Goal: Information Seeking & Learning: Learn about a topic

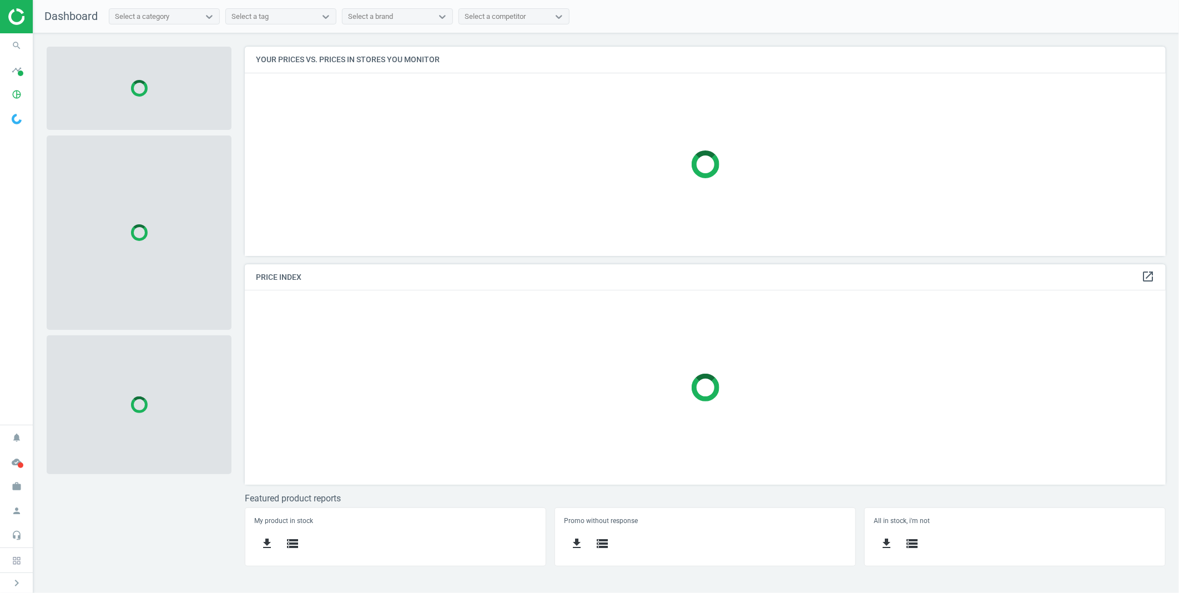
scroll to position [229, 940]
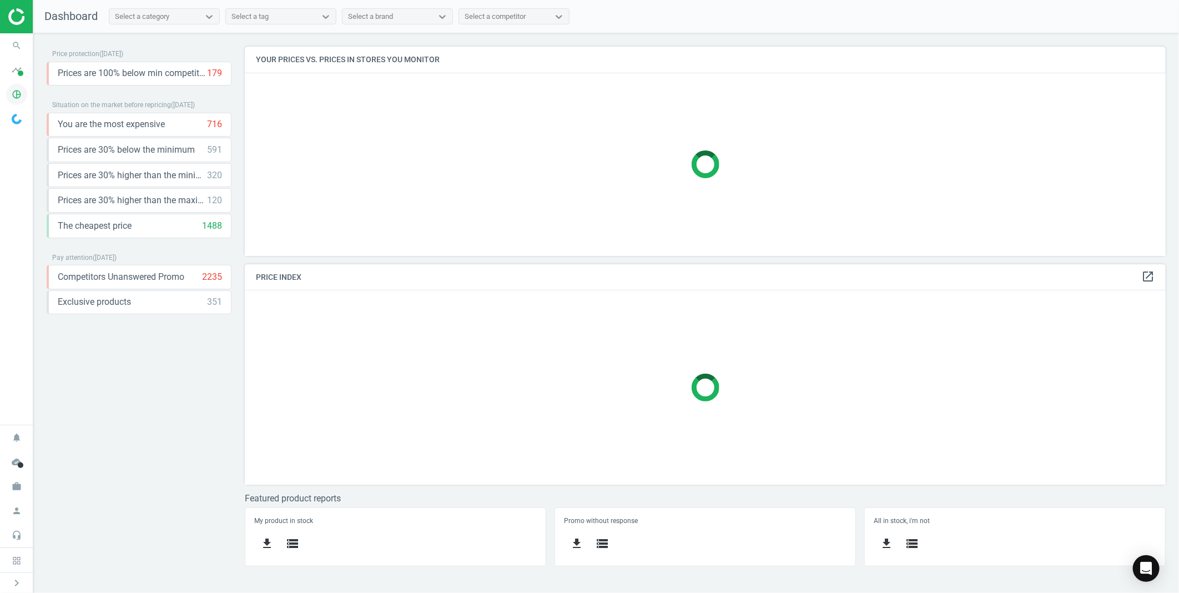
click at [10, 92] on icon "pie_chart_outlined" at bounding box center [16, 94] width 21 height 21
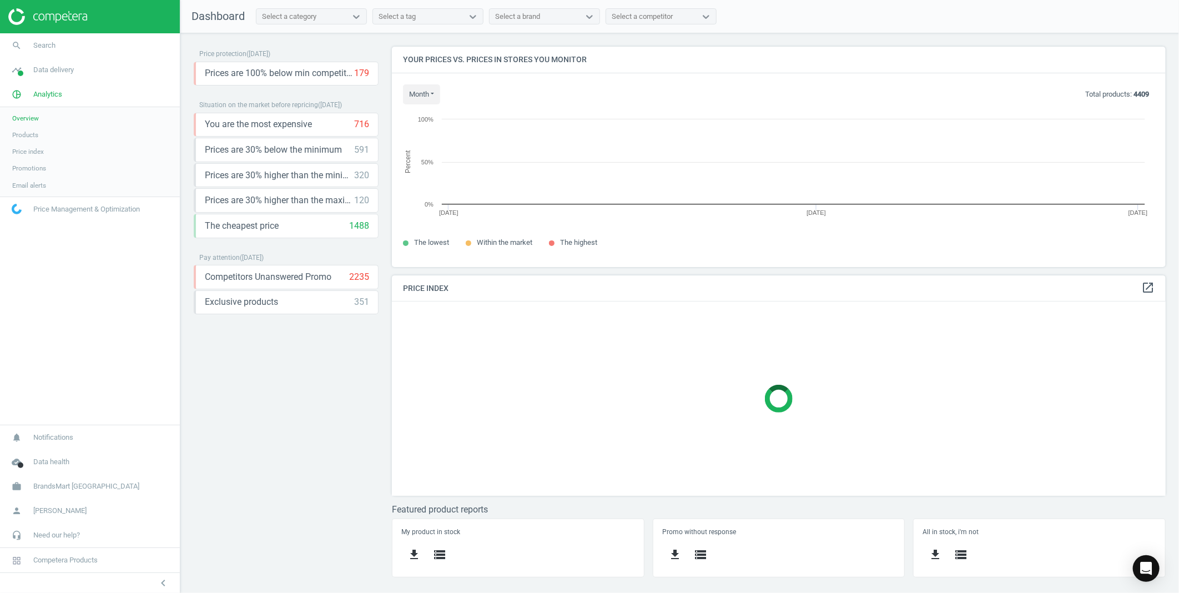
scroll to position [240, 794]
click at [21, 135] on span "Products" at bounding box center [25, 134] width 26 height 9
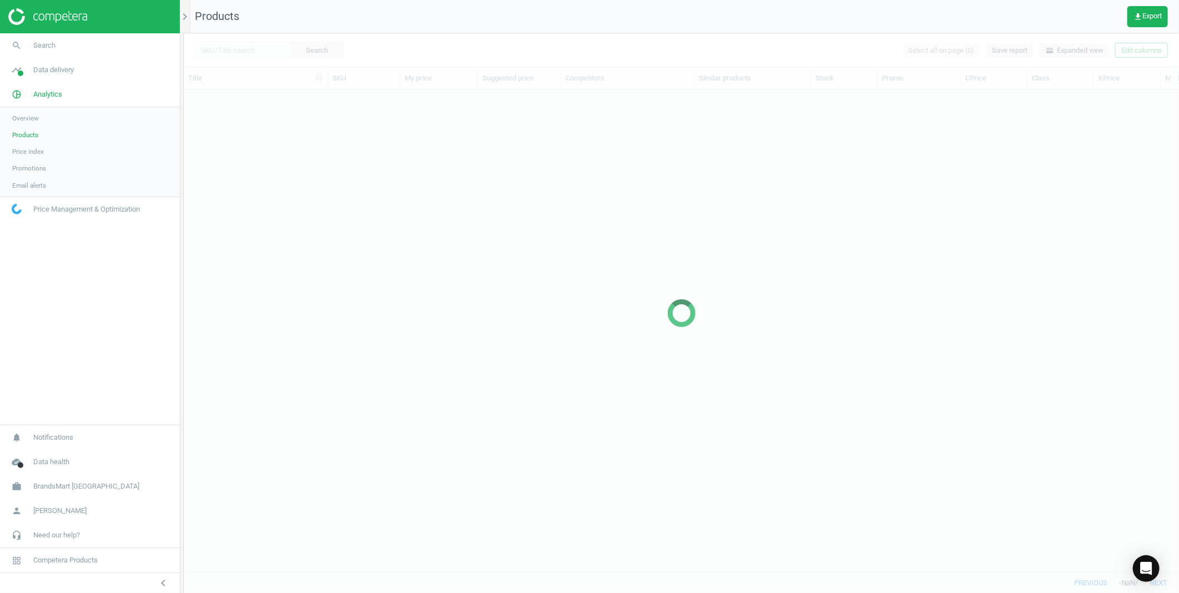
scroll to position [464, 986]
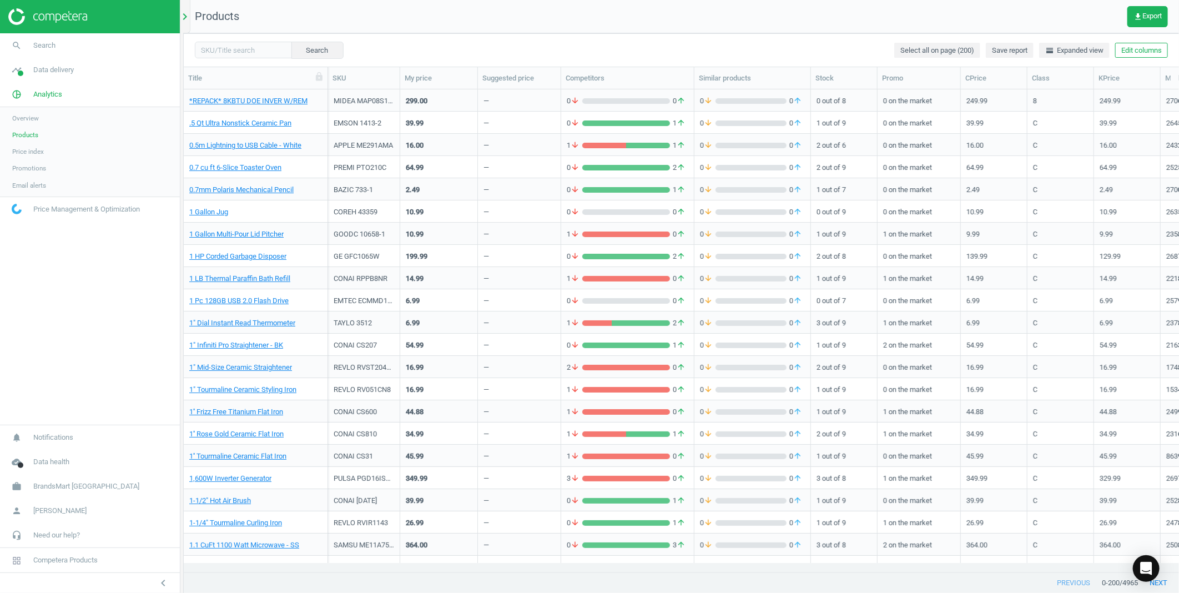
click at [187, 11] on icon "chevron_right" at bounding box center [184, 16] width 13 height 13
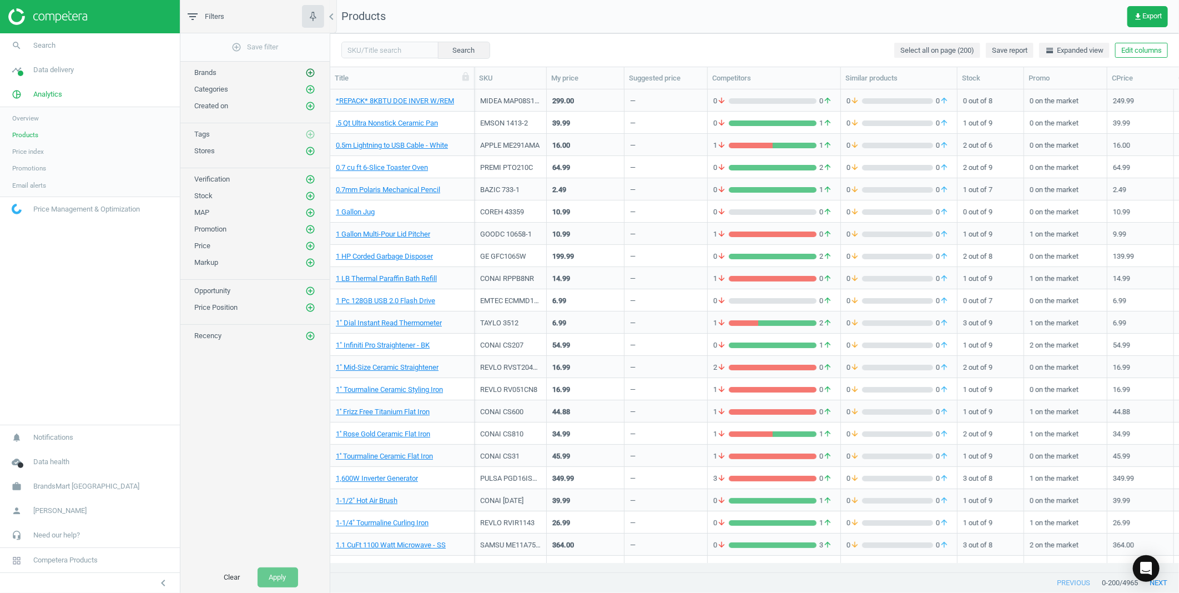
click at [311, 69] on icon "add_circle_outline" at bounding box center [310, 73] width 10 height 10
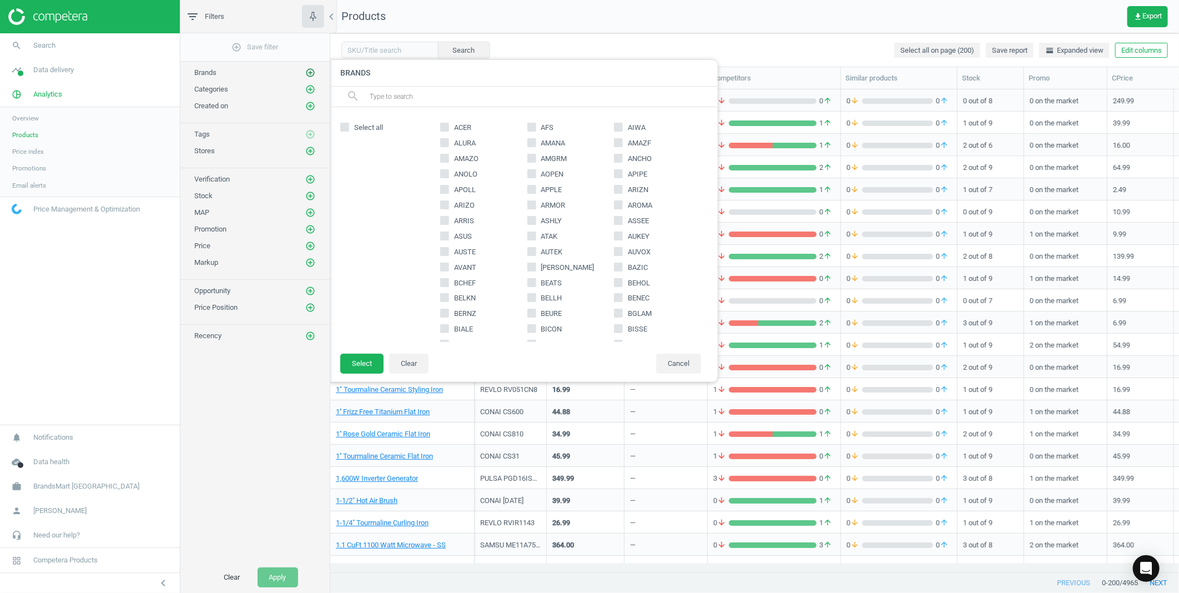
click at [311, 69] on icon "add_circle_outline" at bounding box center [310, 73] width 10 height 10
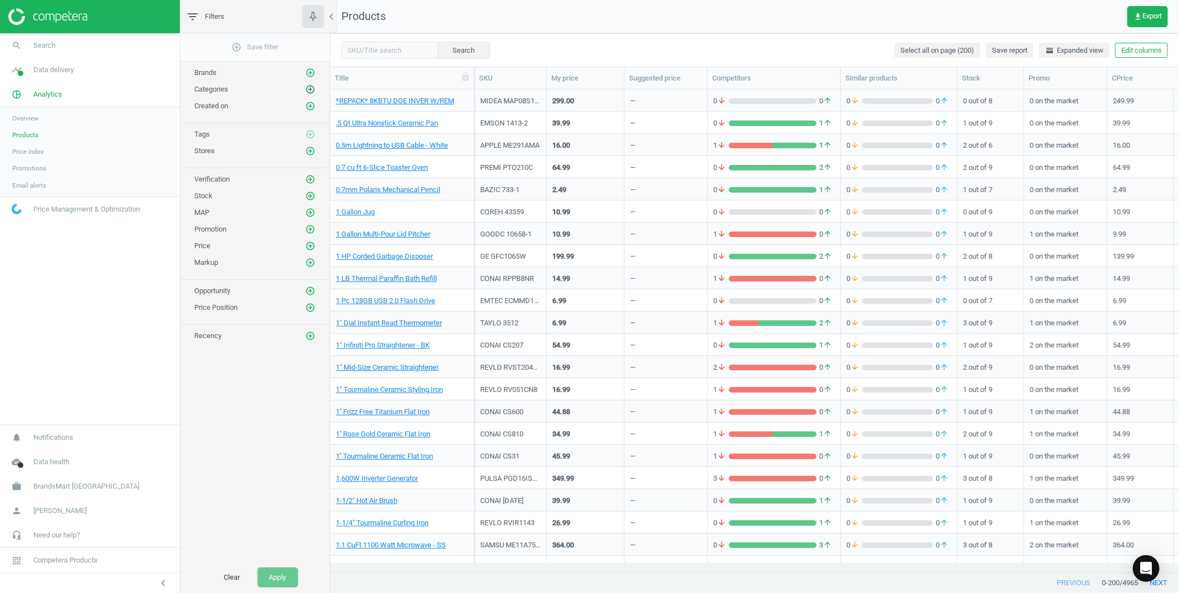
click at [309, 88] on icon "add_circle_outline" at bounding box center [310, 89] width 10 height 10
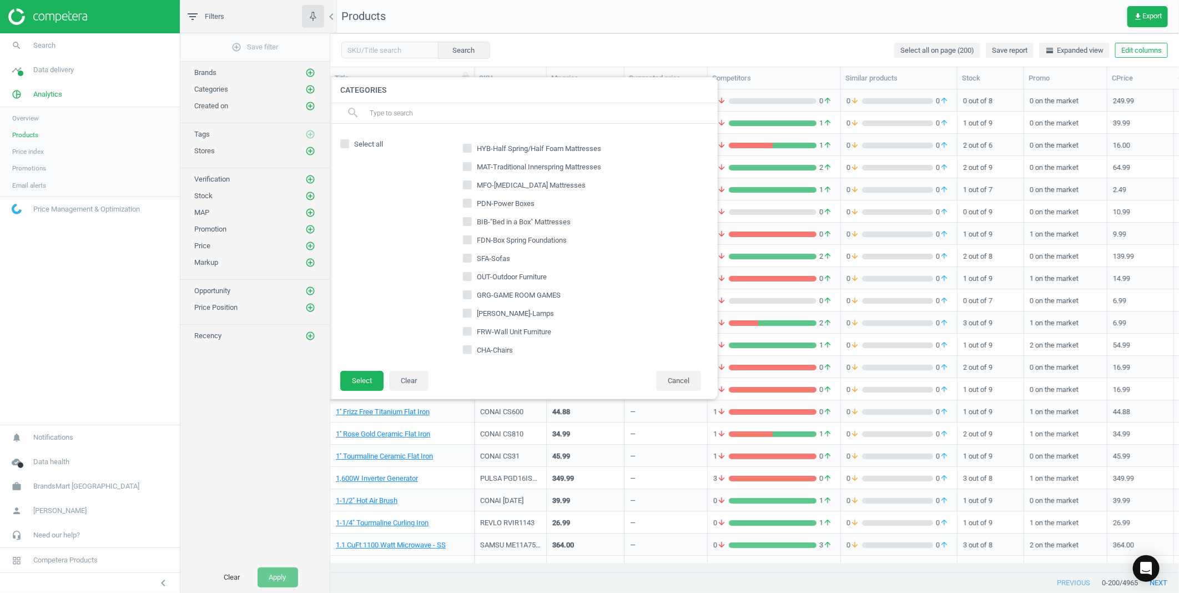
click at [433, 113] on input "text" at bounding box center [539, 113] width 341 height 18
type input "com"
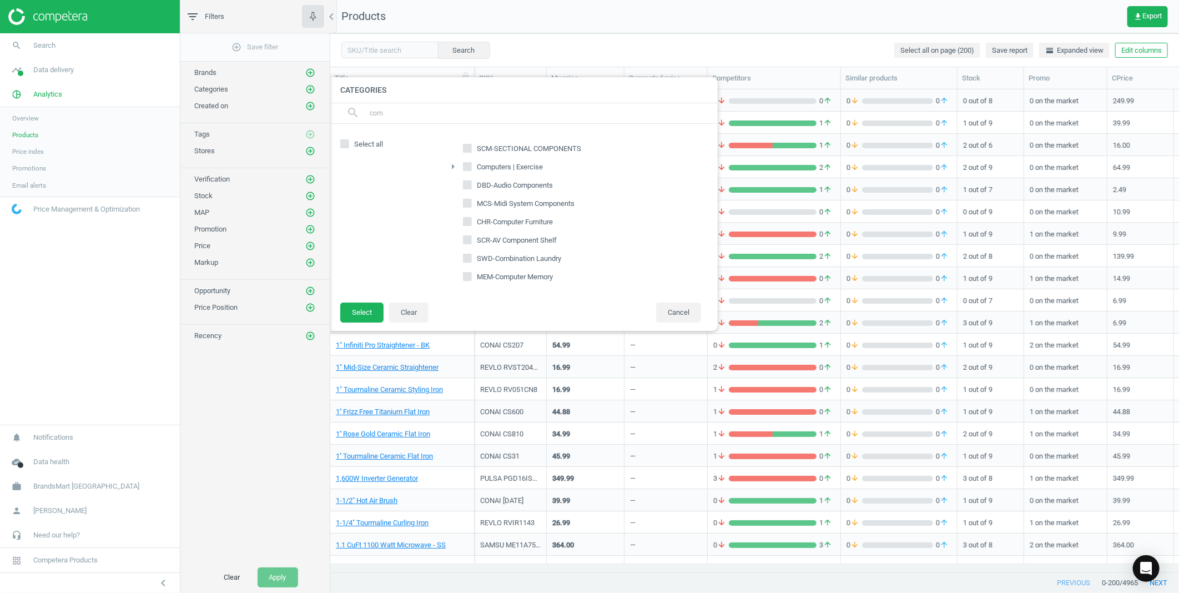
click at [450, 169] on icon "arrow_right" at bounding box center [452, 166] width 13 height 13
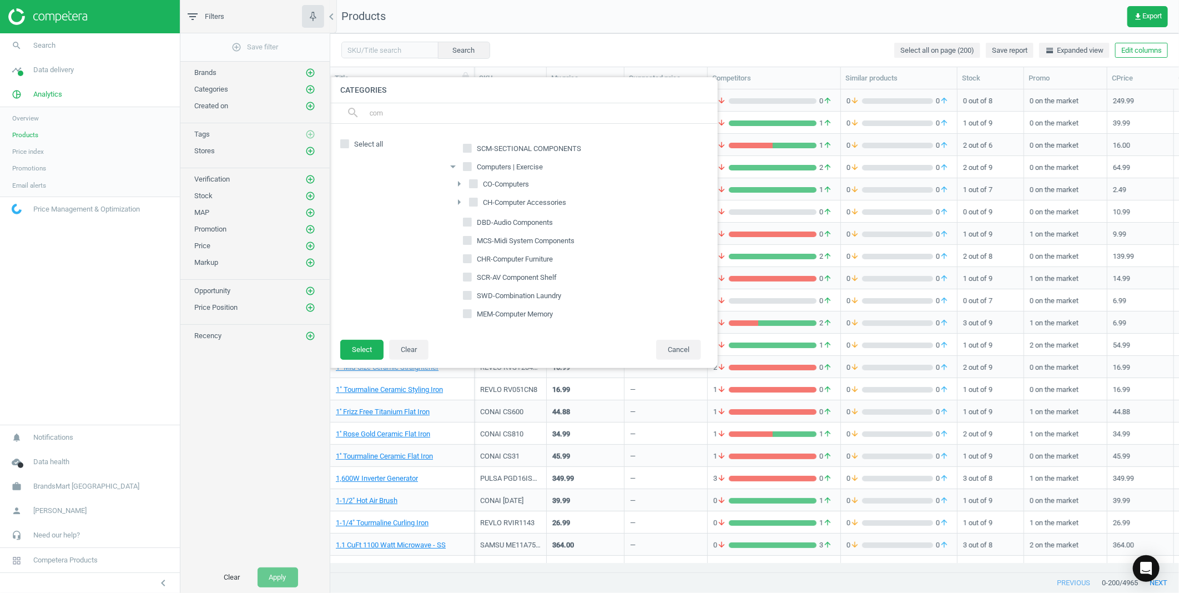
click at [461, 182] on icon "arrow_right" at bounding box center [458, 183] width 13 height 13
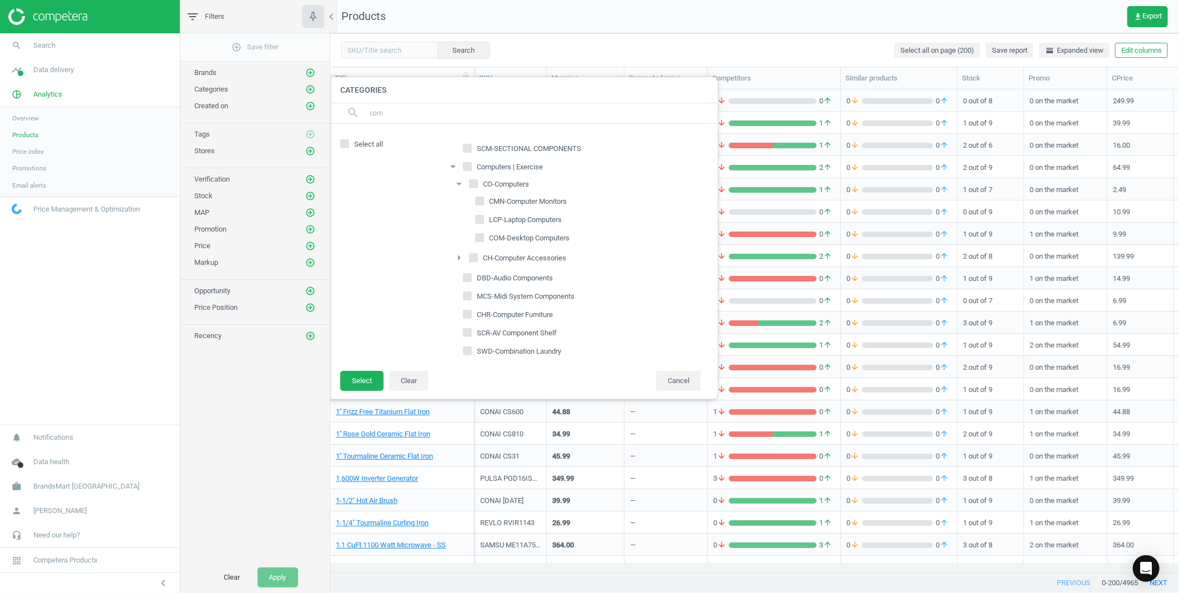
click at [479, 241] on input "COM-Desktop Computers" at bounding box center [479, 237] width 7 height 7
checkbox input "true"
click at [367, 376] on button "Select" at bounding box center [361, 381] width 43 height 20
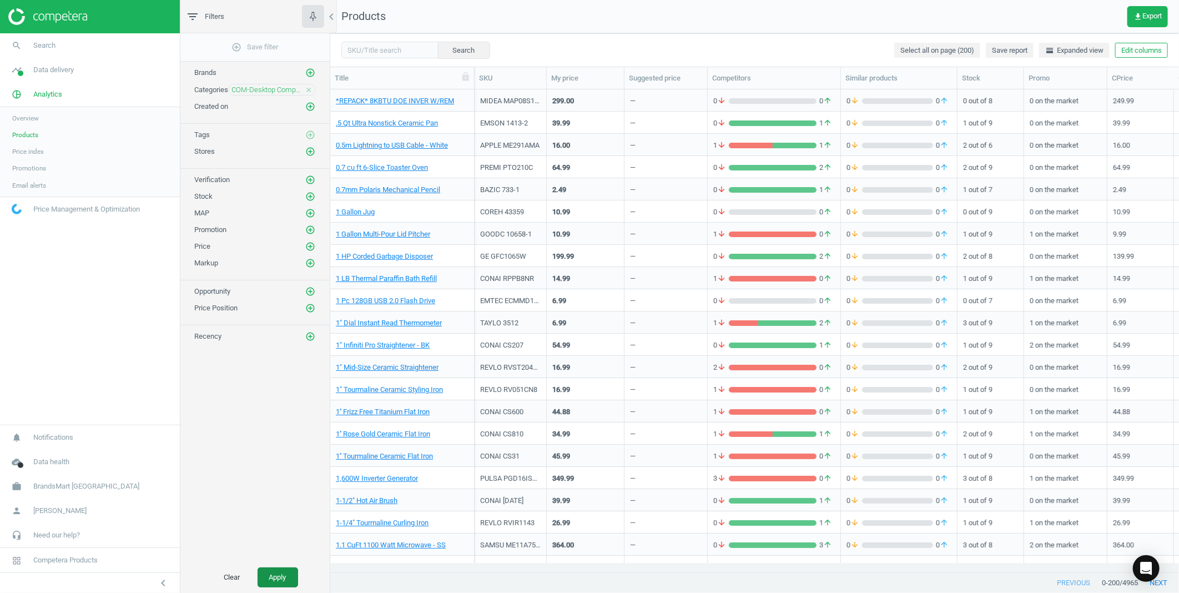
click at [282, 575] on button "Apply" at bounding box center [278, 577] width 41 height 20
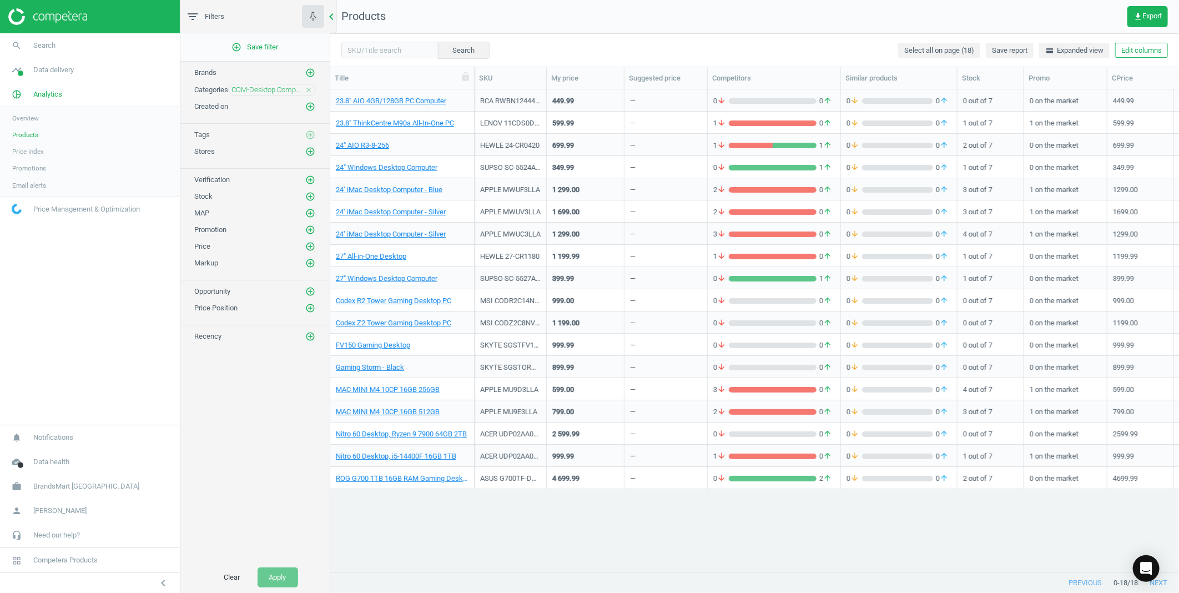
click at [334, 19] on icon "chevron_left" at bounding box center [331, 16] width 13 height 13
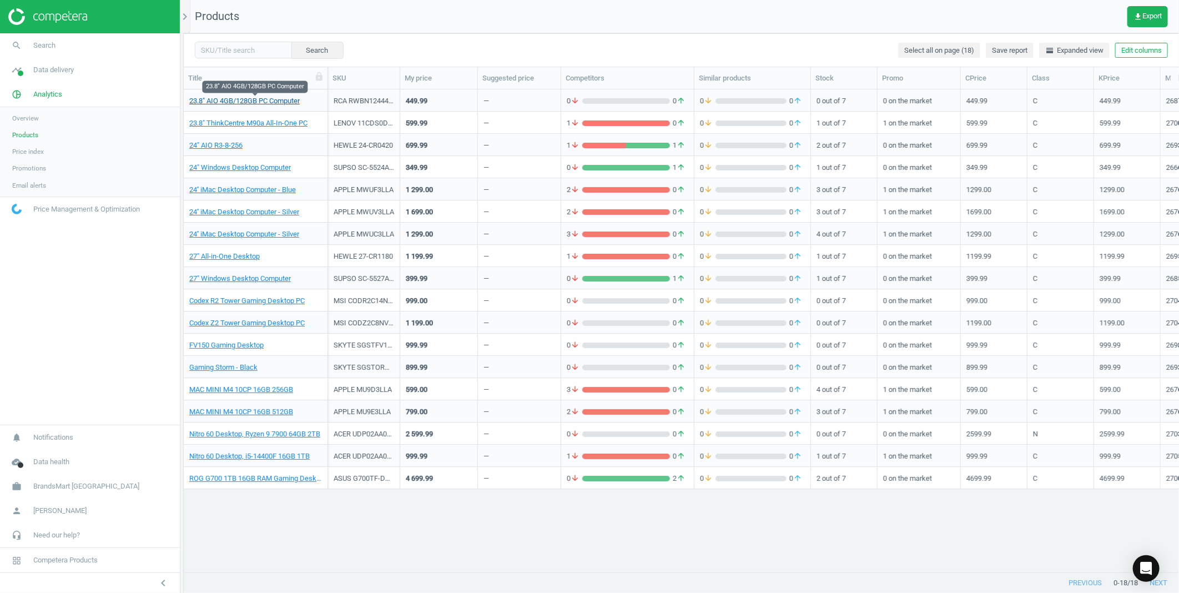
click at [273, 102] on link "23.8" AIO 4GB/128GB PC Computer" at bounding box center [244, 101] width 110 height 10
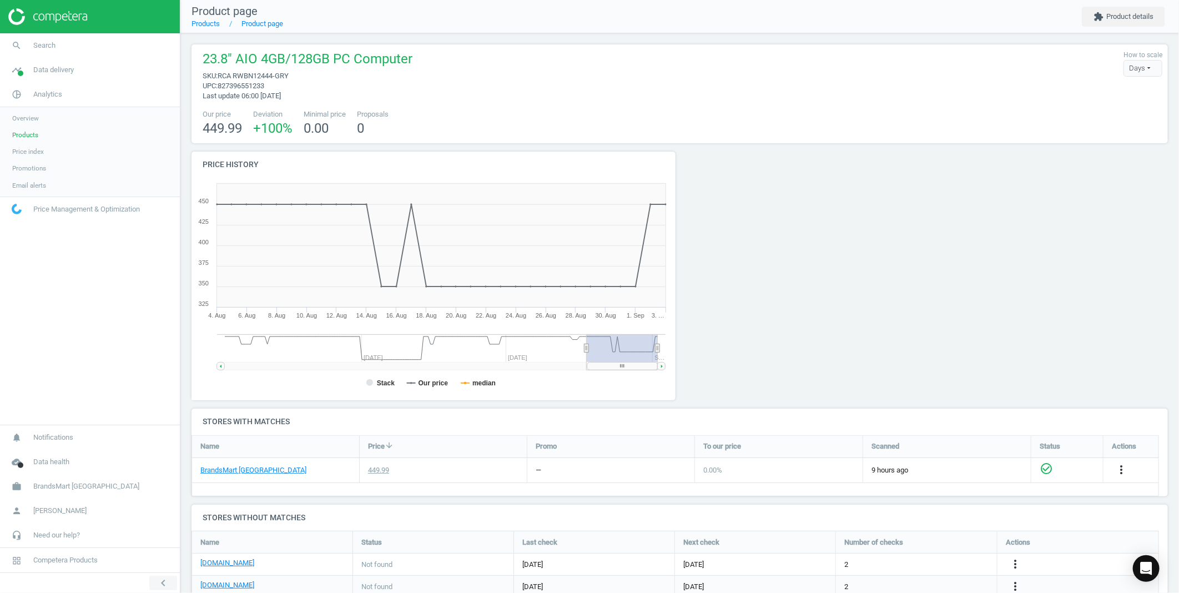
click at [163, 575] on icon "chevron_left" at bounding box center [163, 582] width 13 height 13
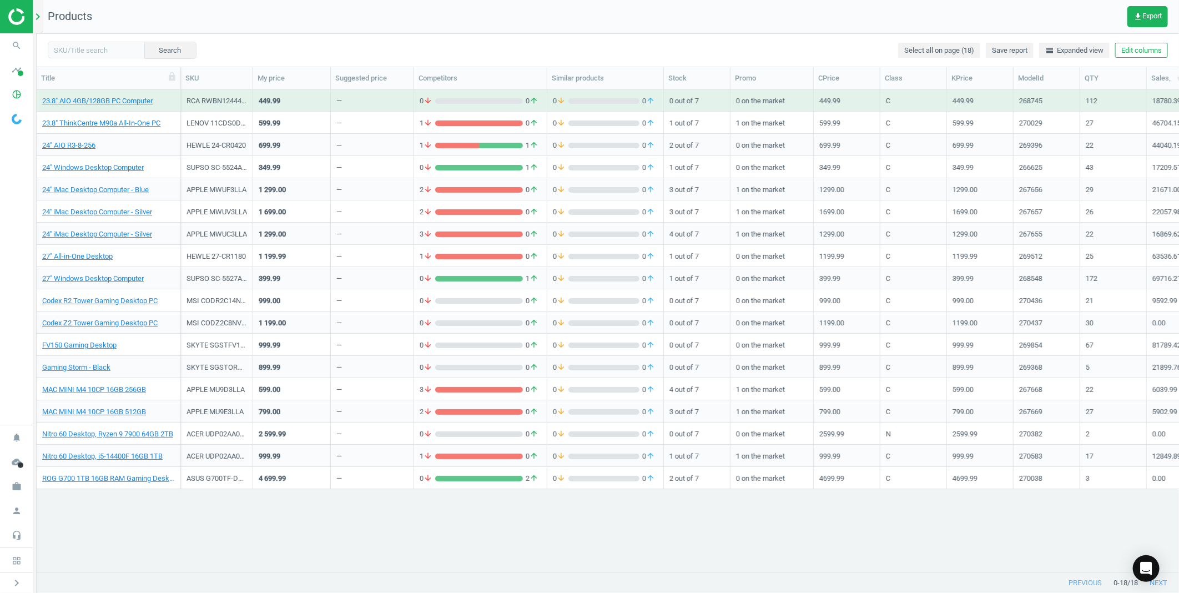
click at [37, 22] on icon "chevron_right" at bounding box center [37, 16] width 13 height 13
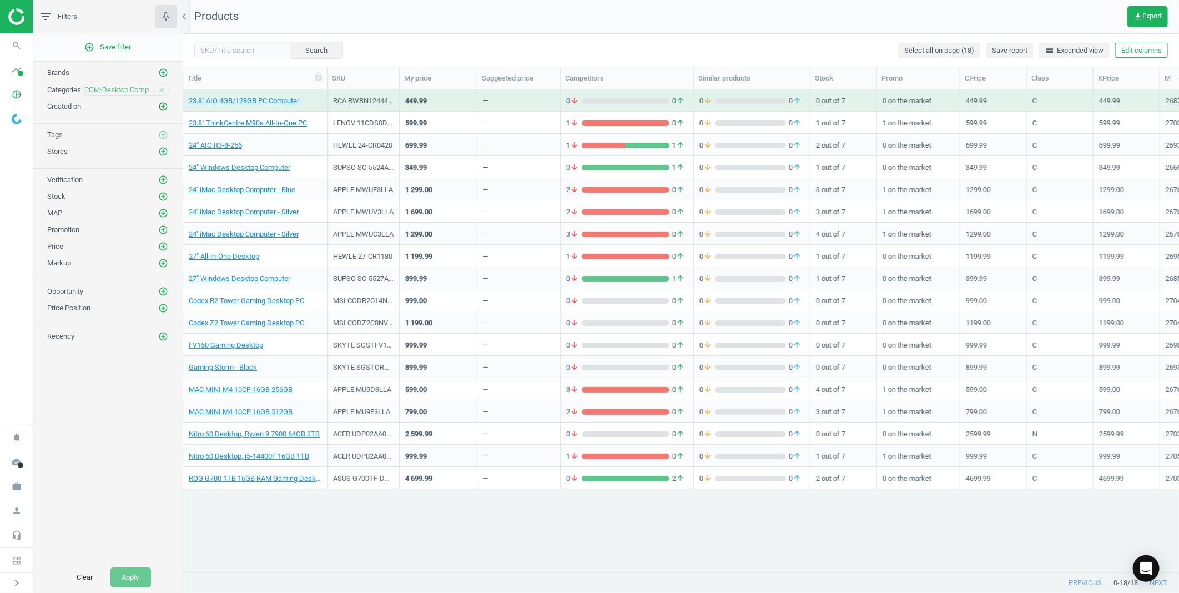
click at [168, 108] on icon "add_circle_outline" at bounding box center [163, 107] width 10 height 10
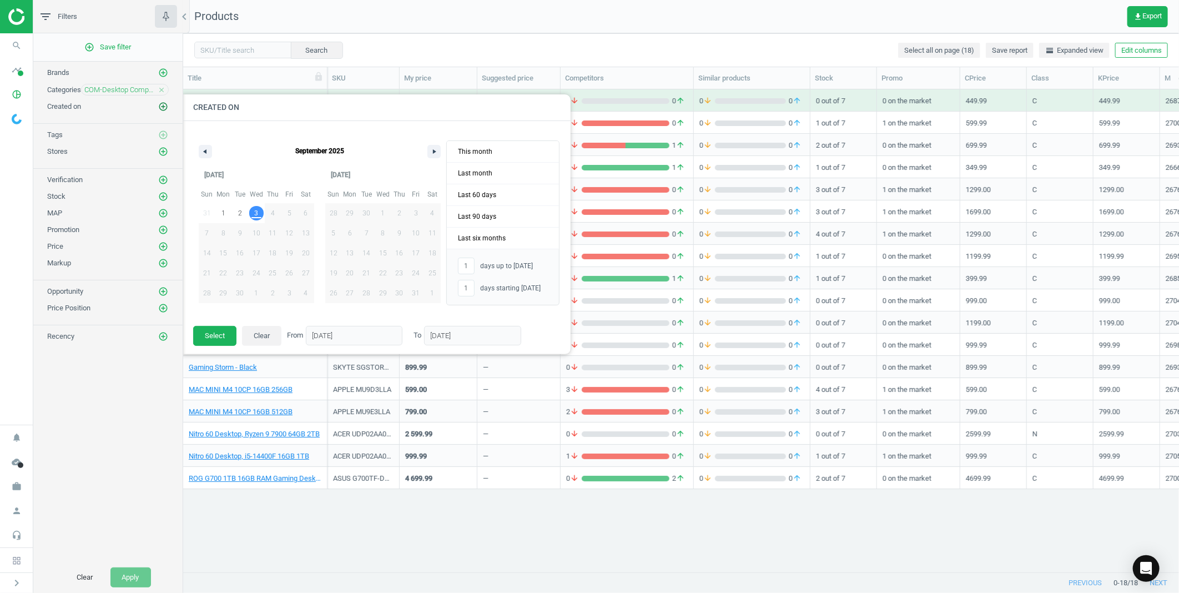
click at [159, 102] on icon "add_circle_outline" at bounding box center [163, 107] width 10 height 10
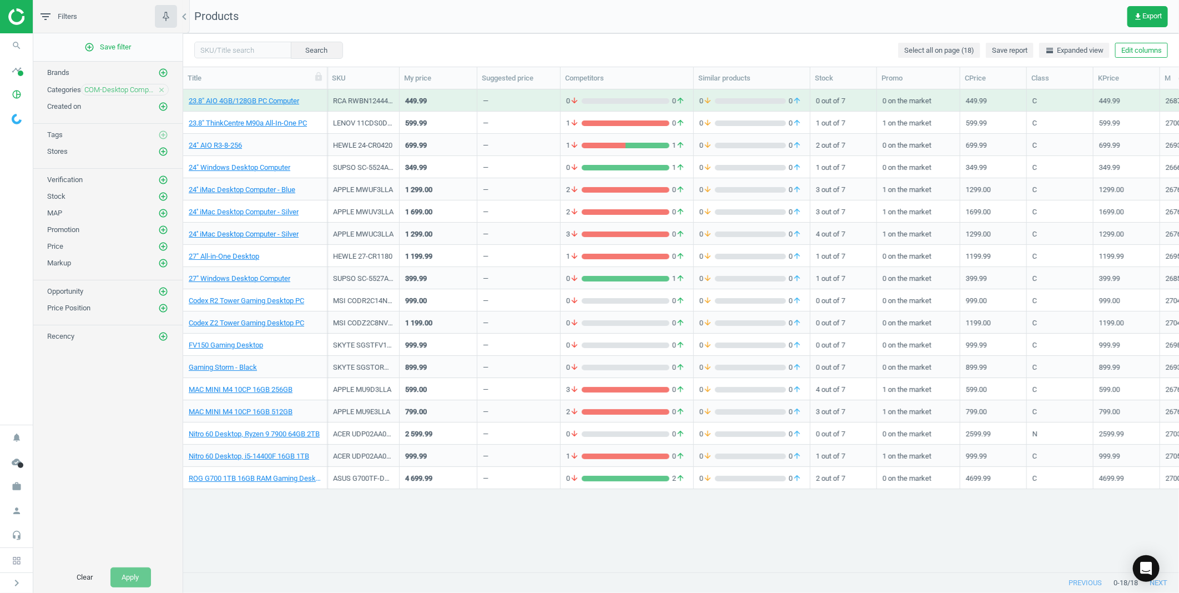
click at [163, 91] on icon "close" at bounding box center [162, 90] width 8 height 8
click at [161, 91] on icon "add_circle_outline" at bounding box center [163, 89] width 10 height 10
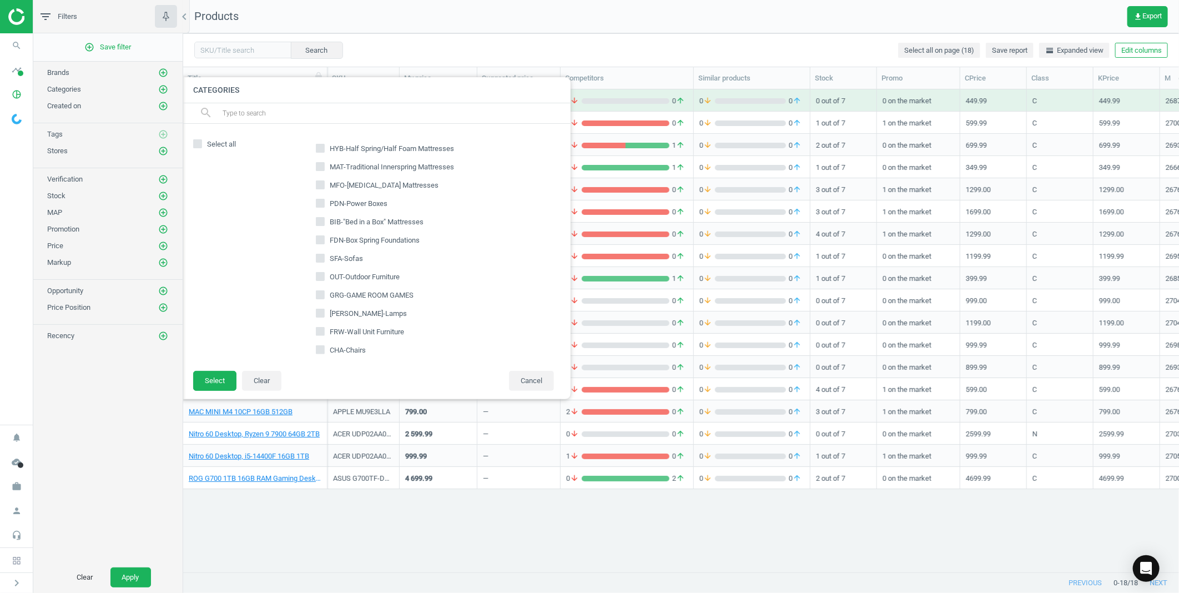
click at [369, 120] on input "text" at bounding box center [391, 113] width 341 height 18
type input "coa"
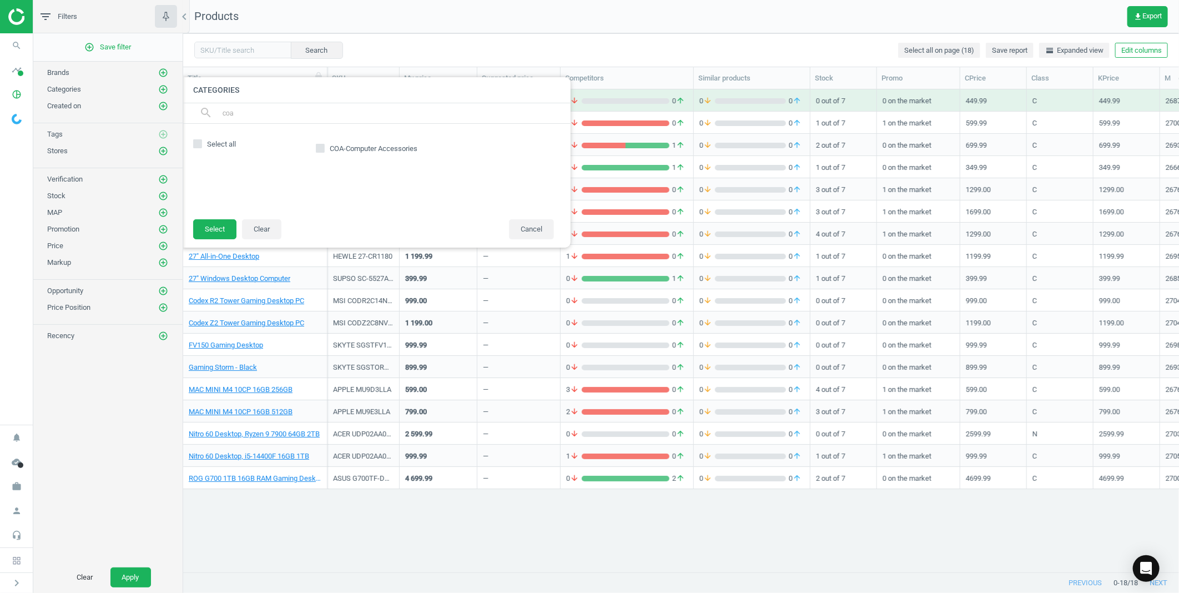
click at [323, 149] on input "COA-Computer Accessories" at bounding box center [319, 148] width 7 height 7
checkbox input "true"
click at [214, 234] on button "Select" at bounding box center [214, 229] width 43 height 20
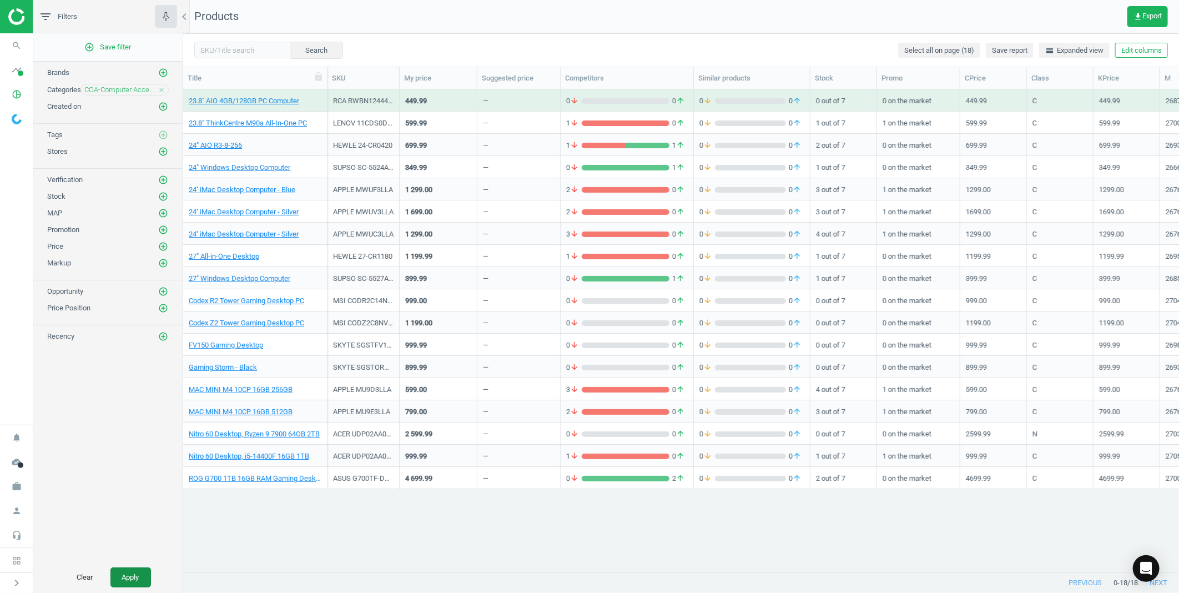
click at [137, 575] on button "Apply" at bounding box center [130, 577] width 41 height 20
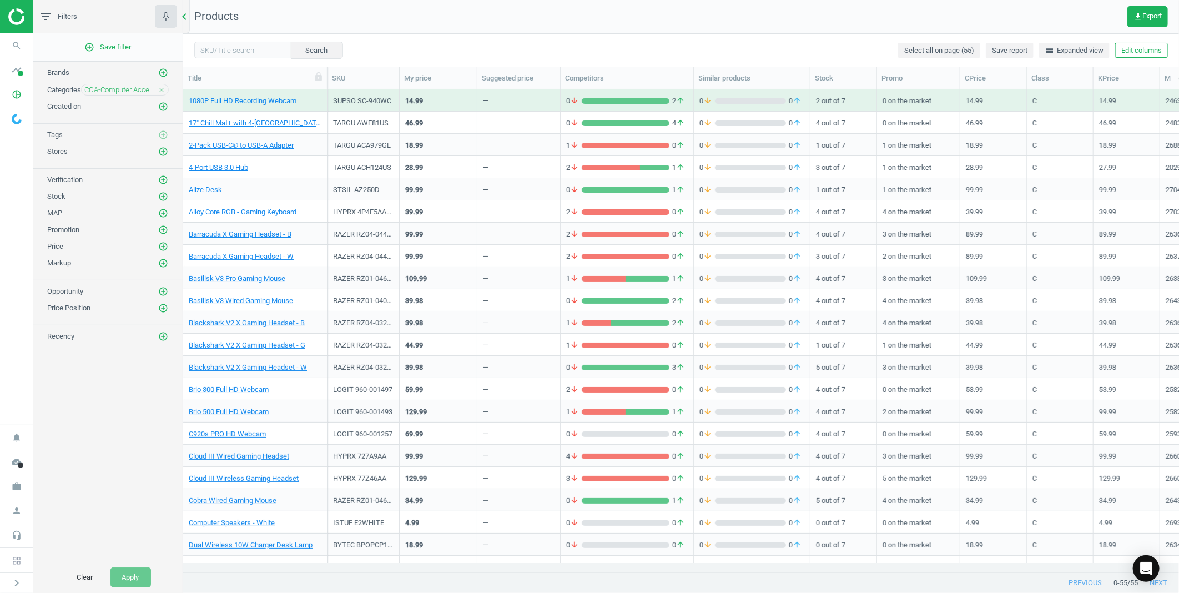
click at [186, 19] on icon "chevron_left" at bounding box center [184, 16] width 13 height 13
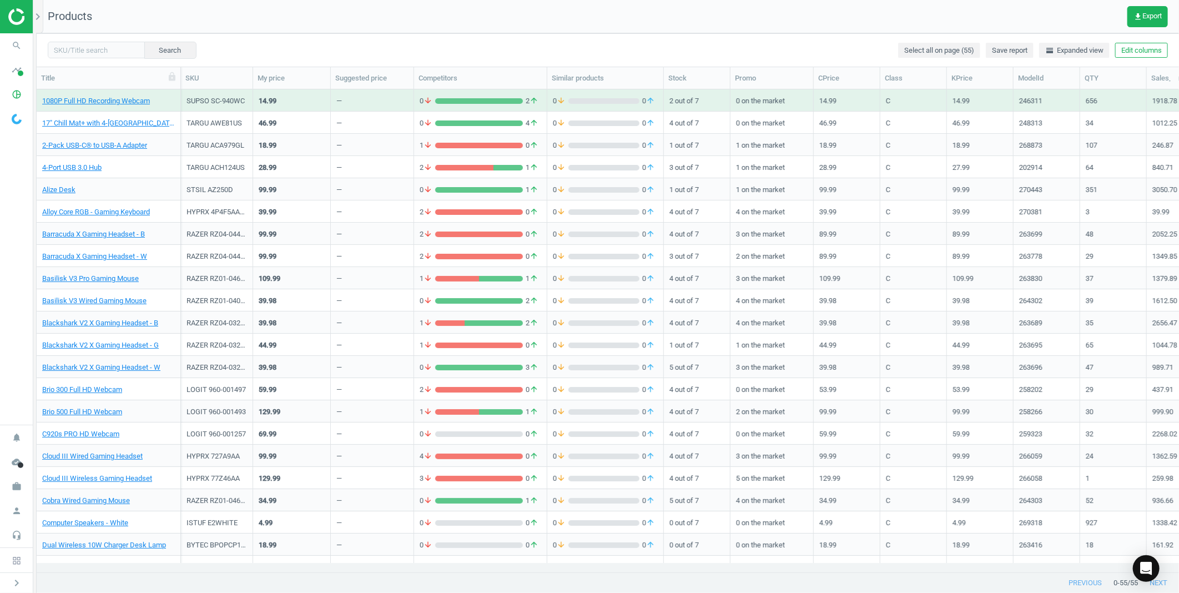
scroll to position [464, 1133]
click at [115, 105] on link "1080P Full HD Recording Webcam" at bounding box center [96, 101] width 108 height 10
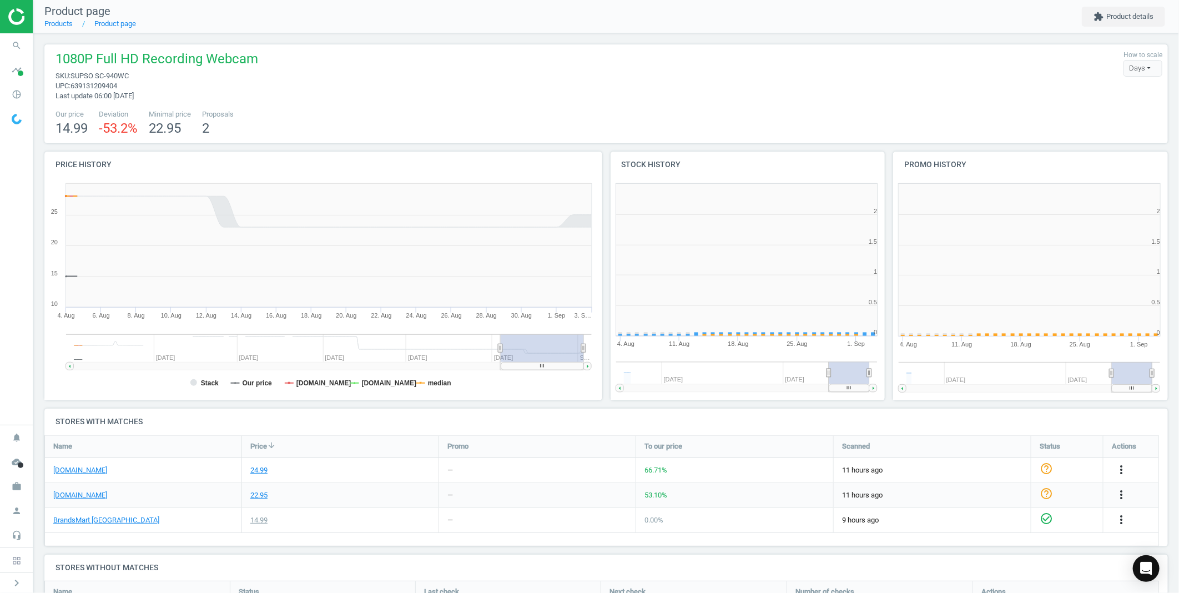
scroll to position [6, 6]
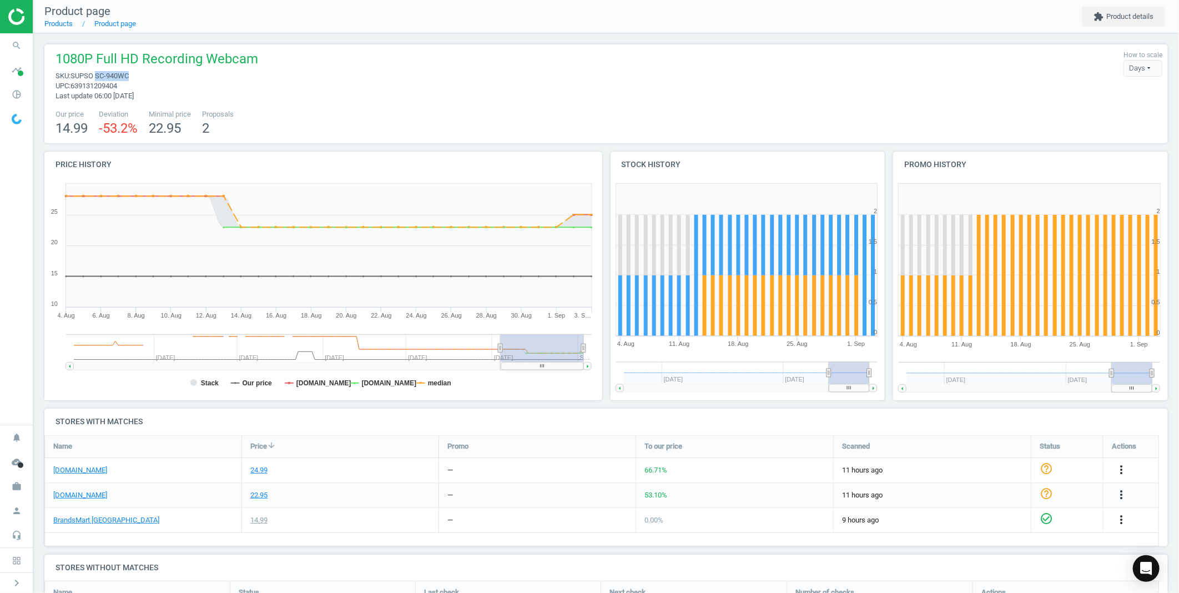
drag, startPoint x: 131, startPoint y: 78, endPoint x: 97, endPoint y: 77, distance: 33.9
click at [97, 77] on span "sku : SUPSO SC-940WC" at bounding box center [157, 76] width 203 height 10
drag, startPoint x: 97, startPoint y: 77, endPoint x: 104, endPoint y: 77, distance: 6.7
copy span "SC-940WC"
drag, startPoint x: 523, startPoint y: 362, endPoint x: 564, endPoint y: 367, distance: 40.8
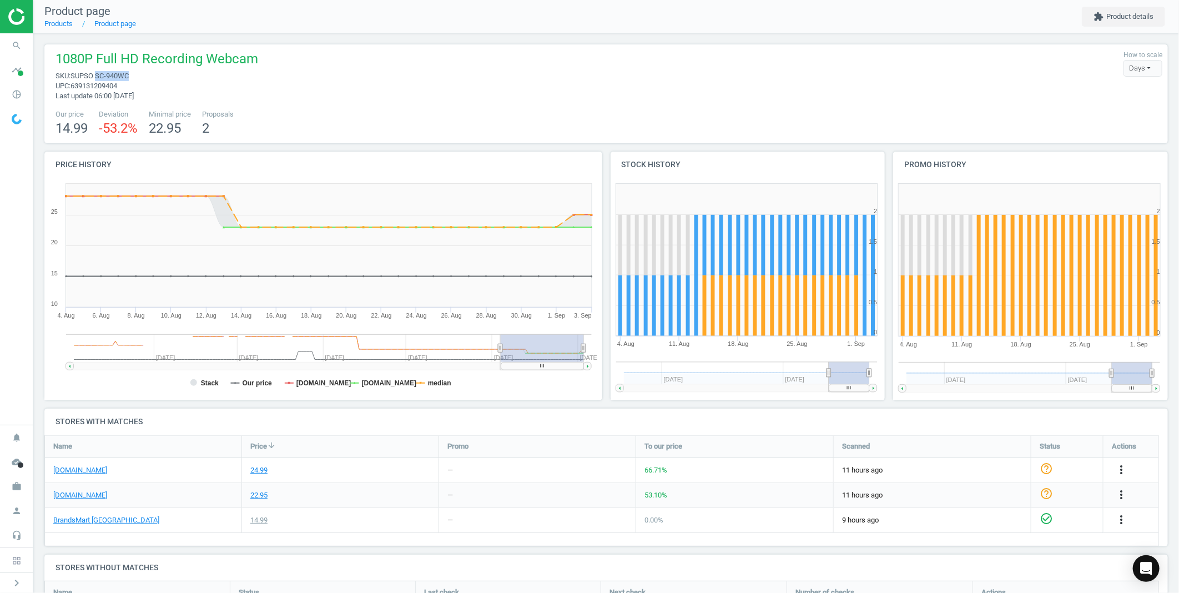
click at [564, 367] on rect at bounding box center [542, 366] width 83 height 8
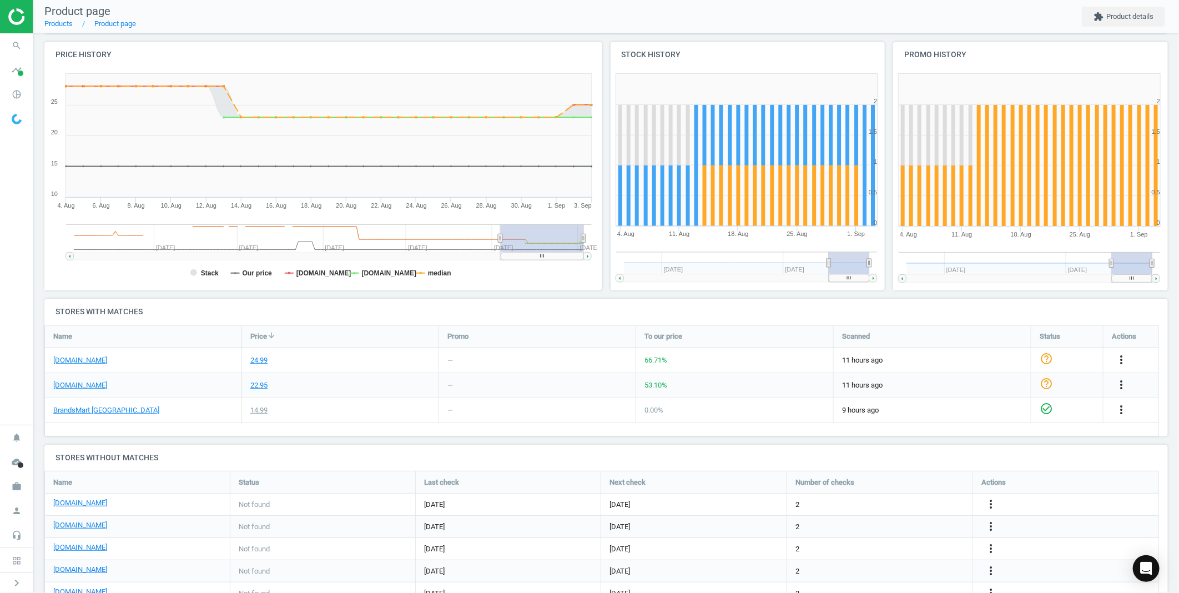
scroll to position [89, 0]
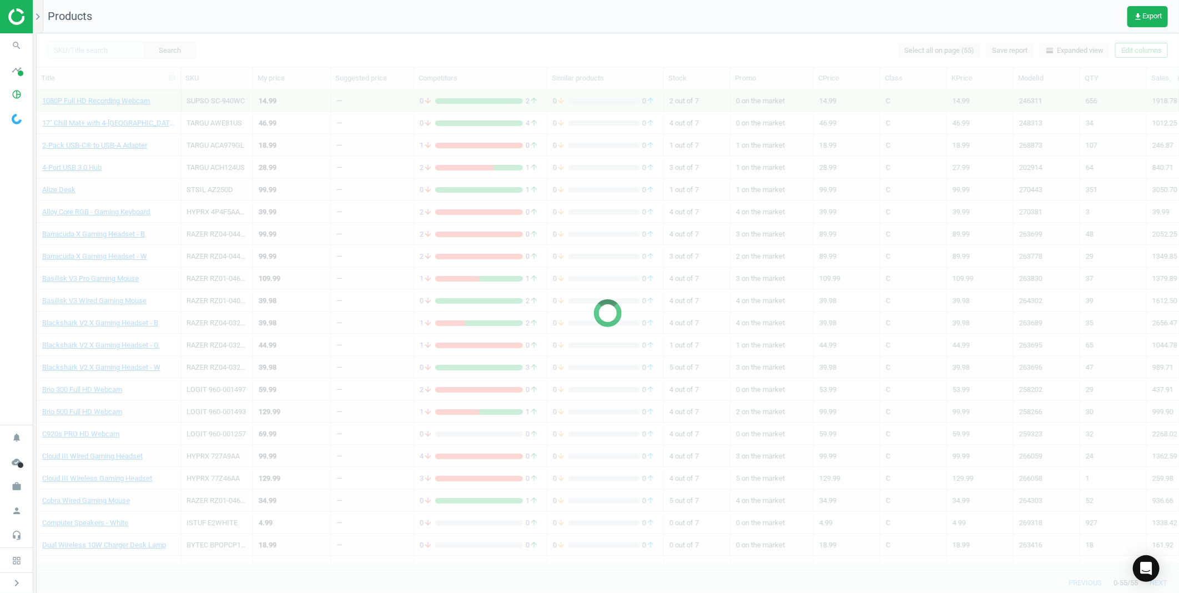
scroll to position [9, 9]
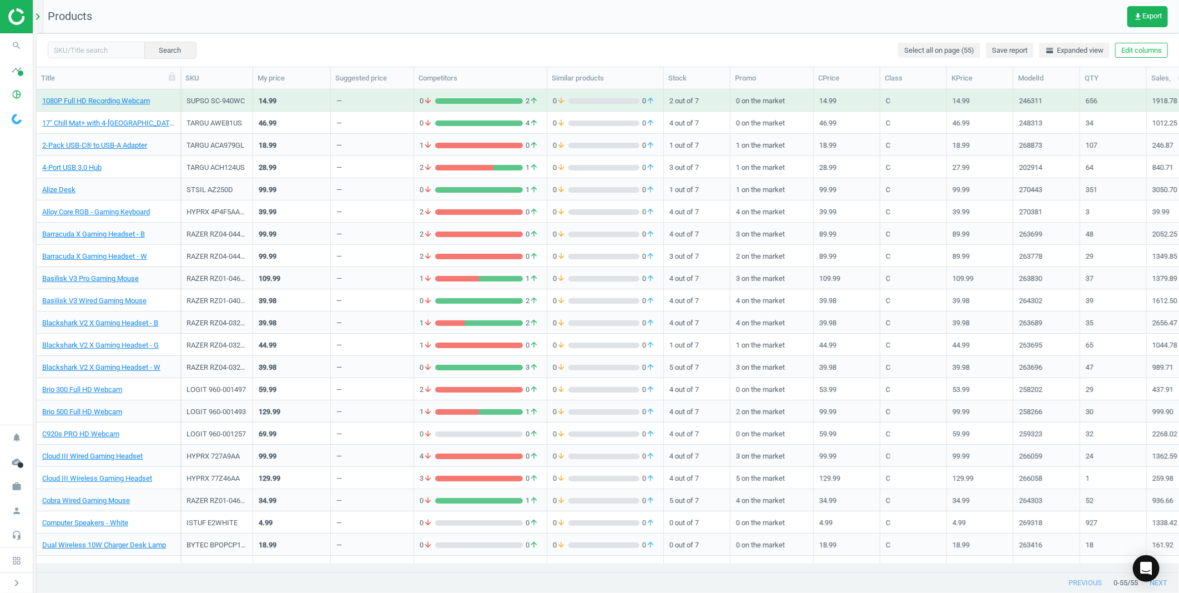
click at [40, 17] on icon "chevron_right" at bounding box center [37, 16] width 13 height 13
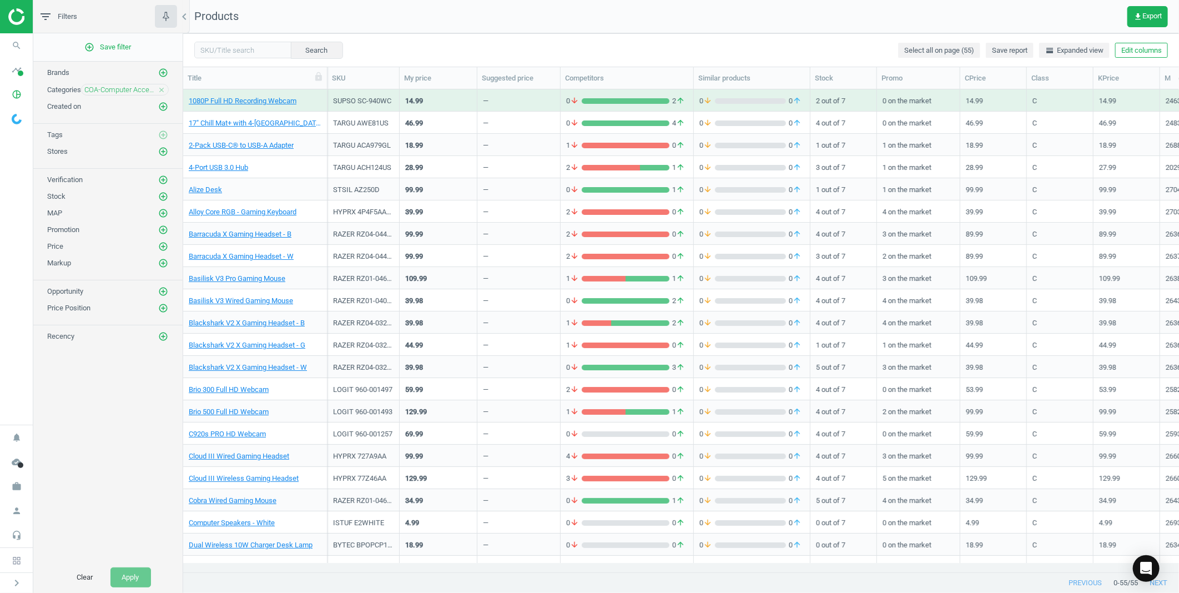
click at [162, 88] on icon "close" at bounding box center [162, 90] width 8 height 8
click at [162, 88] on icon "add_circle_outline" at bounding box center [163, 89] width 10 height 10
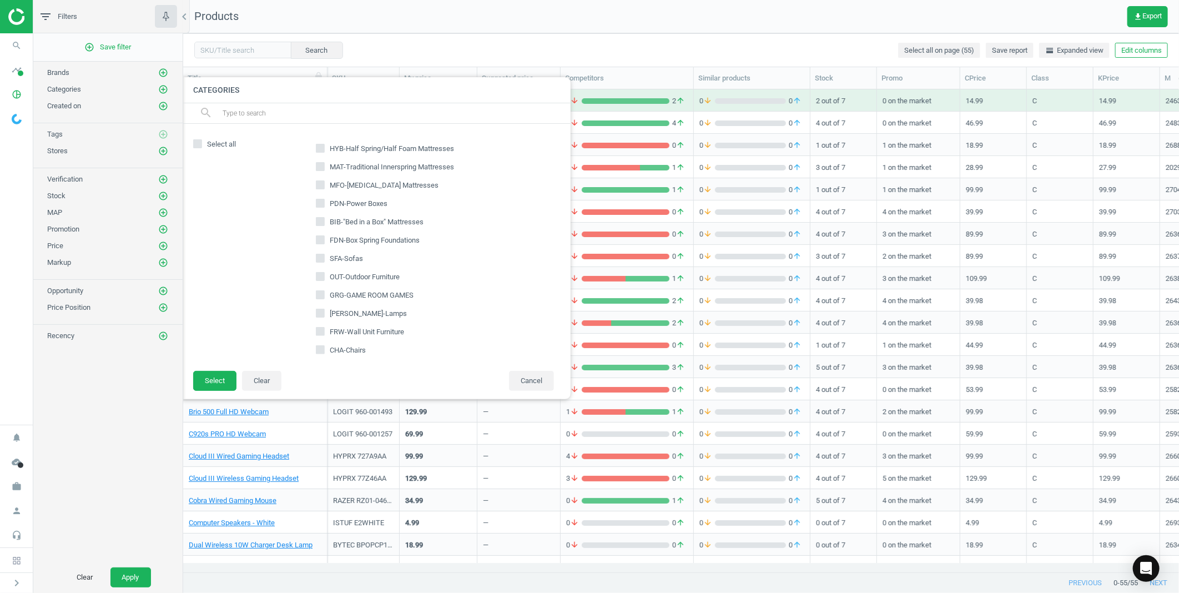
click at [337, 118] on input "text" at bounding box center [391, 113] width 341 height 18
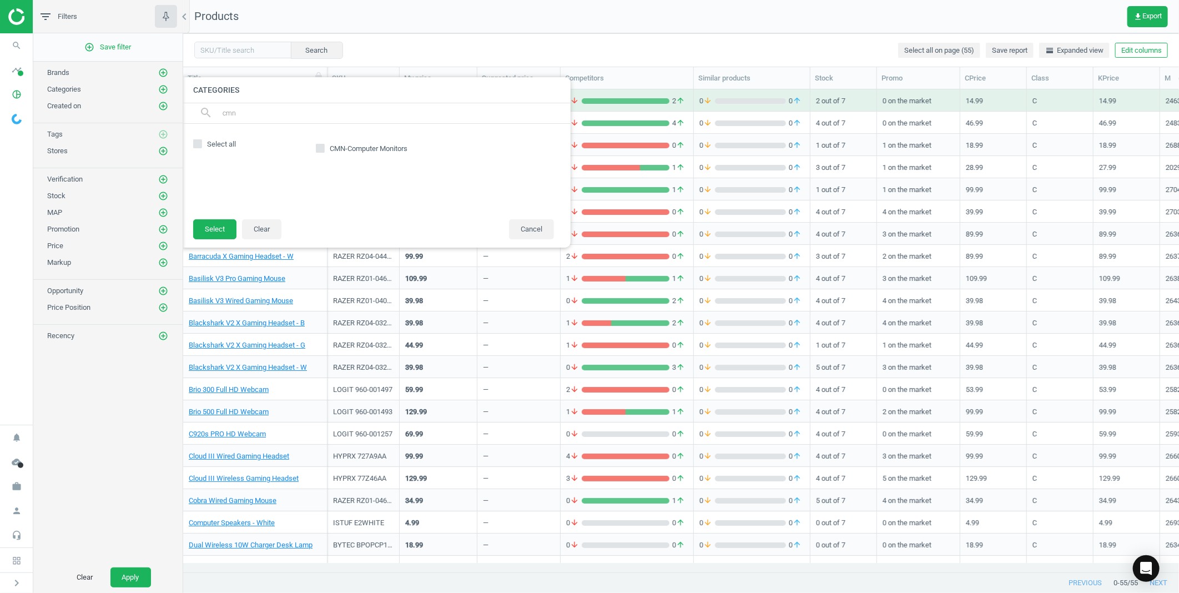
type input "cmn"
click at [319, 146] on input "CMN-Computer Monitors" at bounding box center [319, 148] width 7 height 7
checkbox input "true"
click at [220, 231] on button "Select" at bounding box center [214, 229] width 43 height 20
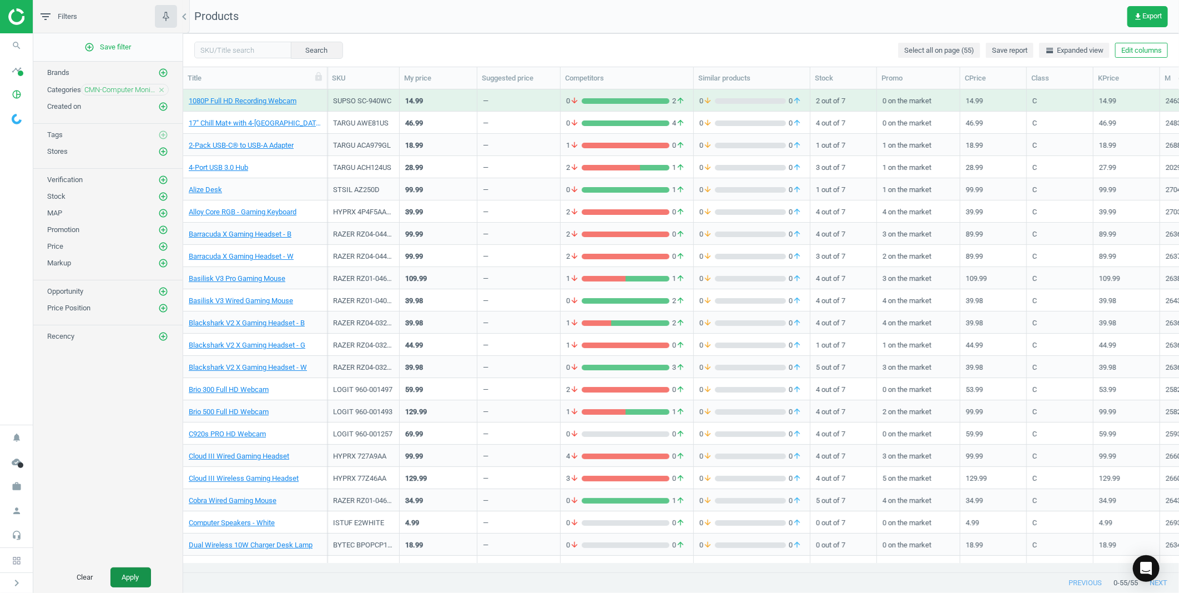
click at [140, 575] on button "Apply" at bounding box center [130, 577] width 41 height 20
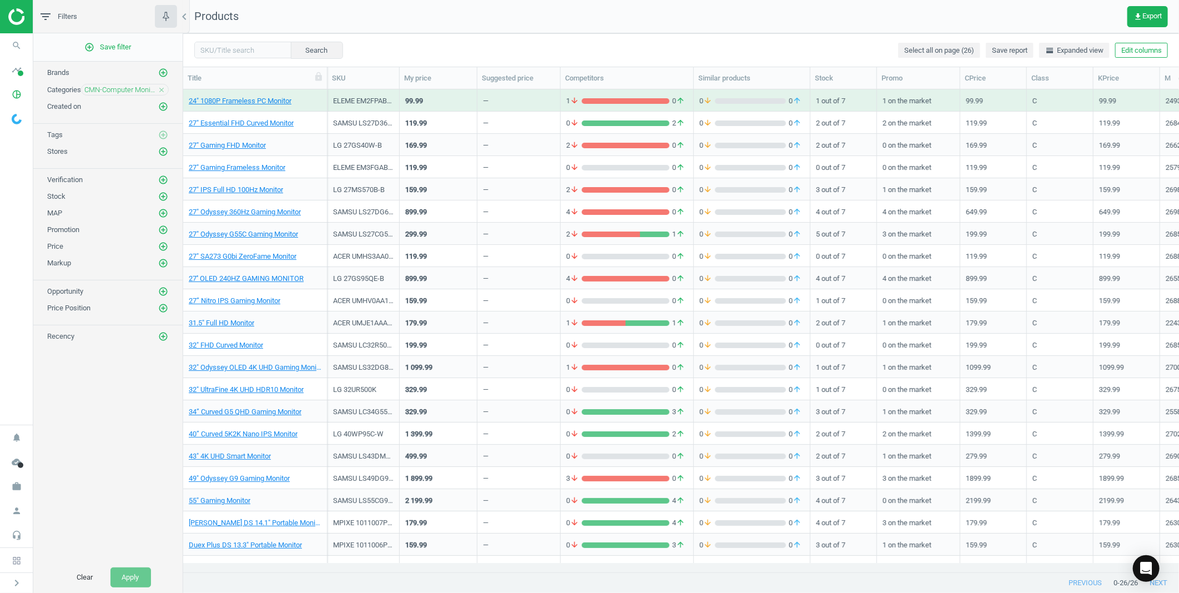
click at [187, 24] on div "chevron_left" at bounding box center [186, 16] width 7 height 33
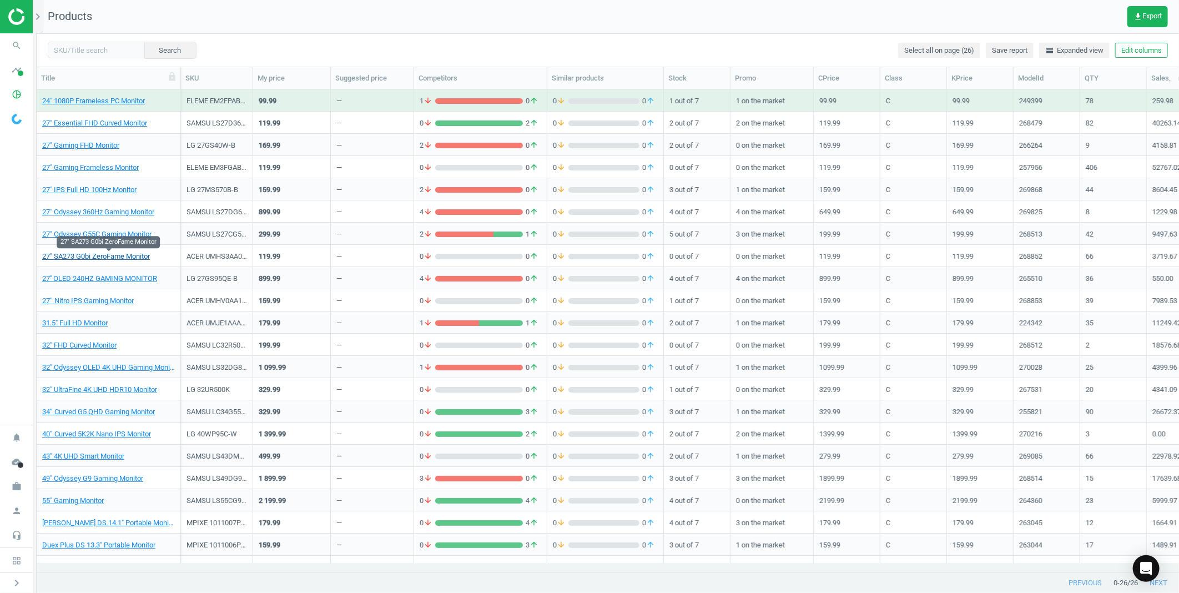
click at [126, 259] on link "27" SA273 G0bi ZeroFame Monitor" at bounding box center [96, 256] width 108 height 10
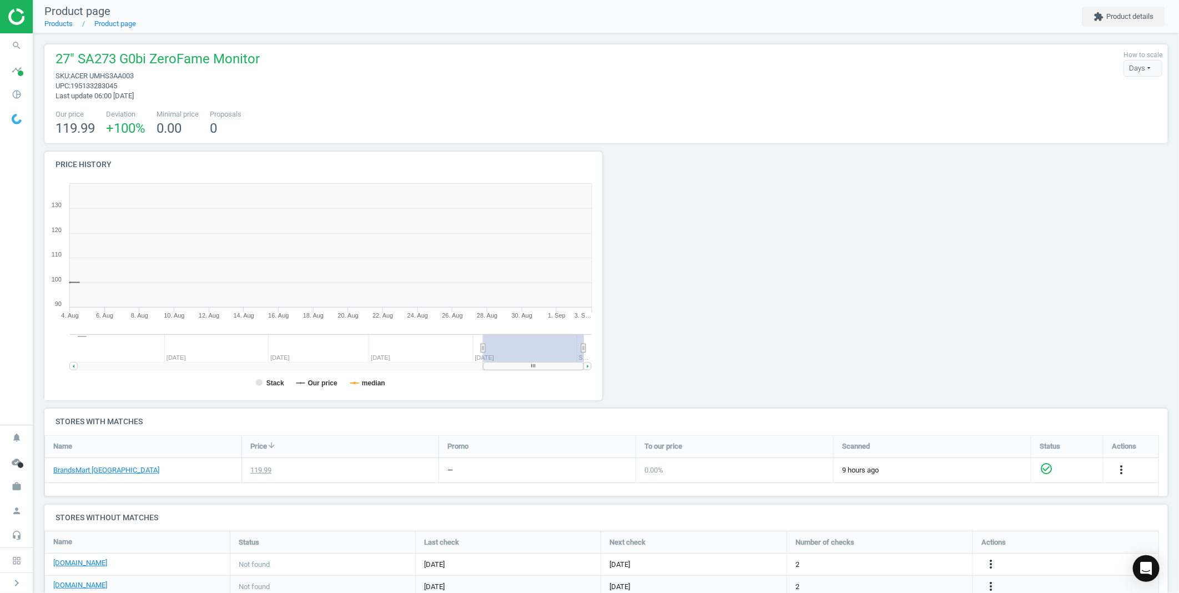
scroll to position [6, 6]
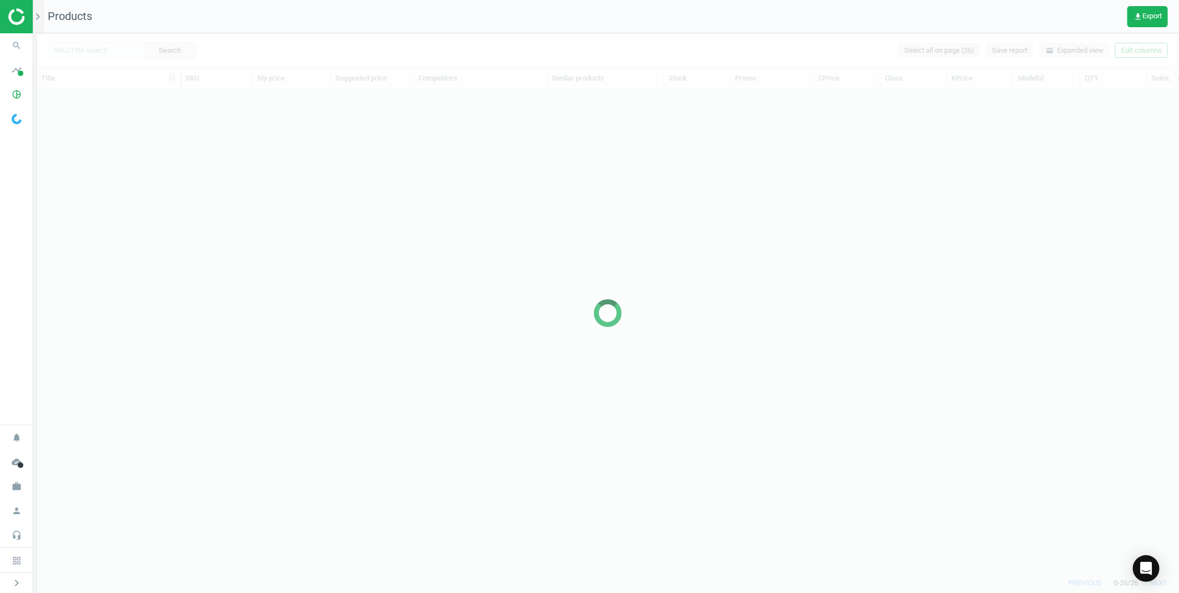
scroll to position [464, 1133]
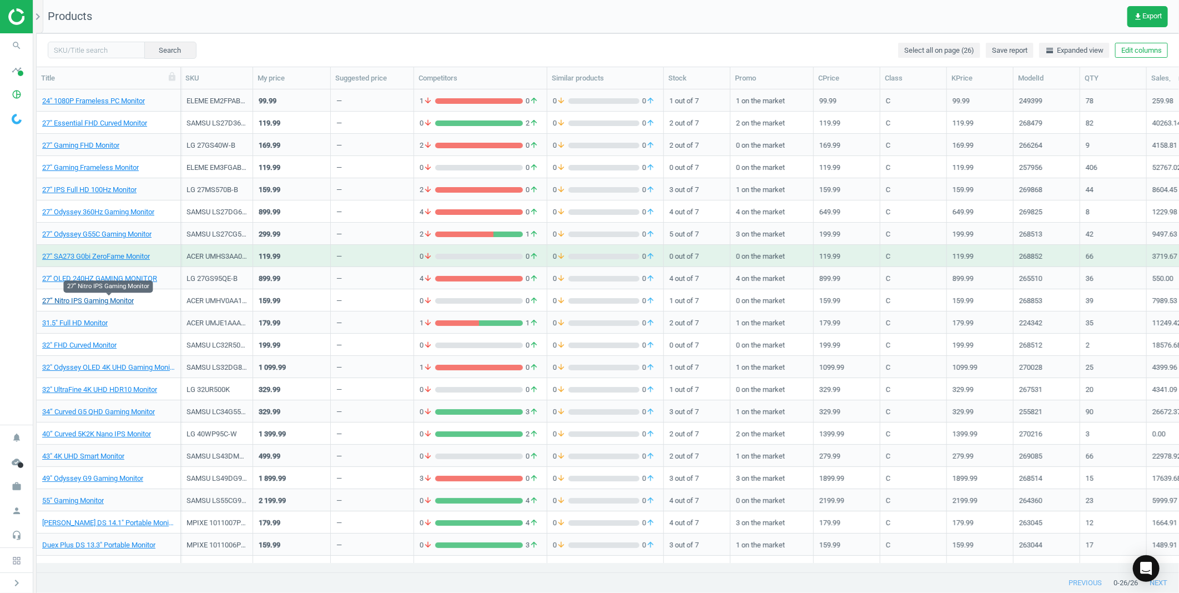
click at [104, 303] on link "27” Nitro IPS Gaming Monitor" at bounding box center [88, 301] width 92 height 10
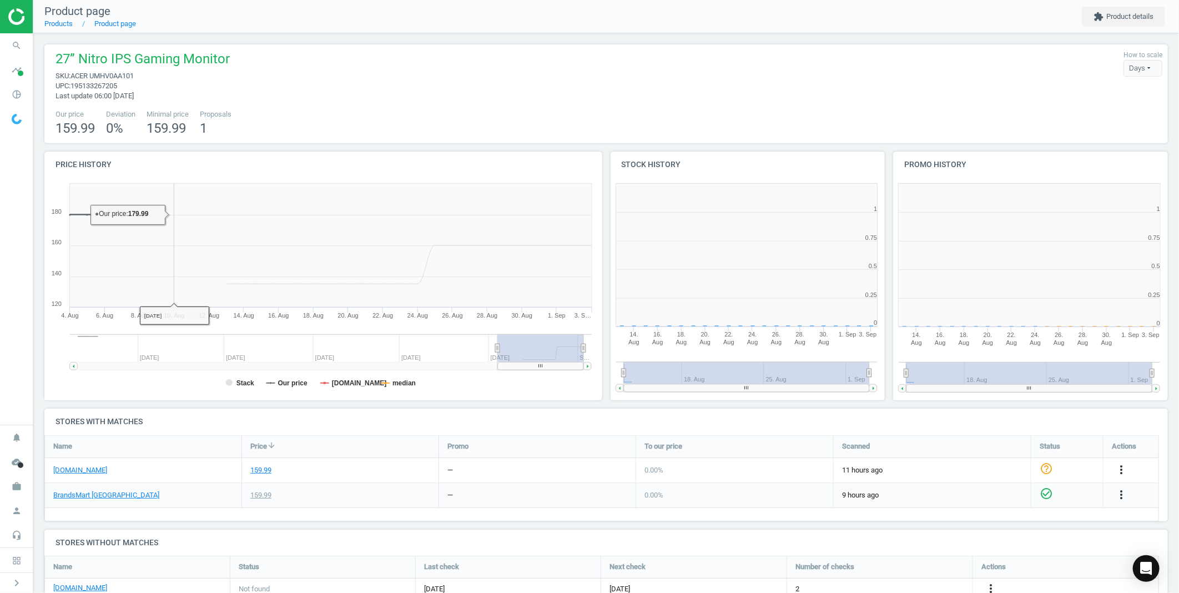
scroll to position [6, 6]
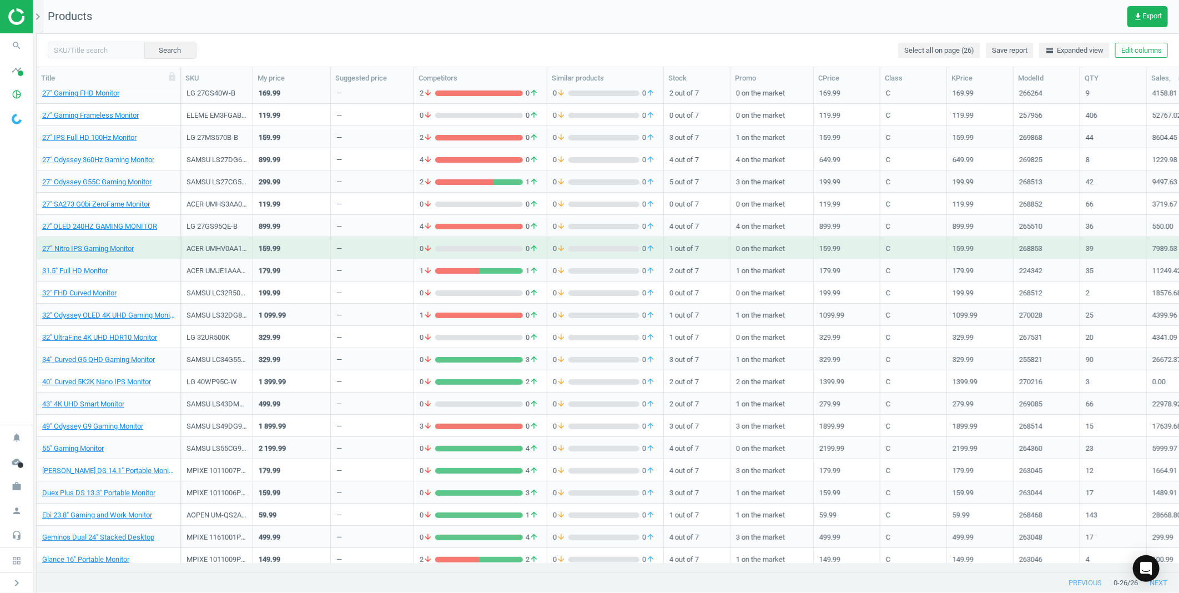
scroll to position [103, 0]
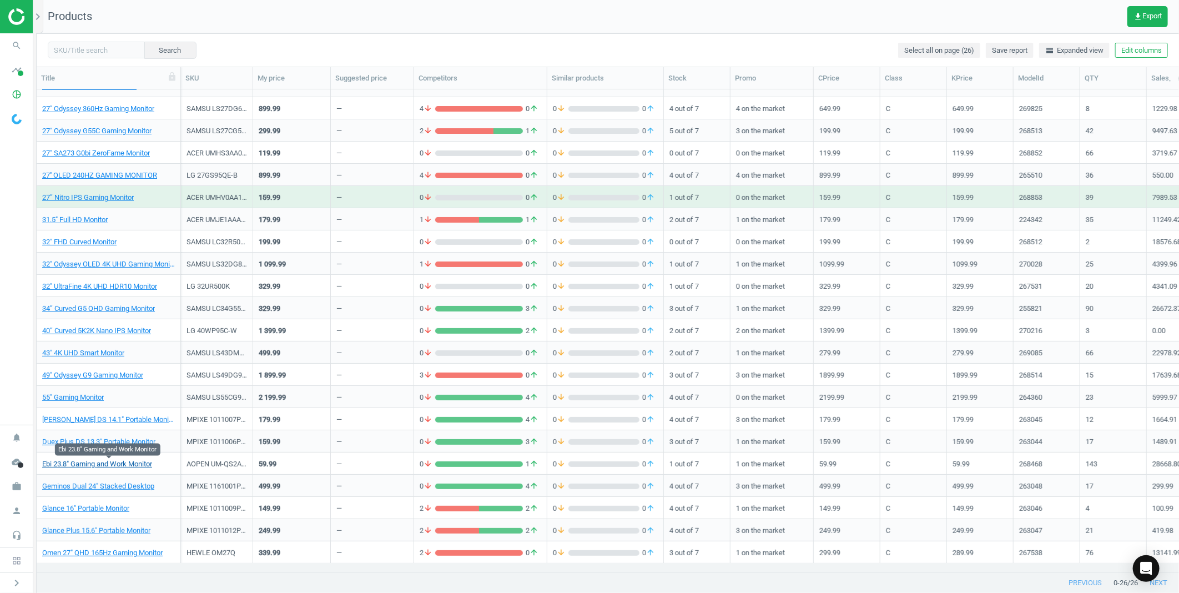
click at [103, 464] on link "Ebi 23.8" Gaming and Work Monitor" at bounding box center [97, 464] width 110 height 10
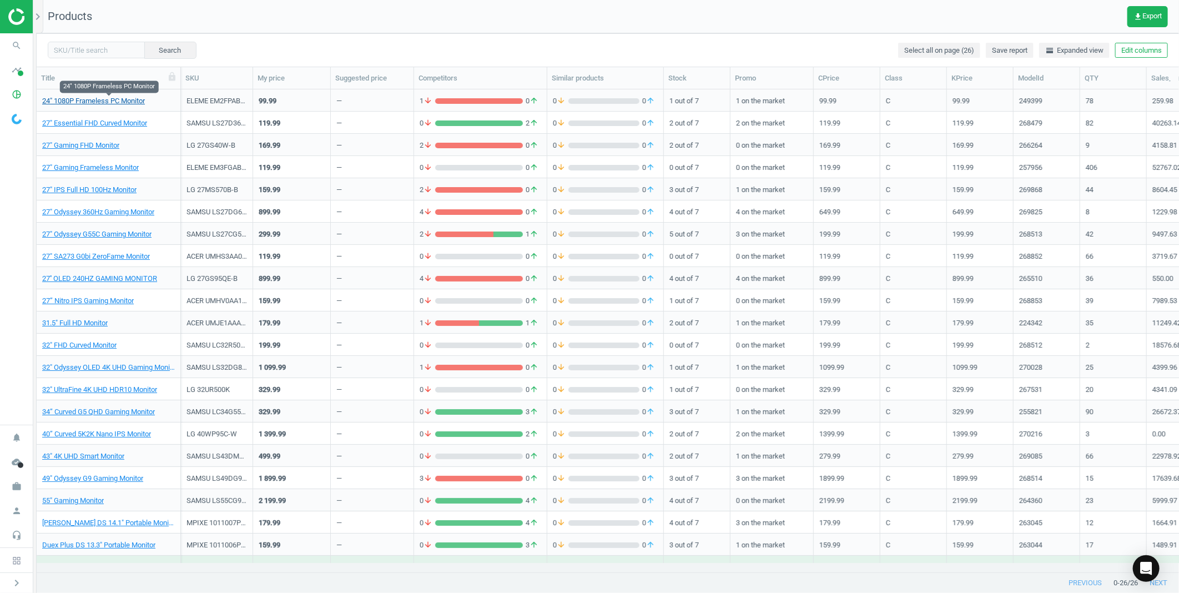
click at [126, 102] on link "24" 1080P Frameless PC Monitor" at bounding box center [93, 101] width 103 height 10
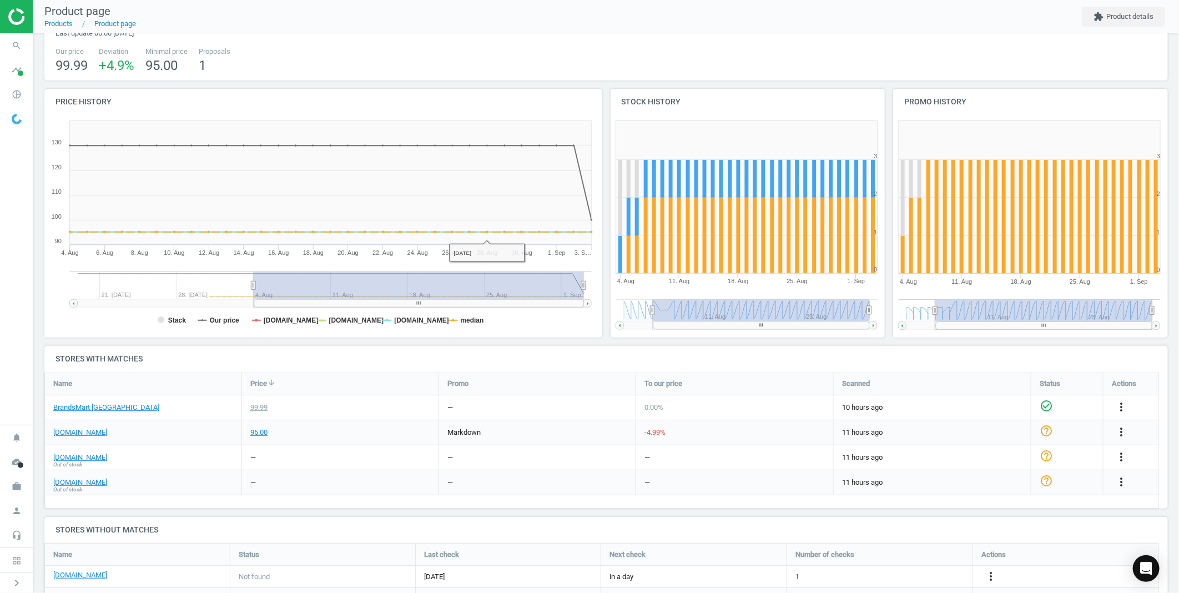
scroll to position [62, 0]
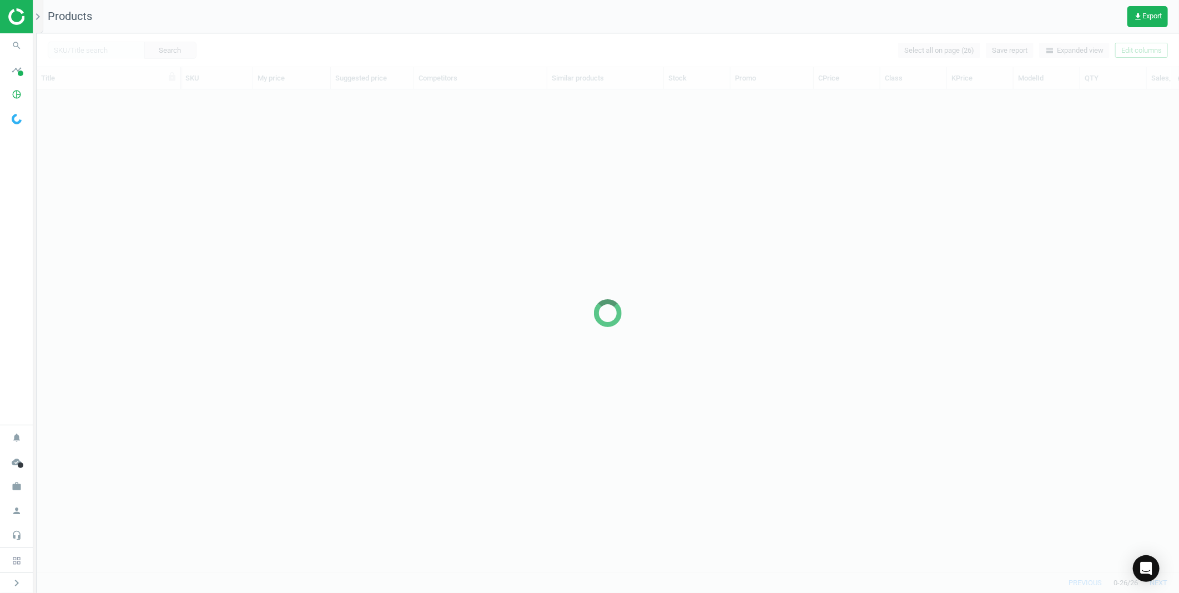
scroll to position [464, 1133]
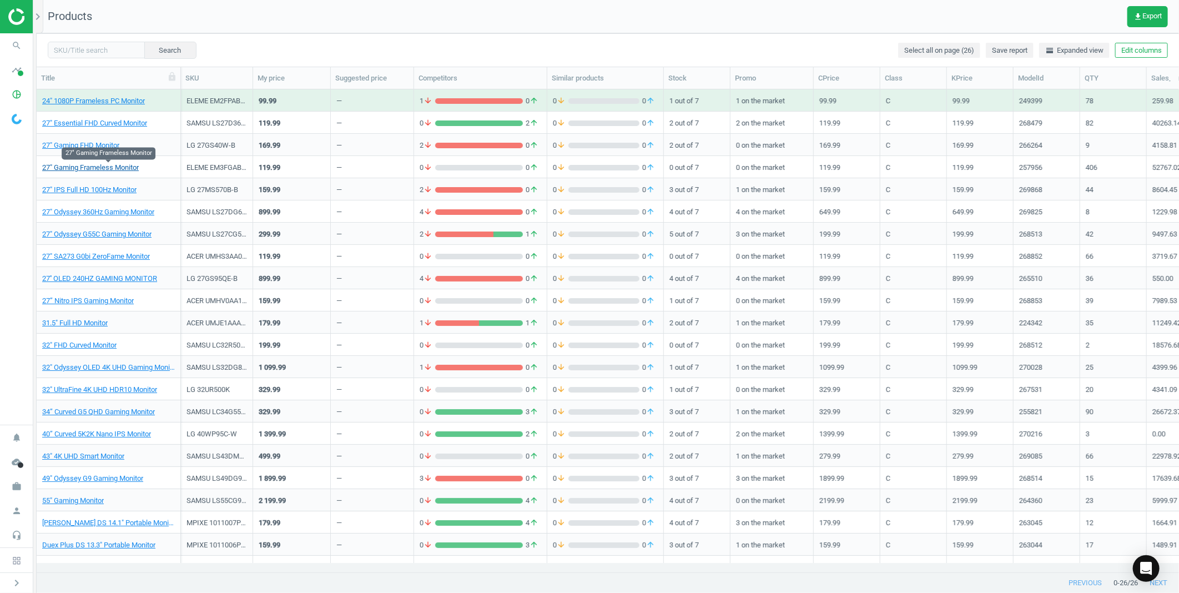
click at [128, 167] on link "27" Gaming Frameless Monitor" at bounding box center [90, 168] width 97 height 10
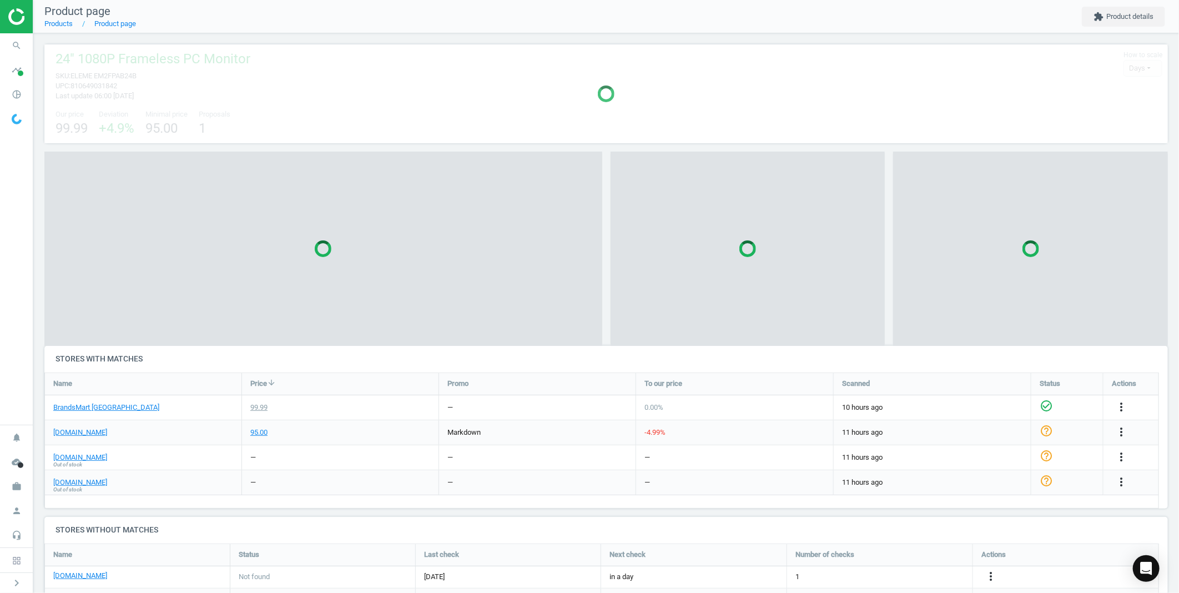
scroll to position [144, 1134]
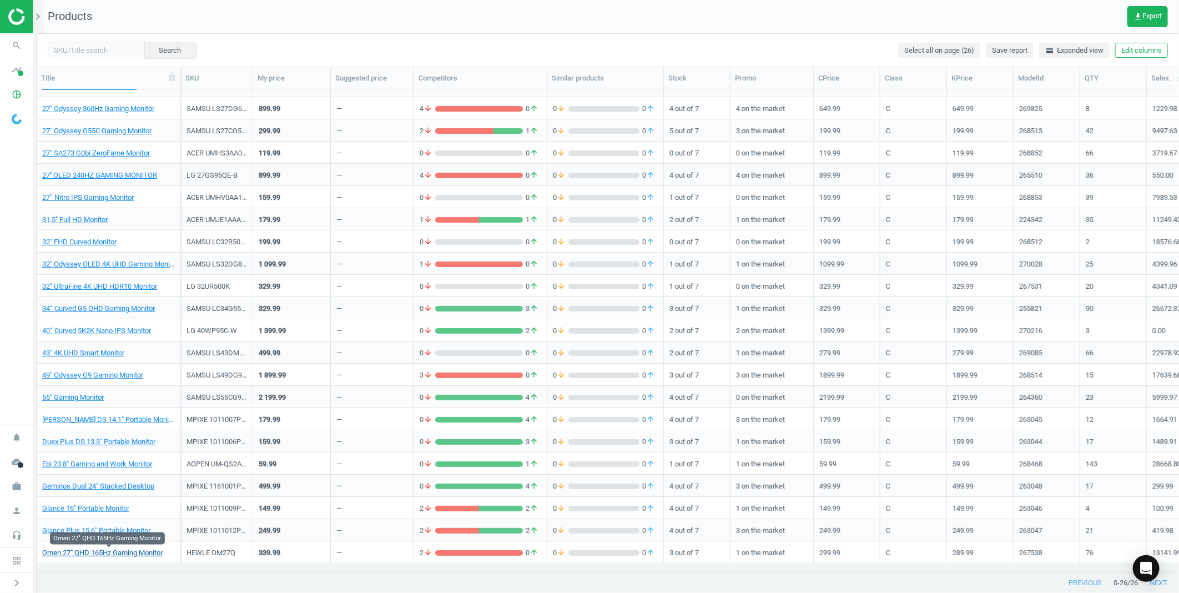
click at [108, 550] on link "Omen 27" QHD 165Hz Gaming Monitor" at bounding box center [102, 553] width 120 height 10
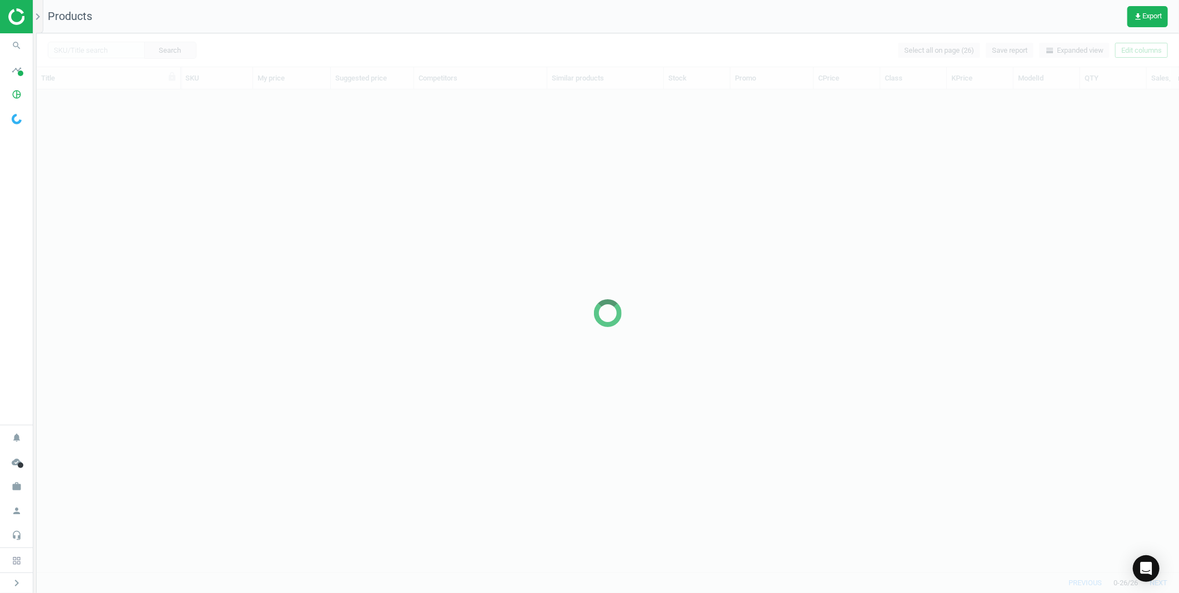
scroll to position [103, 0]
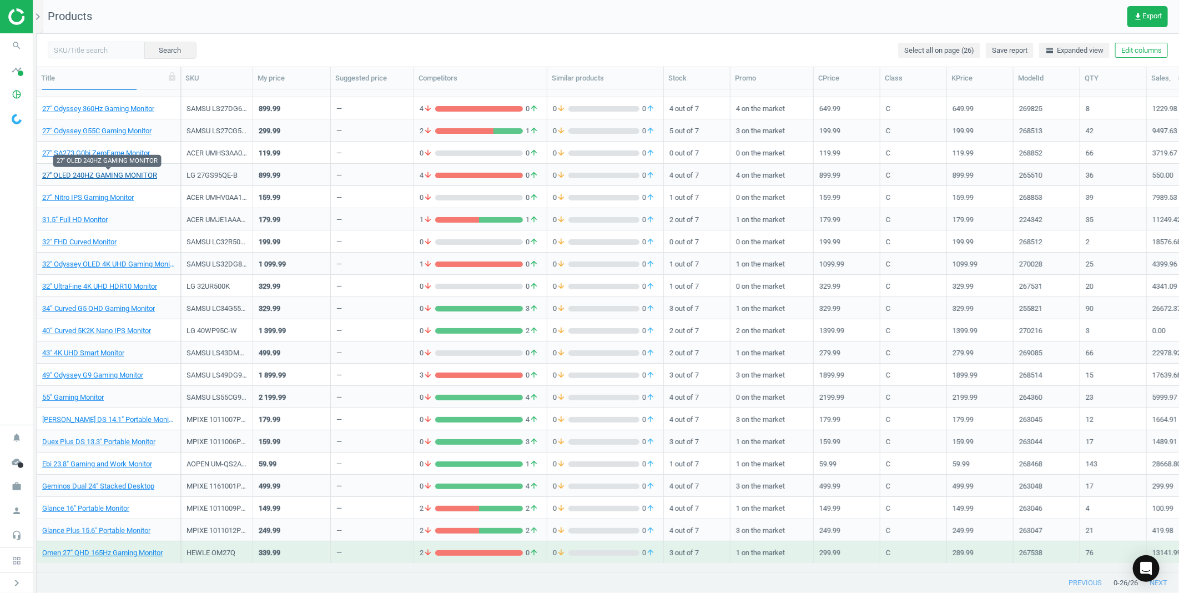
click at [137, 177] on link "27'' OLED 240HZ GAMING MONITOR" at bounding box center [99, 175] width 115 height 10
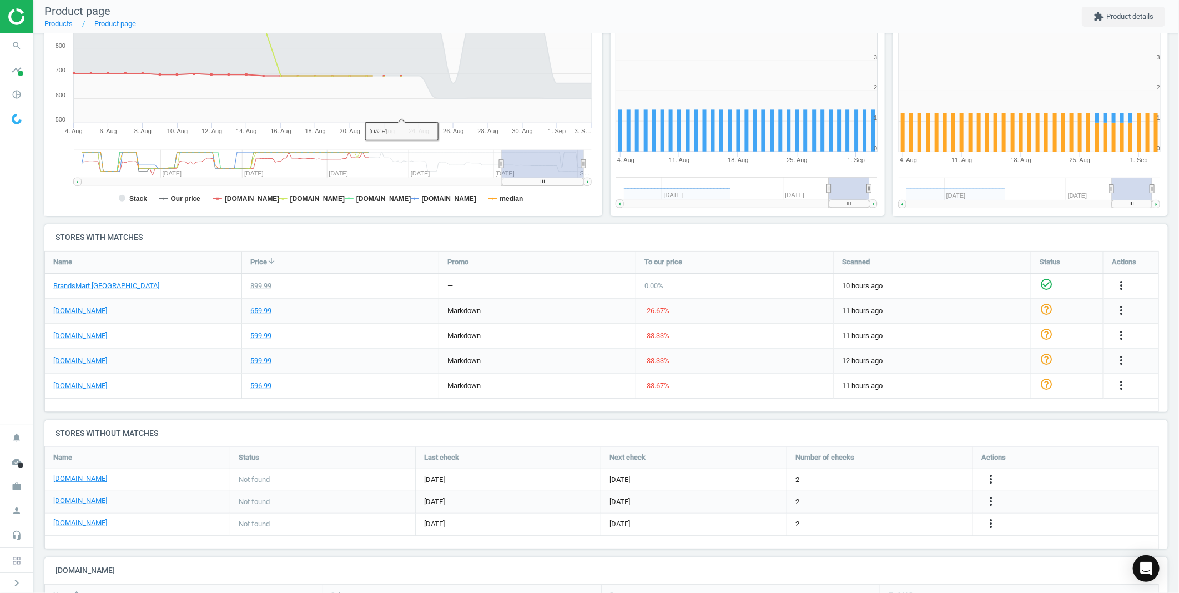
scroll to position [185, 0]
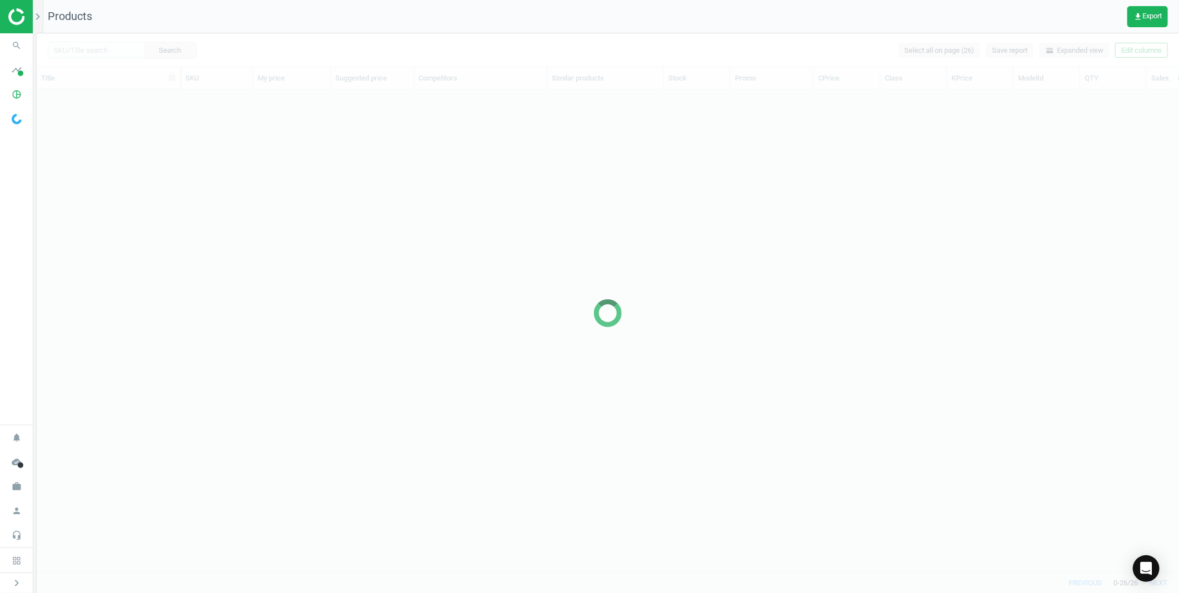
scroll to position [464, 1133]
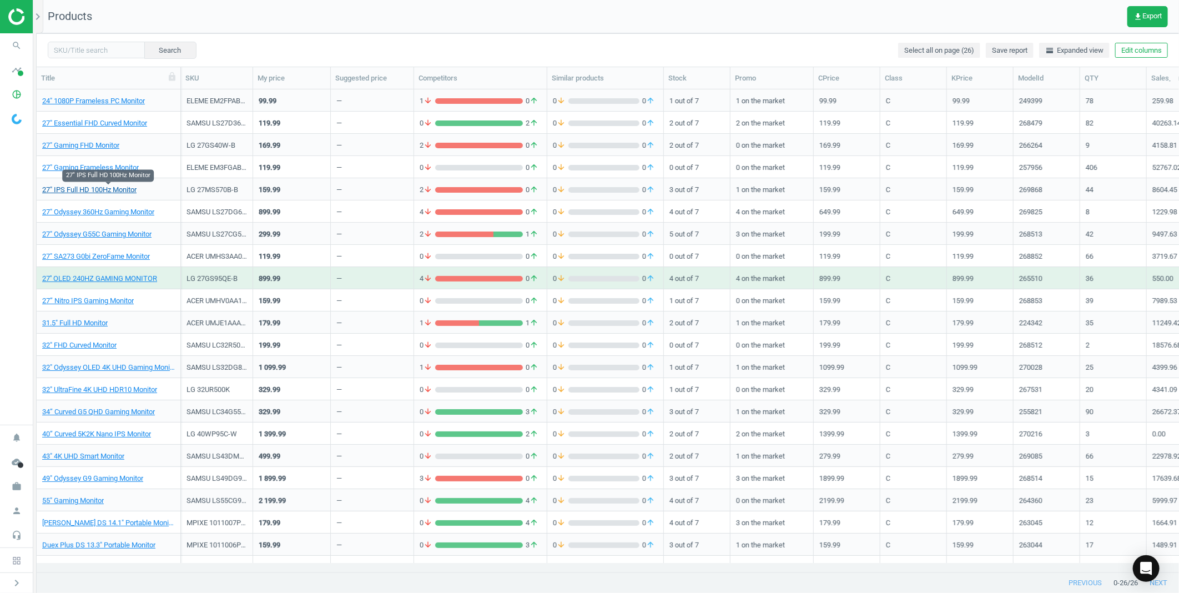
click at [111, 189] on link "27" IPS Full HD 100Hz Monitor" at bounding box center [89, 190] width 94 height 10
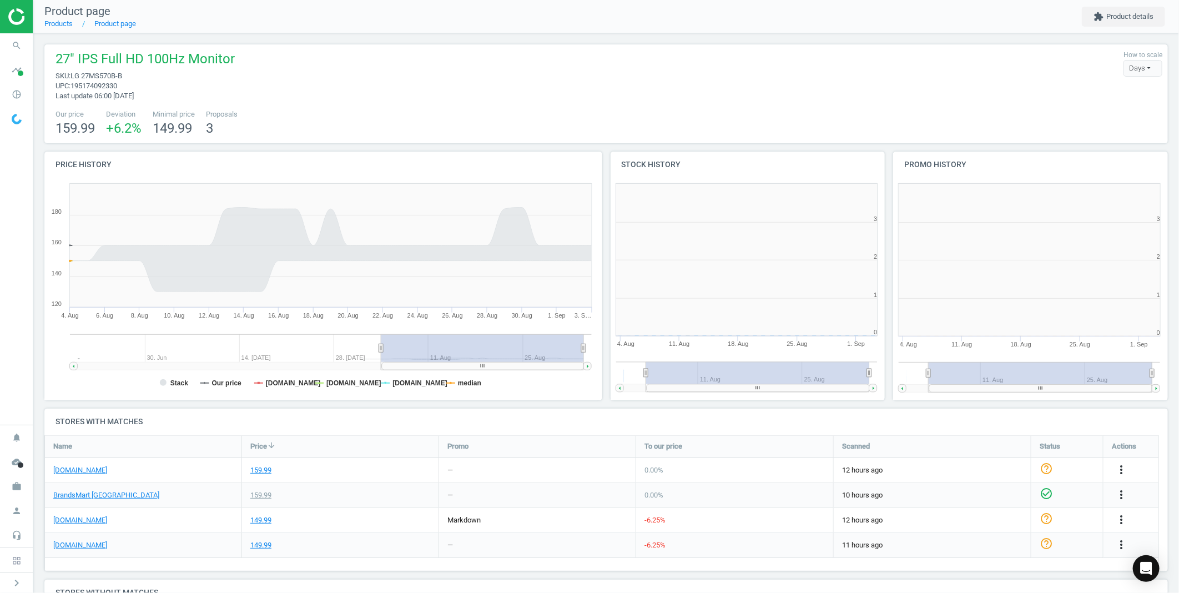
scroll to position [144, 1134]
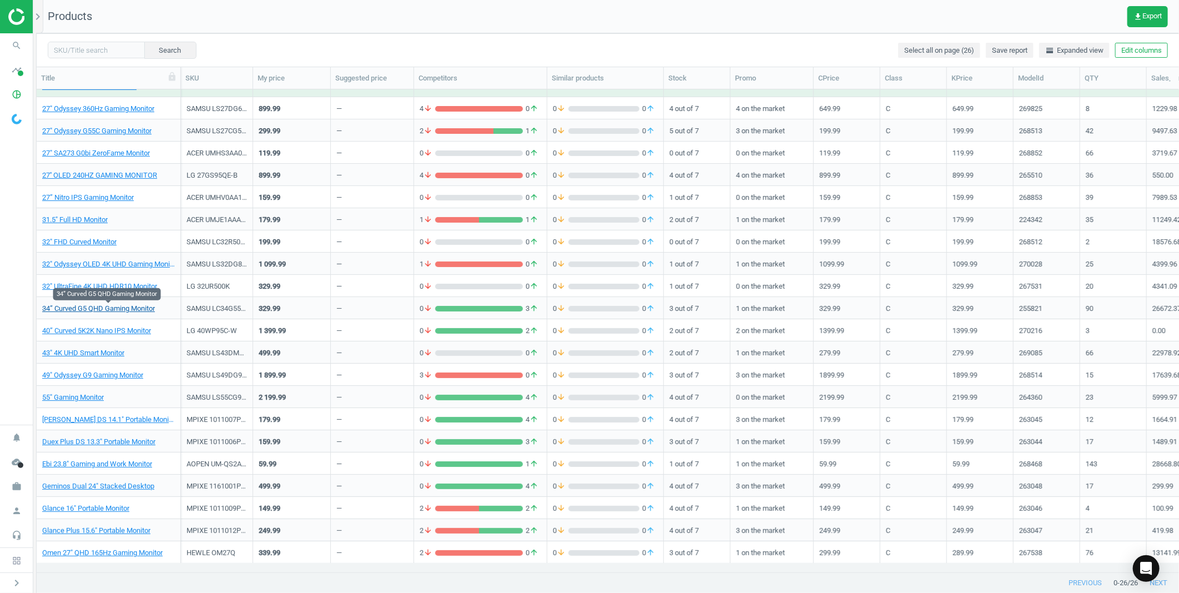
click at [152, 311] on link "34” Curved G5 QHD Gaming Monitor" at bounding box center [98, 309] width 113 height 10
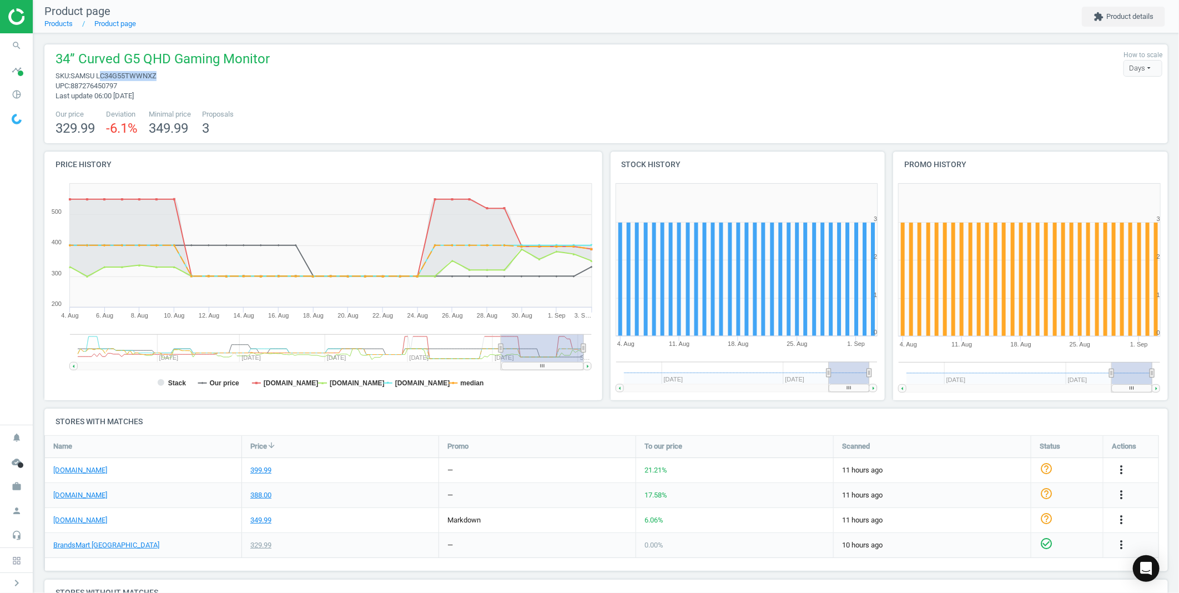
drag, startPoint x: 158, startPoint y: 74, endPoint x: 101, endPoint y: 75, distance: 57.2
click at [101, 75] on span "sku : SAMSU LC34G55TWWNXZ" at bounding box center [163, 76] width 214 height 10
drag, startPoint x: 101, startPoint y: 75, endPoint x: 167, endPoint y: 90, distance: 67.7
click at [167, 90] on span "upc : 887276450797" at bounding box center [163, 86] width 214 height 10
drag, startPoint x: 159, startPoint y: 73, endPoint x: 92, endPoint y: 73, distance: 66.6
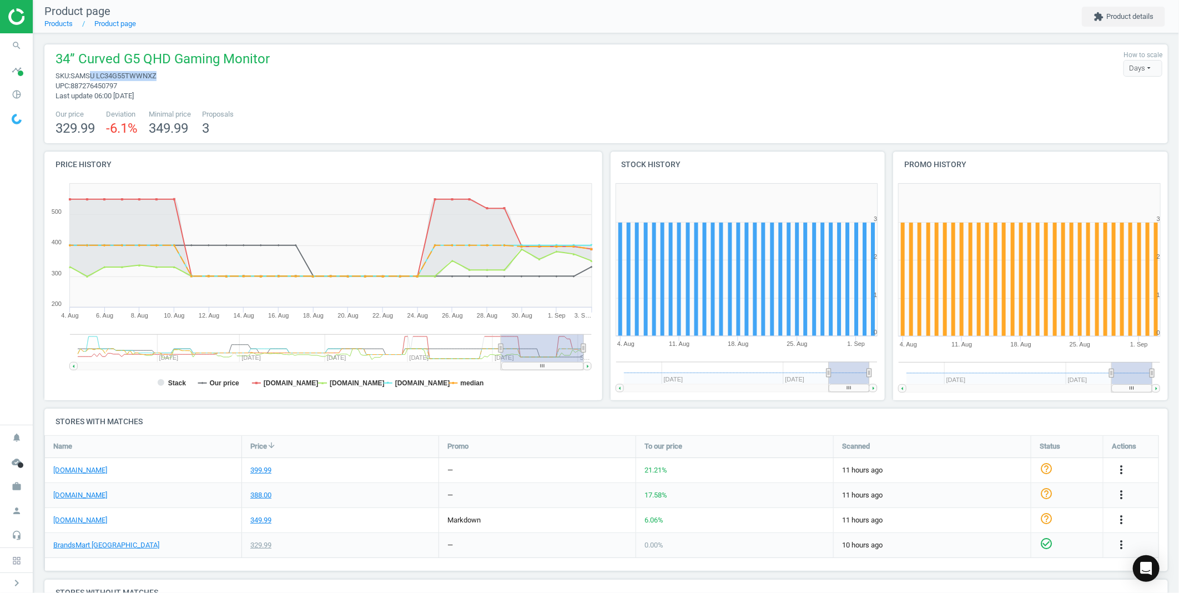
click at [92, 73] on span "sku : SAMSU LC34G55TWWNXZ" at bounding box center [163, 76] width 214 height 10
drag, startPoint x: 92, startPoint y: 73, endPoint x: 149, endPoint y: 90, distance: 59.2
click at [149, 90] on span "upc : 887276450797" at bounding box center [163, 86] width 214 height 10
drag, startPoint x: 159, startPoint y: 74, endPoint x: 98, endPoint y: 74, distance: 61.1
click at [98, 74] on span "sku : SAMSU LC34G55TWWNXZ" at bounding box center [163, 76] width 214 height 10
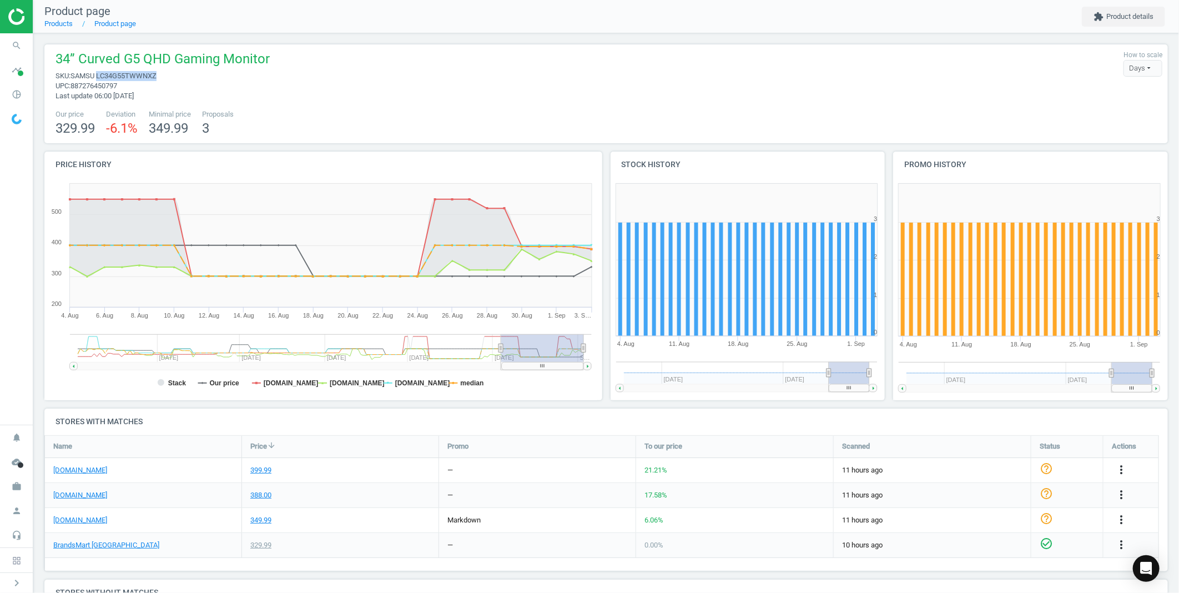
copy span "LC34G55TWWNXZ"
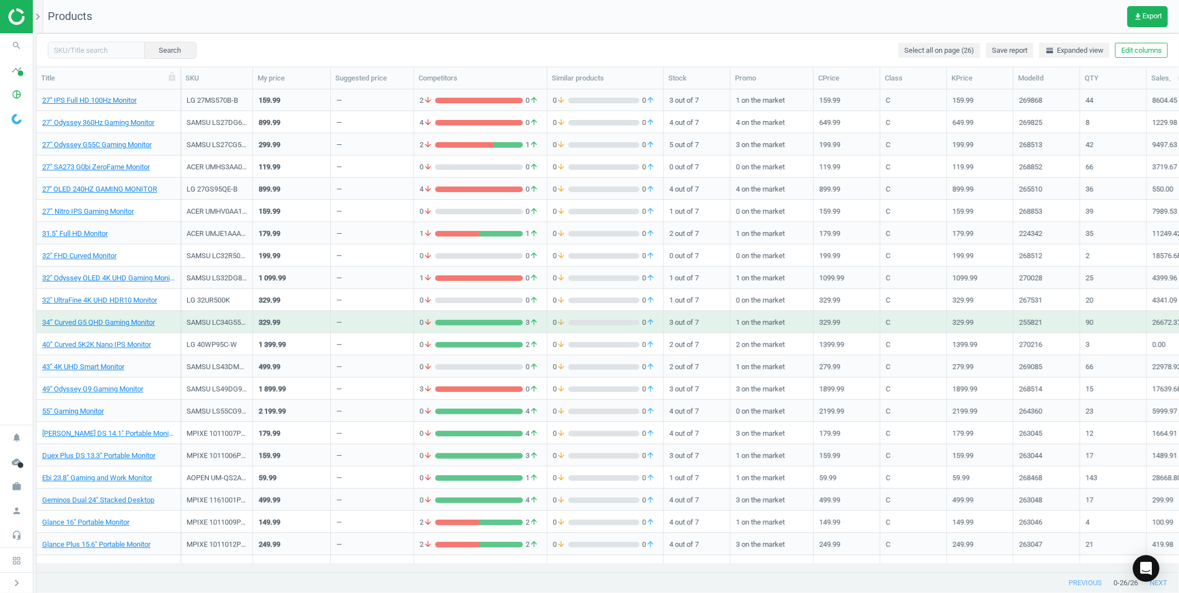
scroll to position [103, 0]
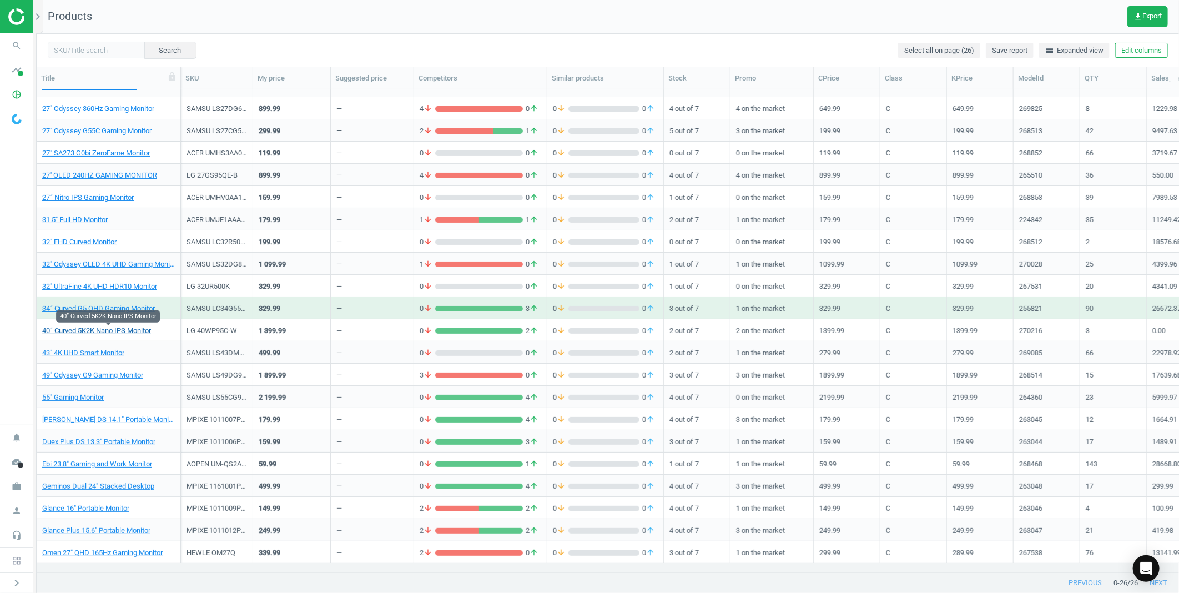
click at [124, 329] on link "40” Curved 5K2K Nano IPS Monitor" at bounding box center [96, 331] width 109 height 10
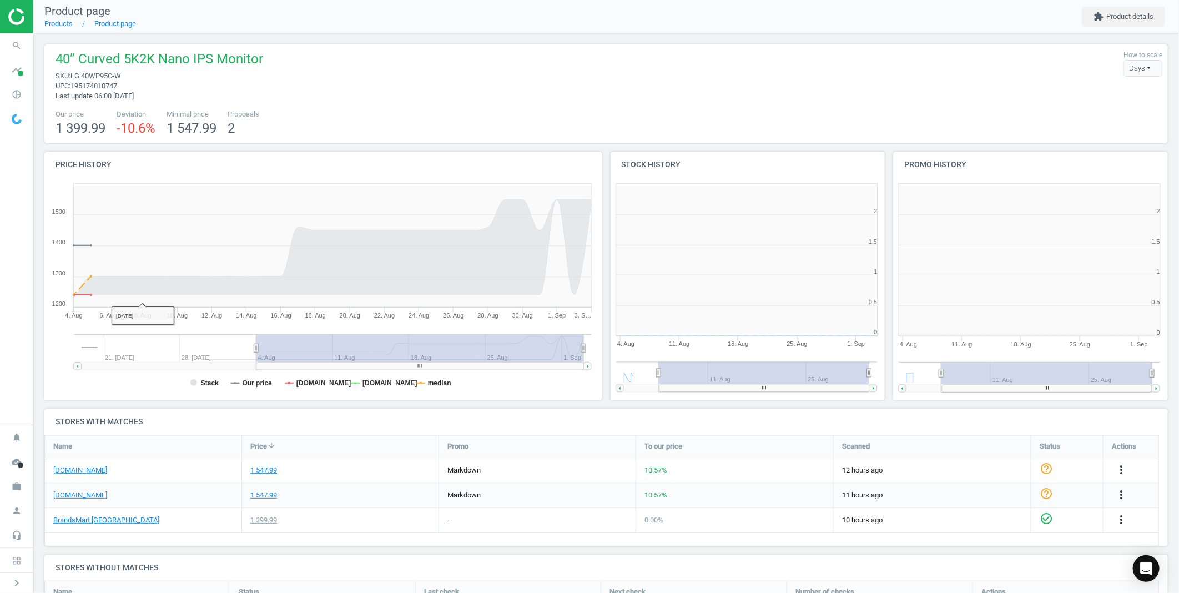
scroll to position [6, 6]
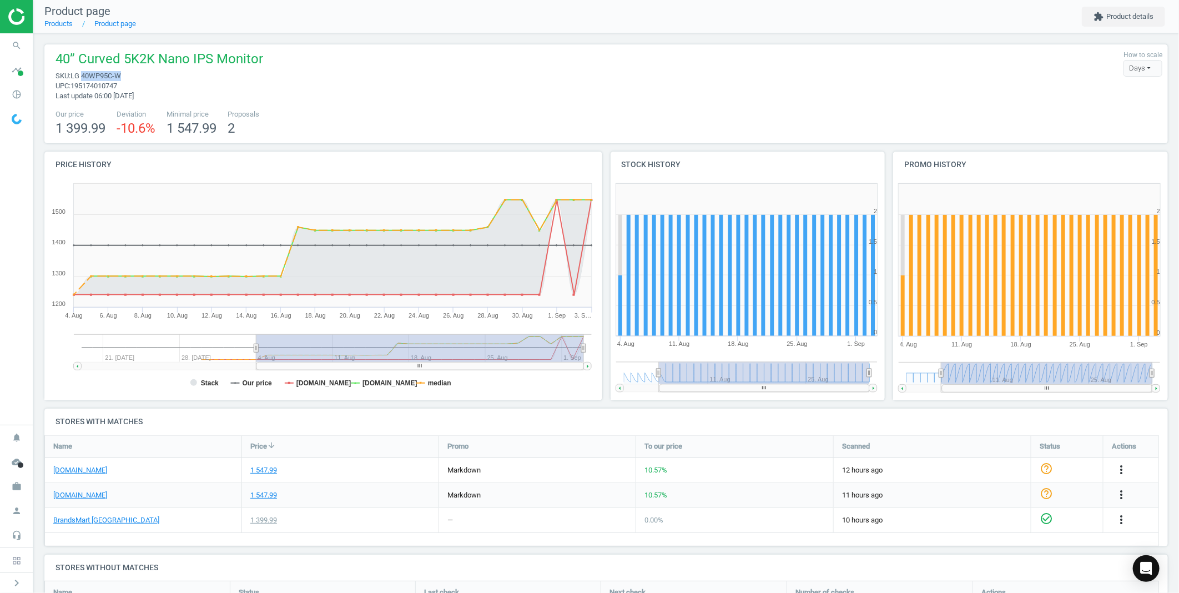
drag, startPoint x: 127, startPoint y: 77, endPoint x: 83, endPoint y: 78, distance: 43.3
click at [83, 78] on span "sku : LG 40WP95C-W" at bounding box center [160, 76] width 208 height 10
copy span "40WP95C-W"
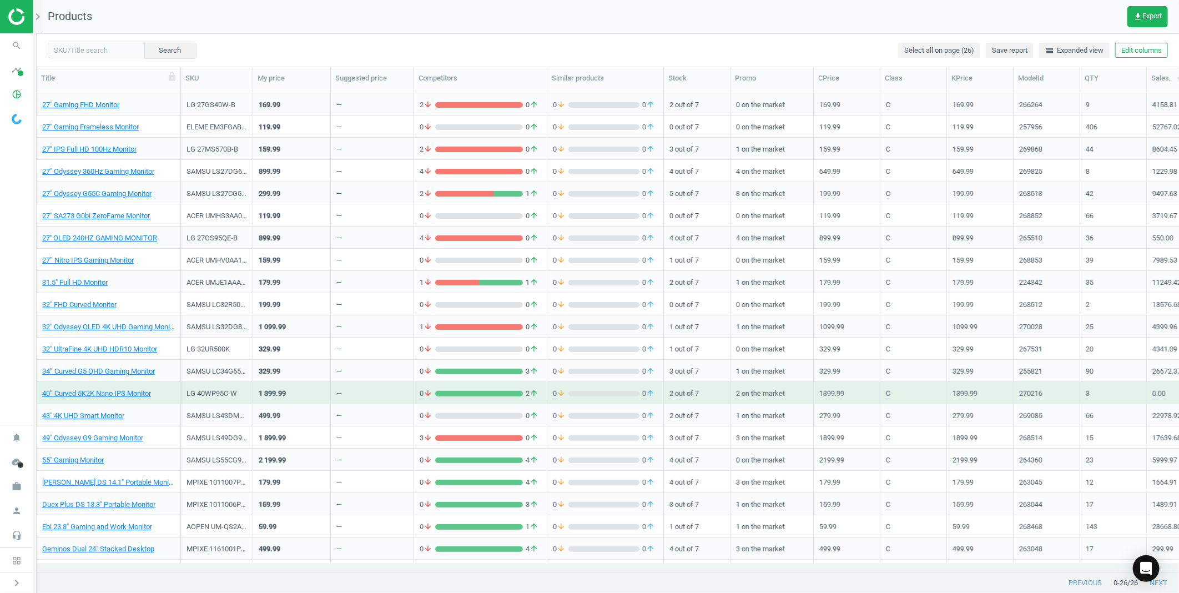
scroll to position [103, 0]
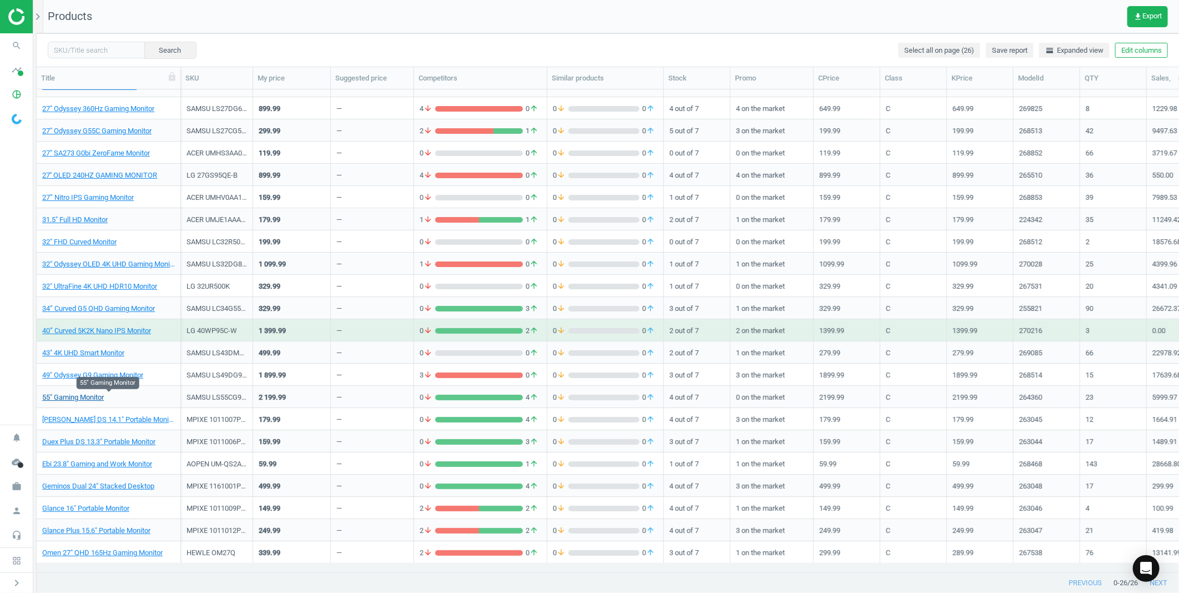
click at [102, 399] on link "55" Gaming Monitor" at bounding box center [73, 397] width 62 height 10
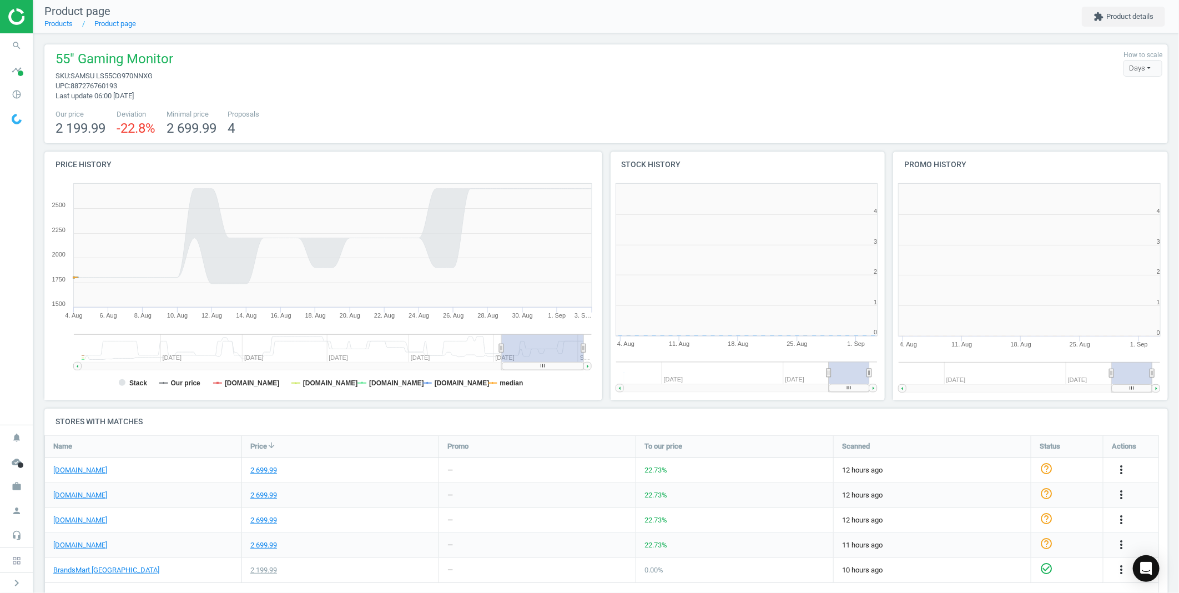
scroll to position [122, 1134]
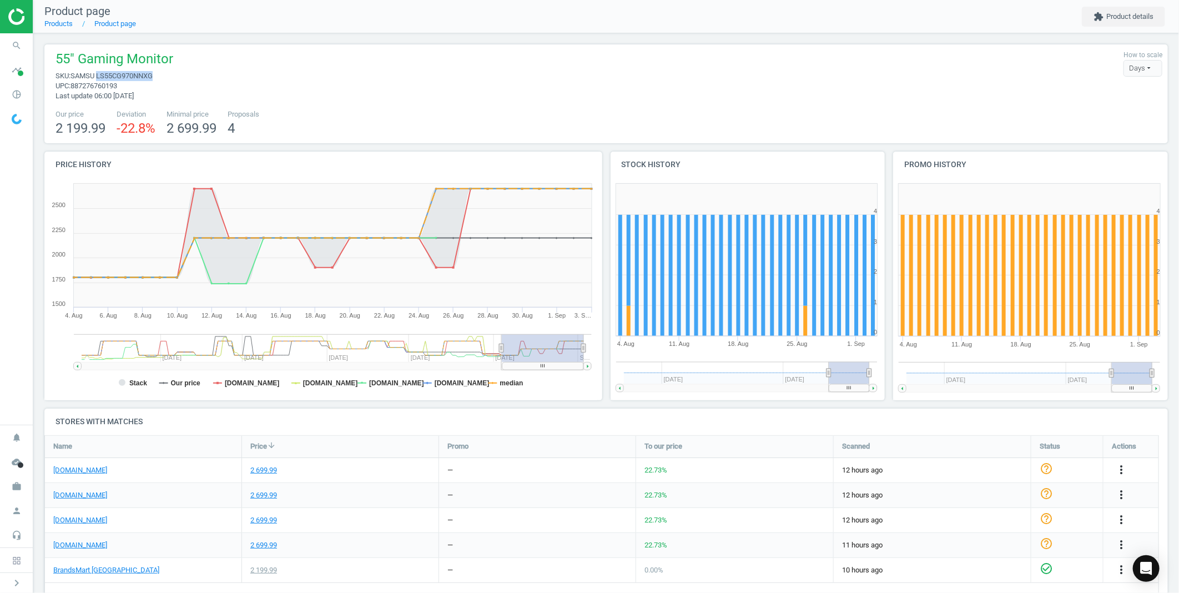
drag, startPoint x: 157, startPoint y: 74, endPoint x: 98, endPoint y: 77, distance: 59.5
click at [98, 77] on span "sku : SAMSU LS55CG970NNXG" at bounding box center [115, 76] width 118 height 10
copy span "LS55CG970NNXG"
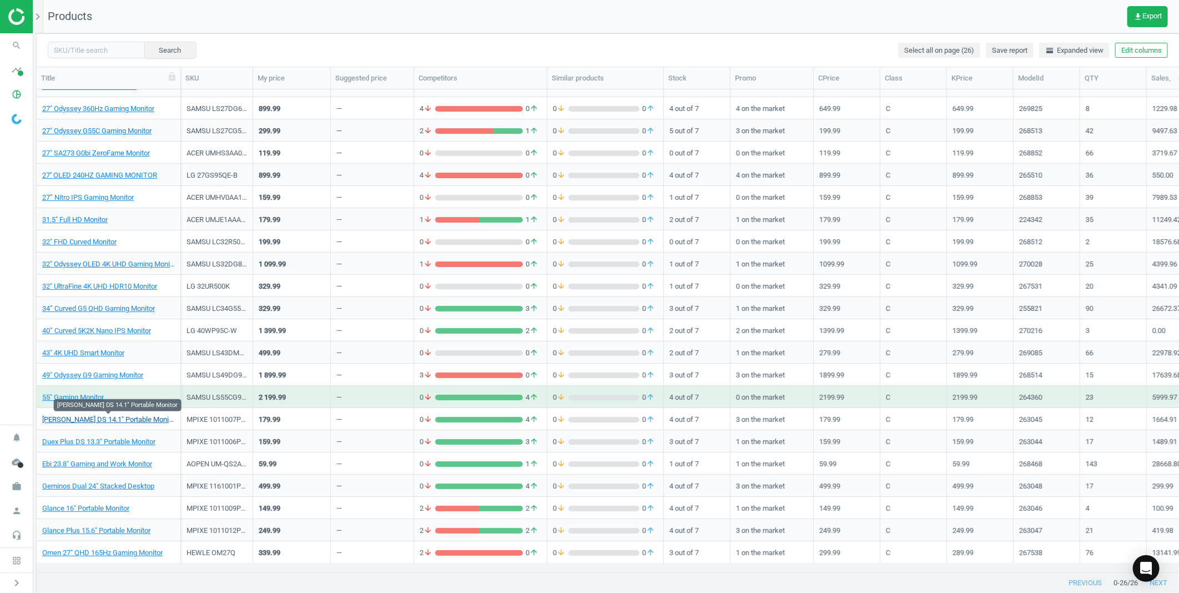
click at [119, 422] on link "[PERSON_NAME] DS 14.1" Portable Monitor" at bounding box center [108, 420] width 133 height 10
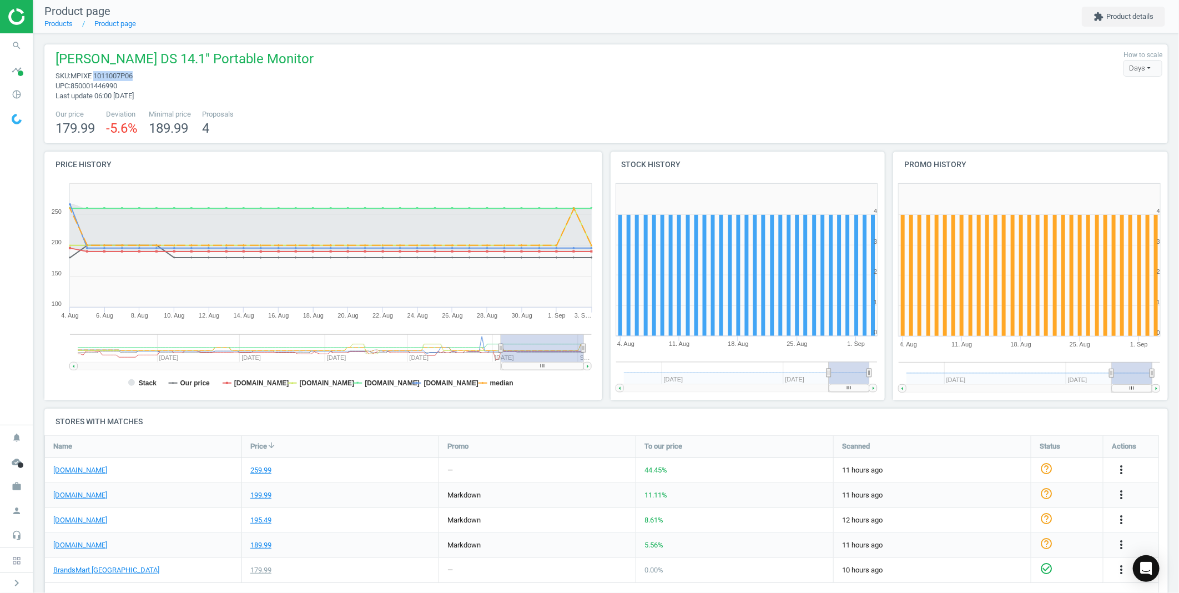
drag, startPoint x: 132, startPoint y: 76, endPoint x: 93, endPoint y: 75, distance: 38.3
click at [93, 75] on span "MPIXE 1011007P06" at bounding box center [101, 76] width 62 height 8
copy span "1011007P06"
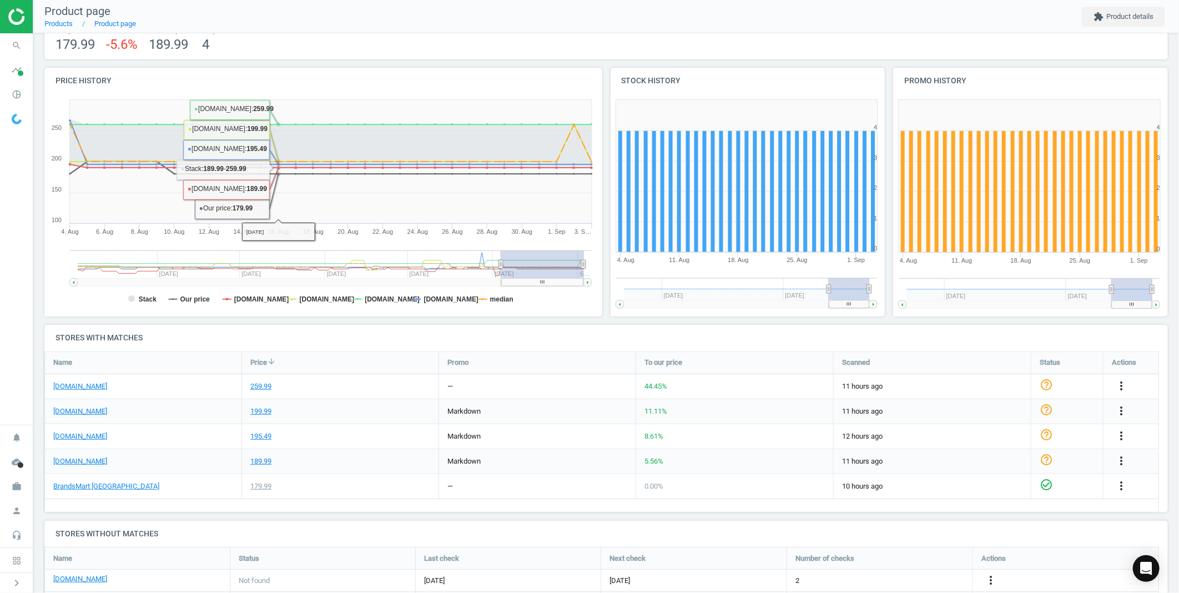
scroll to position [123, 0]
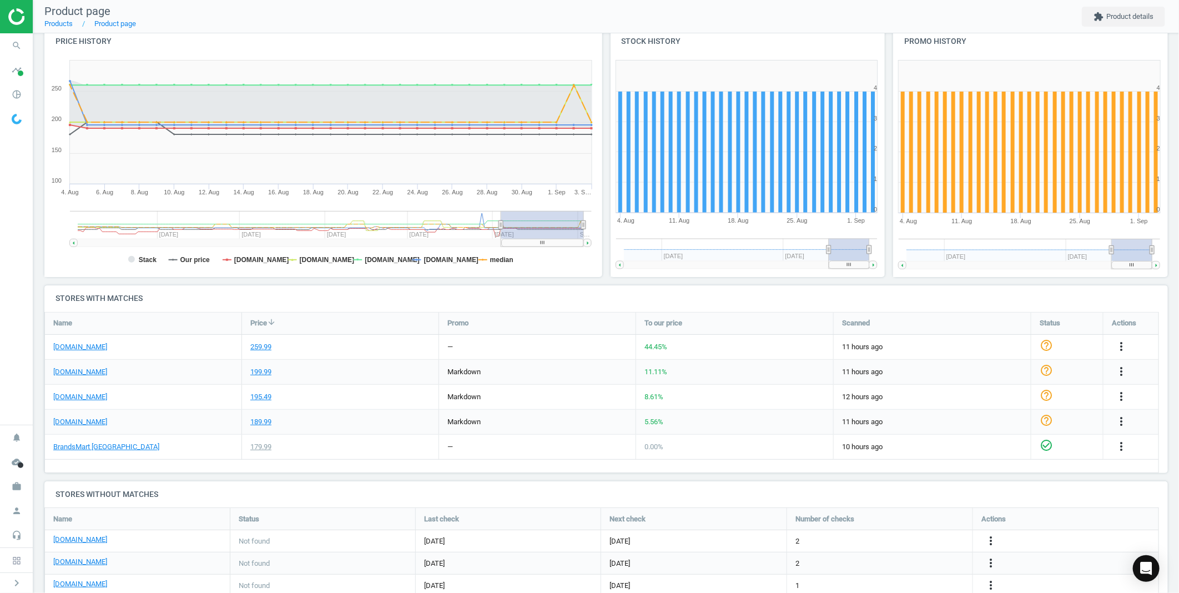
drag, startPoint x: 12, startPoint y: 2, endPoint x: 233, endPoint y: 21, distance: 222.3
click at [233, 21] on nav "Product page Products Product page extension Product details" at bounding box center [606, 16] width 1146 height 33
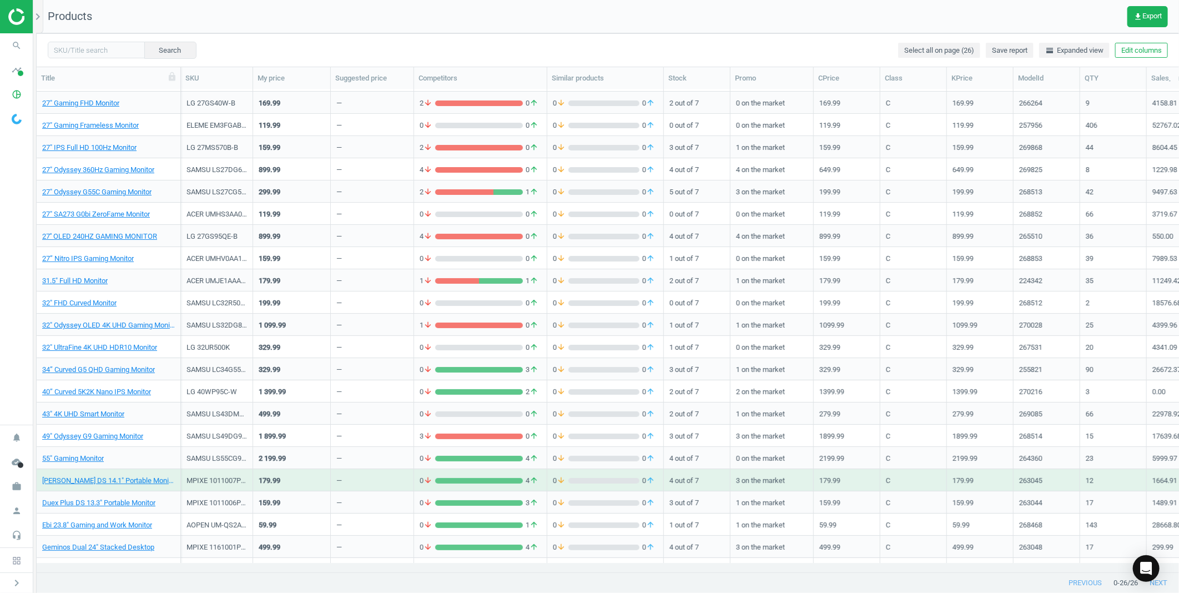
scroll to position [103, 0]
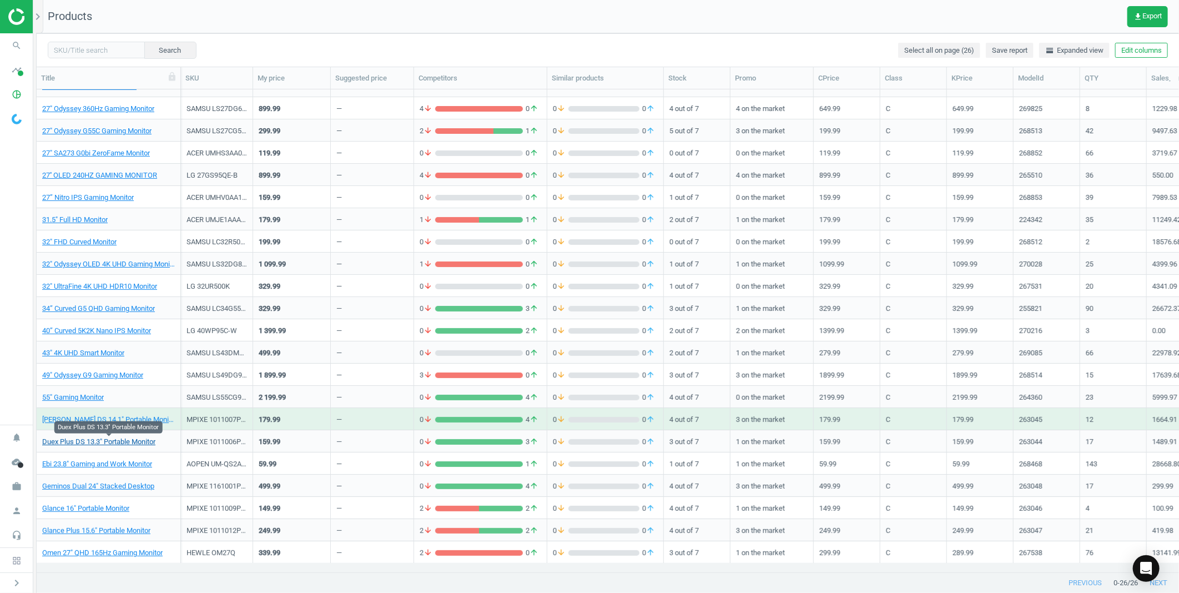
click at [122, 437] on link "Duex Plus DS 13.3" Portable Monitor" at bounding box center [98, 442] width 113 height 10
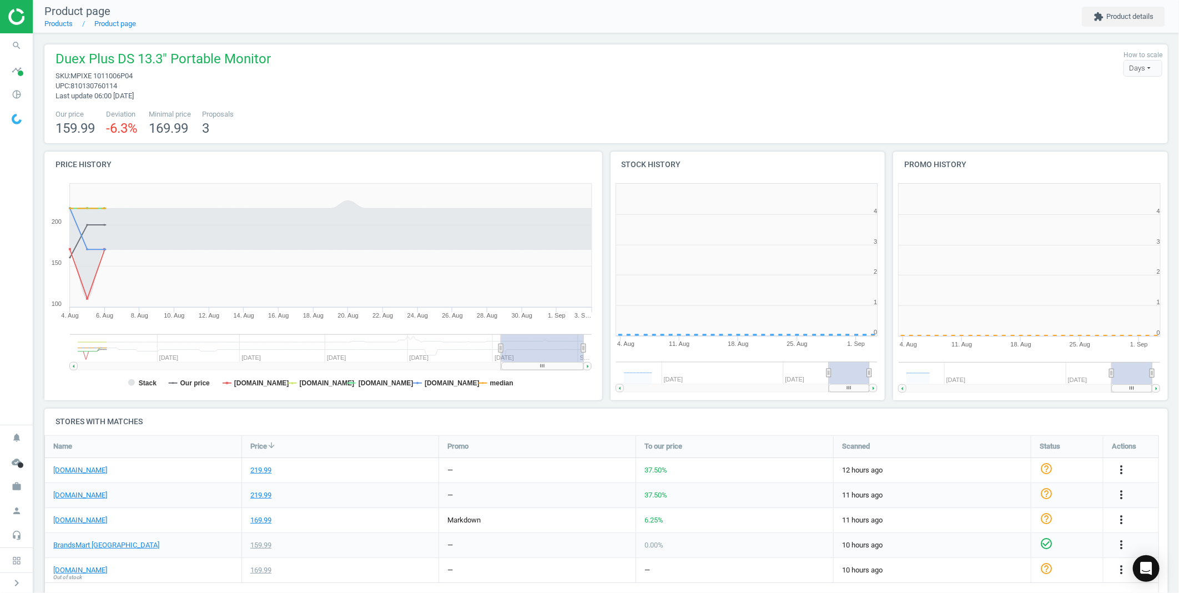
scroll to position [6, 6]
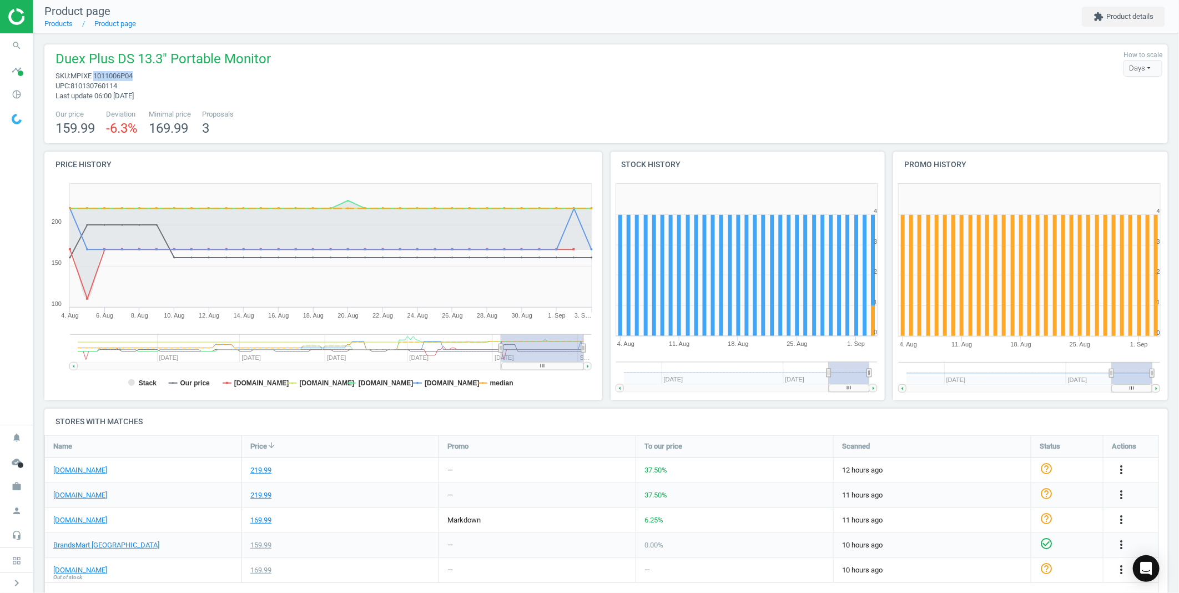
drag, startPoint x: 138, startPoint y: 74, endPoint x: 95, endPoint y: 74, distance: 42.2
click at [95, 74] on span "sku : MPIXE 1011006P04" at bounding box center [163, 76] width 215 height 10
copy span "1011006P04"
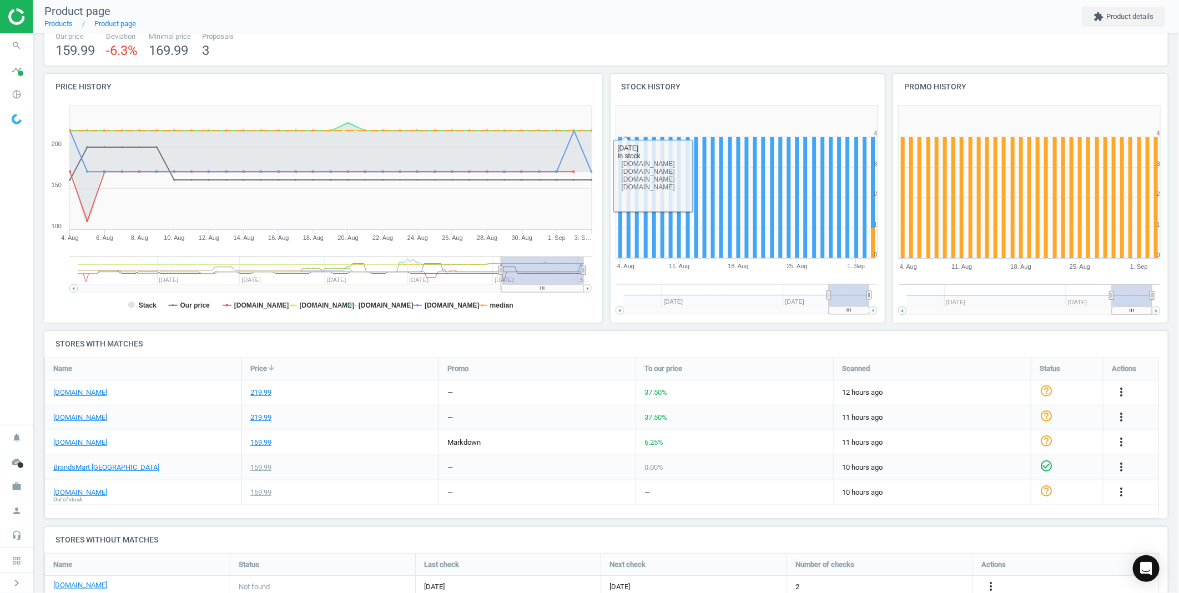
scroll to position [185, 0]
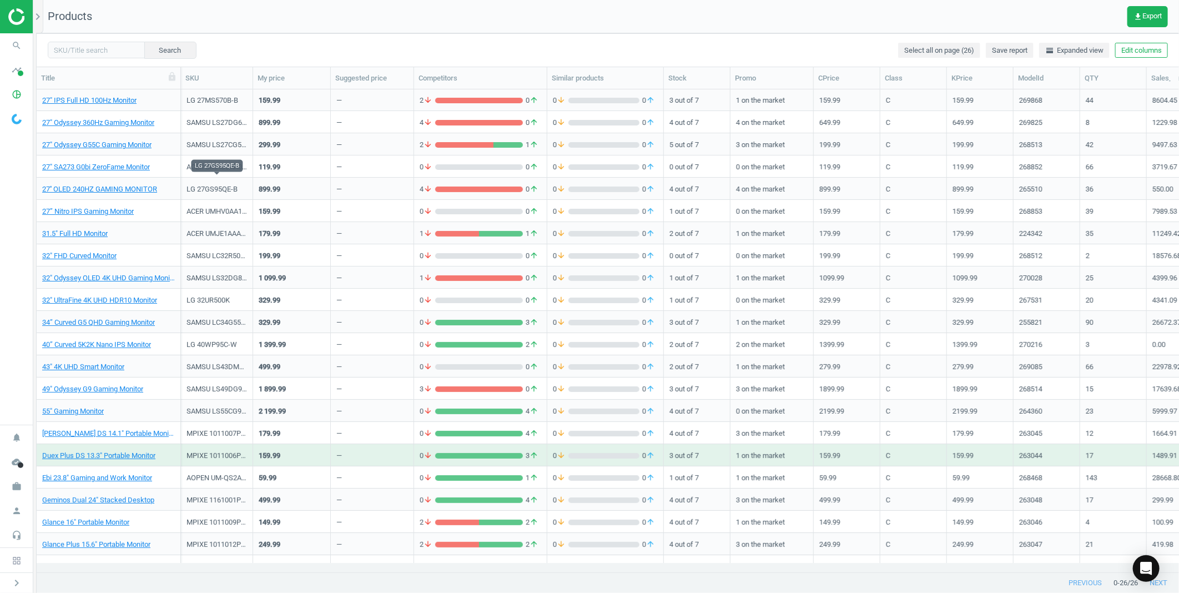
scroll to position [103, 0]
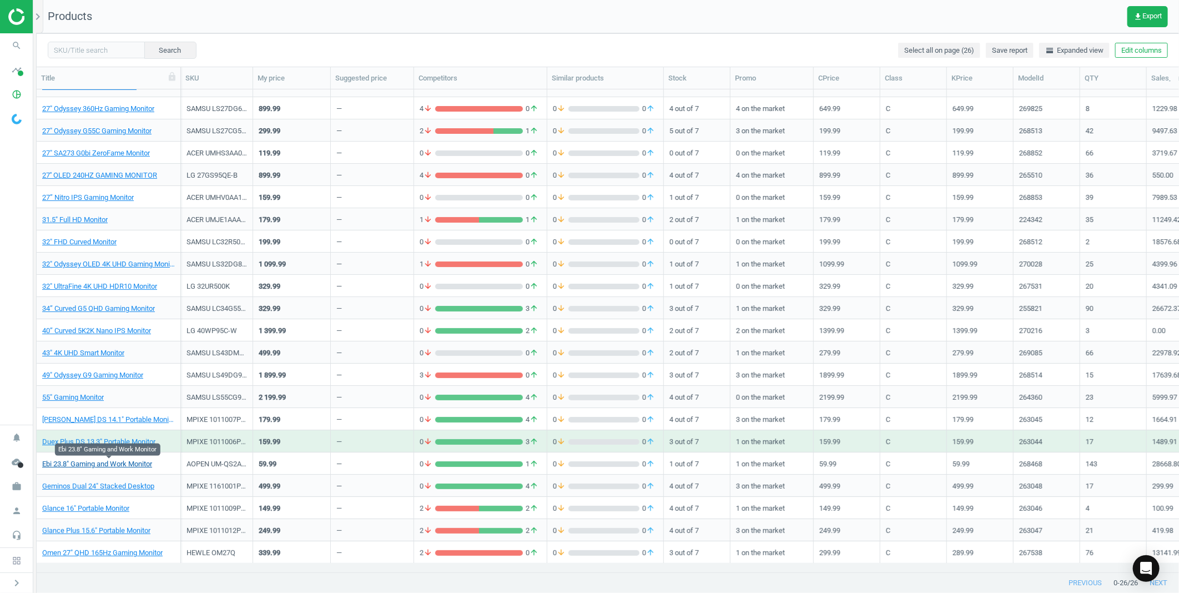
click at [121, 462] on link "Ebi 23.8" Gaming and Work Monitor" at bounding box center [97, 464] width 110 height 10
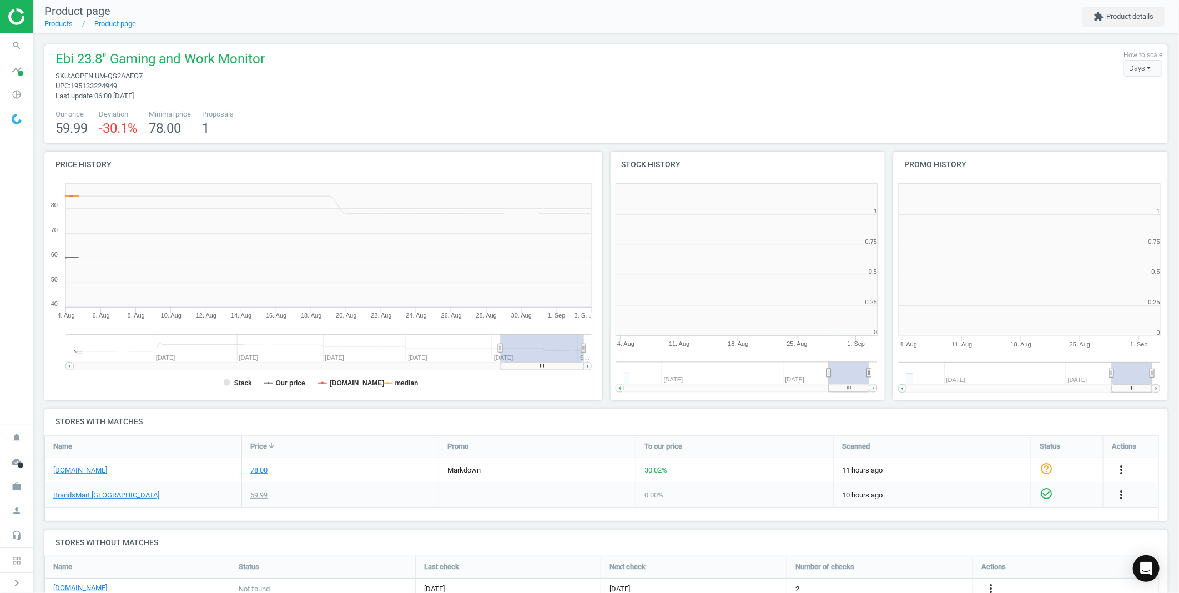
scroll to position [189, 1134]
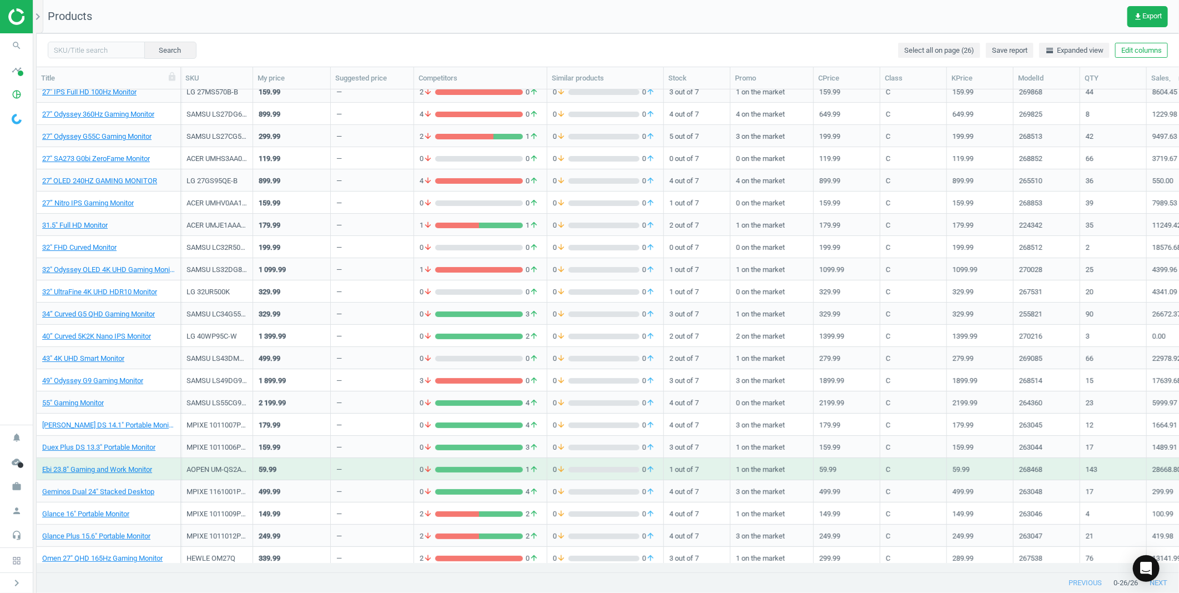
scroll to position [103, 0]
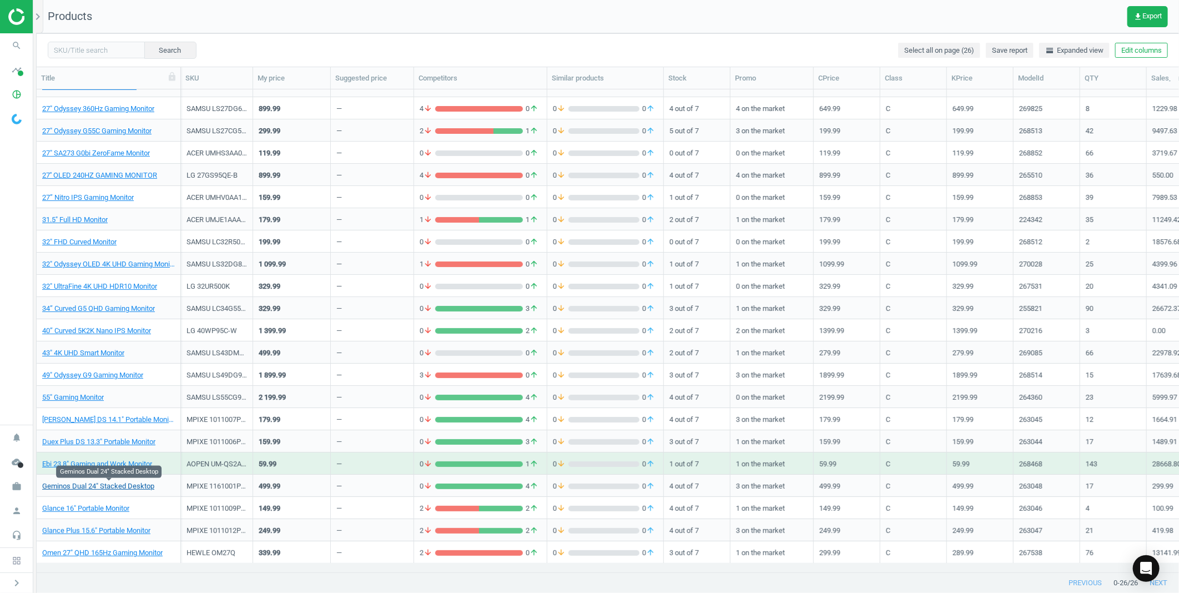
click at [114, 489] on link "Geminos Dual 24" Stacked Desktop" at bounding box center [98, 486] width 112 height 10
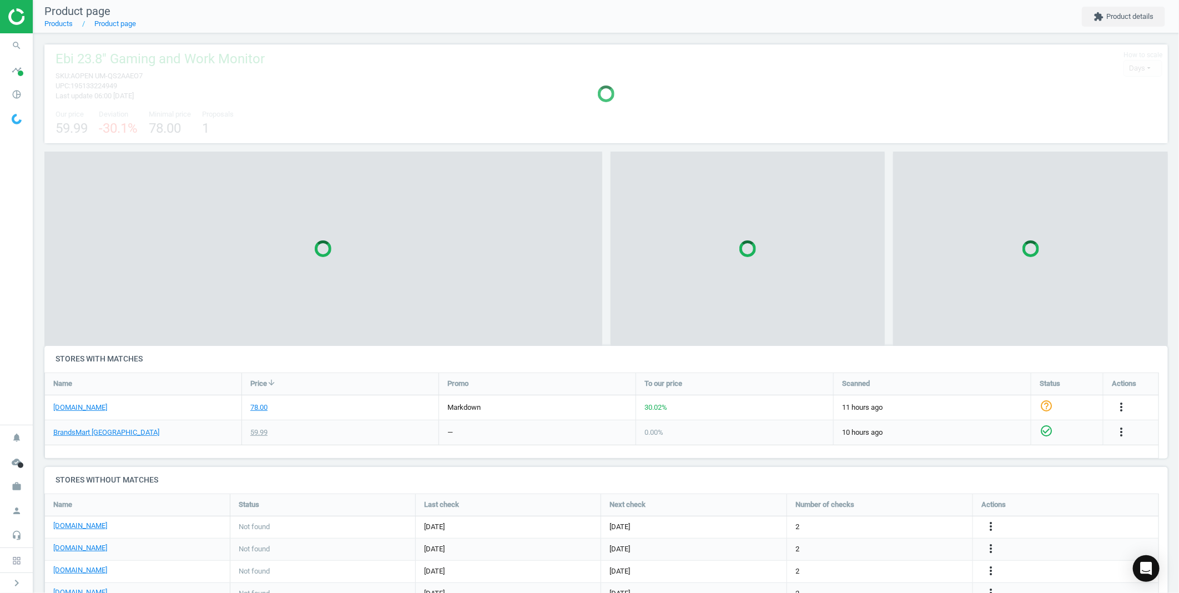
scroll to position [144, 1134]
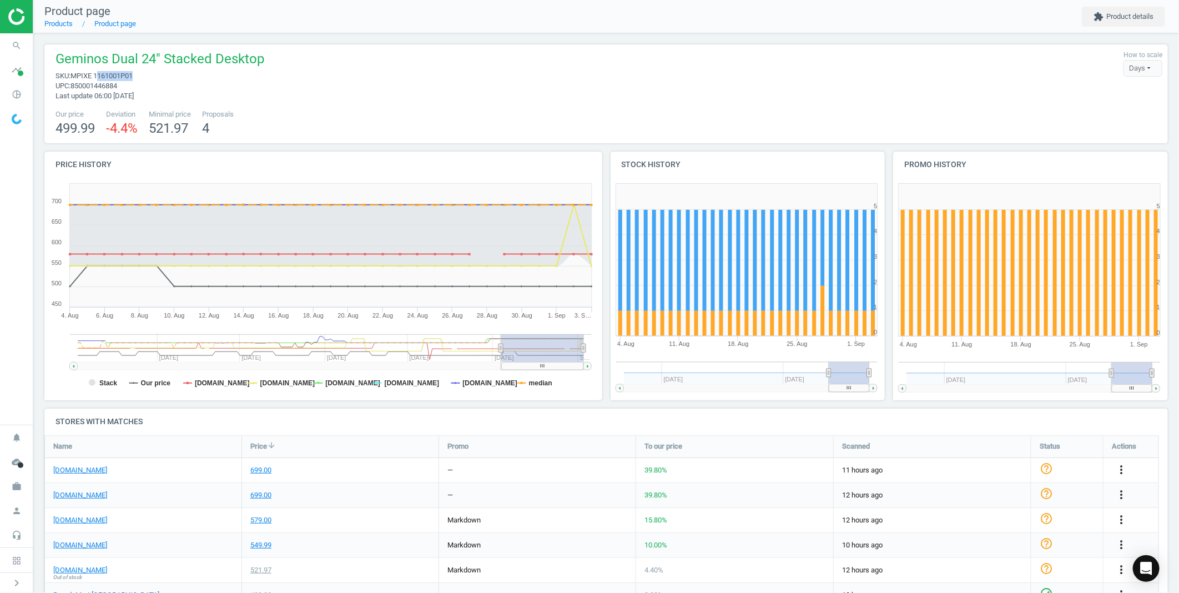
drag, startPoint x: 124, startPoint y: 76, endPoint x: 97, endPoint y: 75, distance: 26.7
click at [97, 75] on span "sku : MPIXE 1161001P01" at bounding box center [160, 76] width 209 height 10
click at [97, 75] on span "MPIXE 1161001P01" at bounding box center [101, 76] width 62 height 8
drag, startPoint x: 95, startPoint y: 78, endPoint x: 132, endPoint y: 76, distance: 36.7
click at [132, 76] on span "MPIXE 1161001P01" at bounding box center [101, 76] width 62 height 8
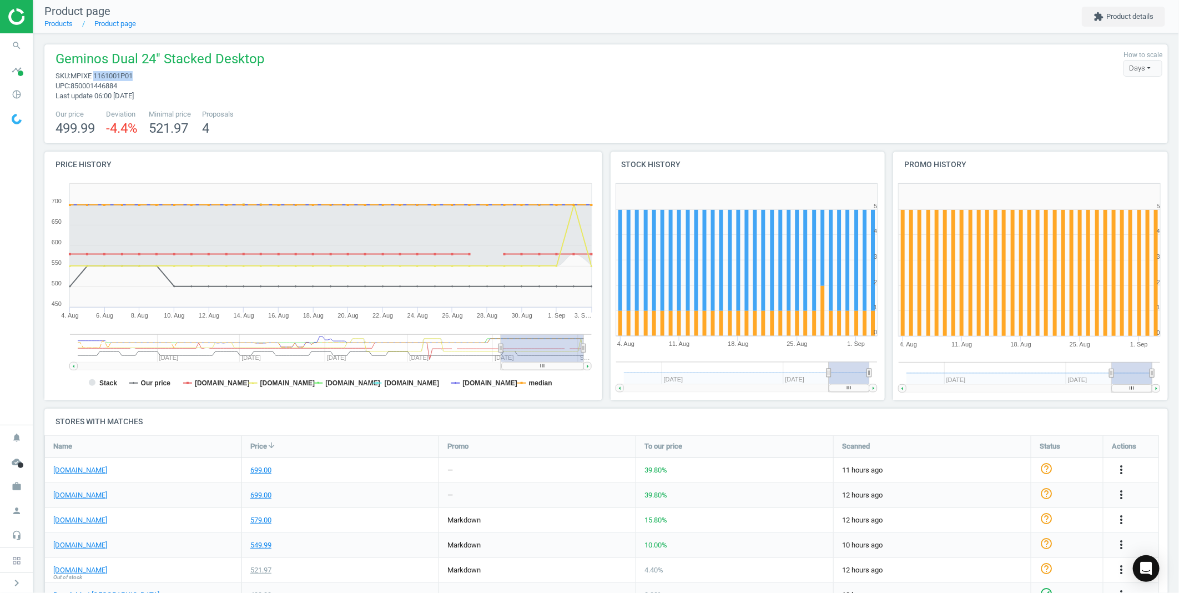
drag, startPoint x: 132, startPoint y: 76, endPoint x: 124, endPoint y: 76, distance: 7.8
copy span "1161001P01"
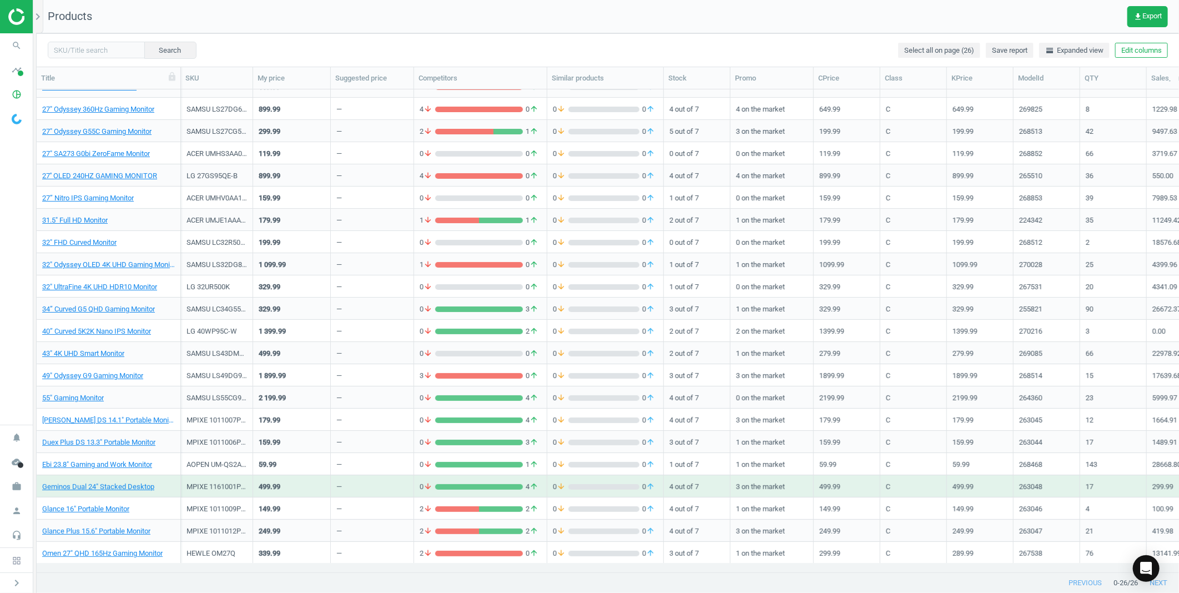
scroll to position [103, 0]
click at [69, 512] on link "Glance 16" Portable Monitor" at bounding box center [85, 508] width 87 height 10
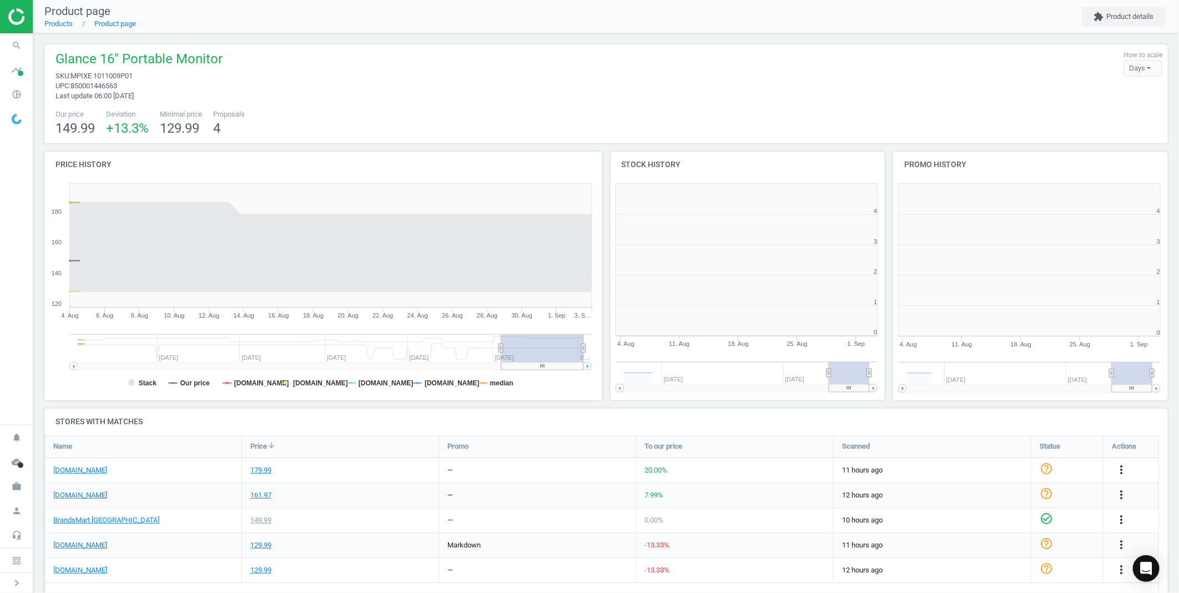
scroll to position [6, 6]
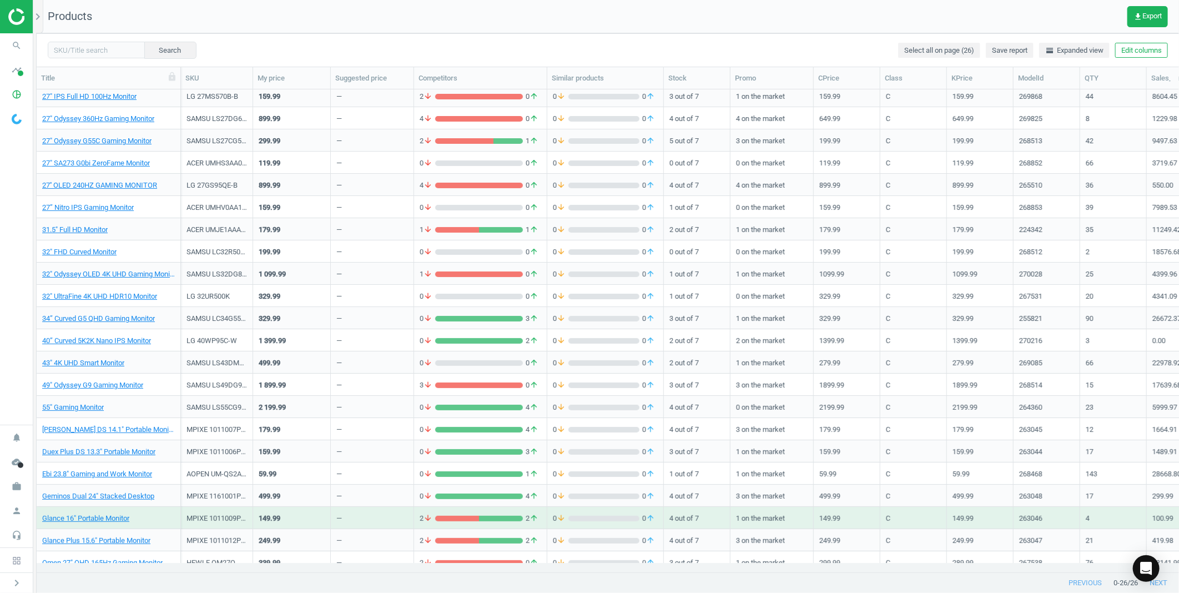
scroll to position [103, 0]
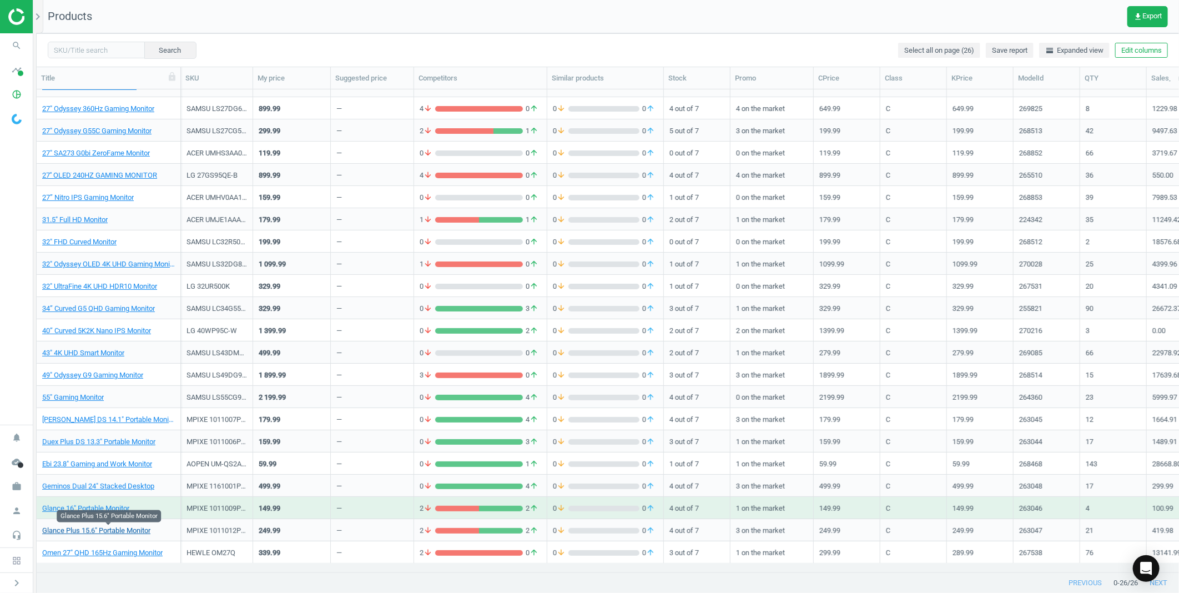
click at [118, 528] on link "Glance Plus 15.6" Portable Monitor" at bounding box center [96, 531] width 108 height 10
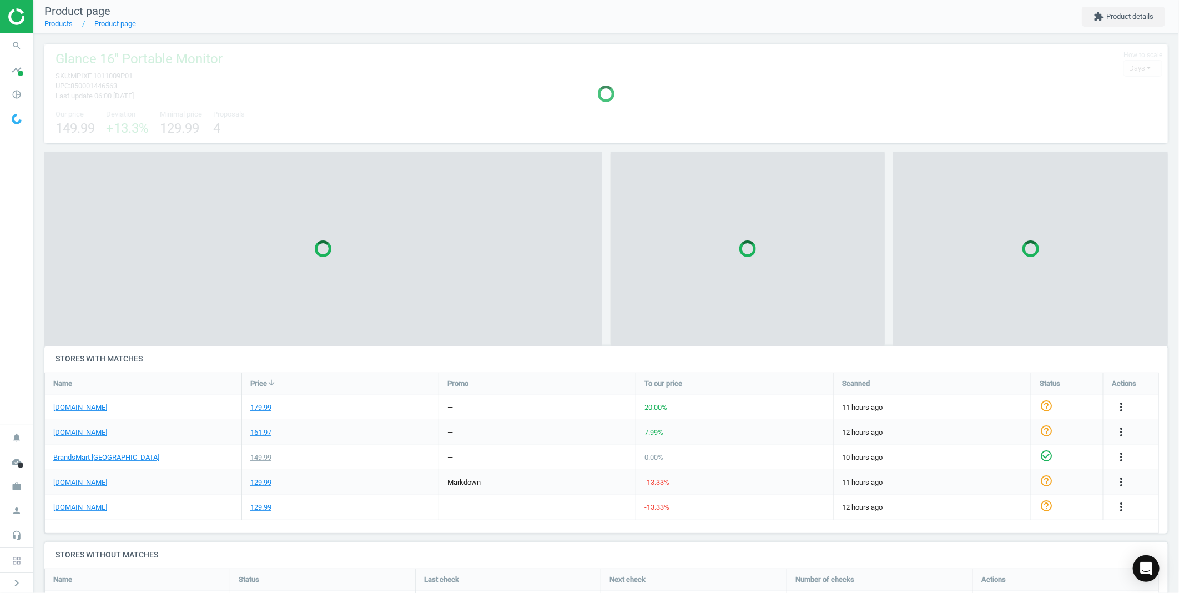
scroll to position [6, 6]
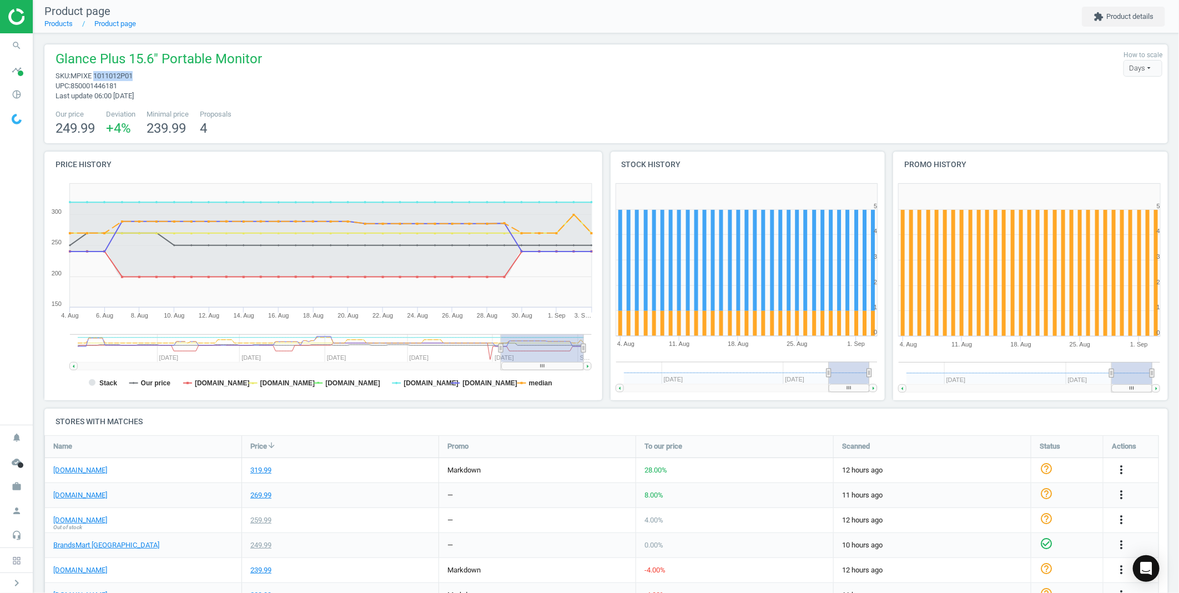
drag, startPoint x: 135, startPoint y: 75, endPoint x: 94, endPoint y: 75, distance: 40.5
click at [94, 75] on span "sku : MPIXE 1011012P01" at bounding box center [159, 76] width 206 height 10
copy span "1011012P01"
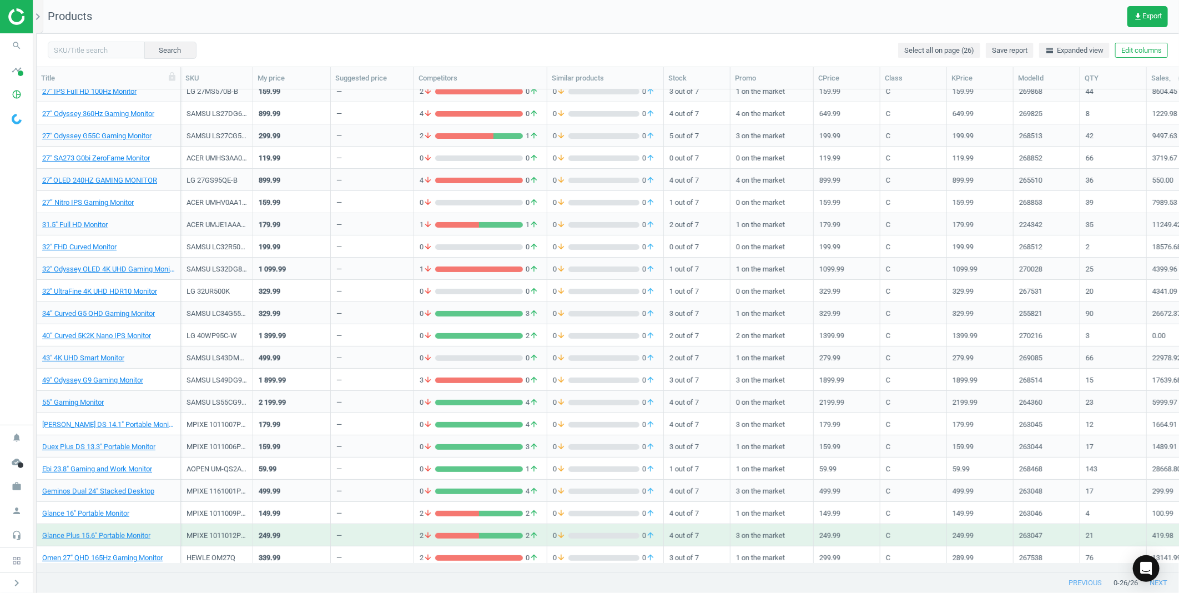
scroll to position [103, 0]
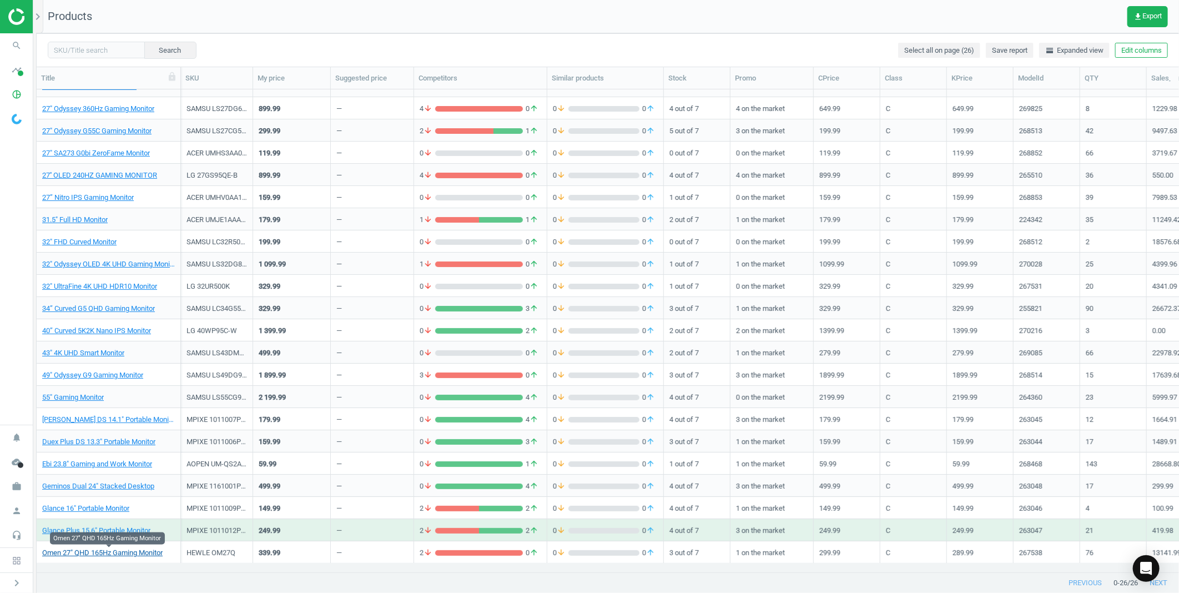
click at [100, 553] on link "Omen 27" QHD 165Hz Gaming Monitor" at bounding box center [102, 553] width 120 height 10
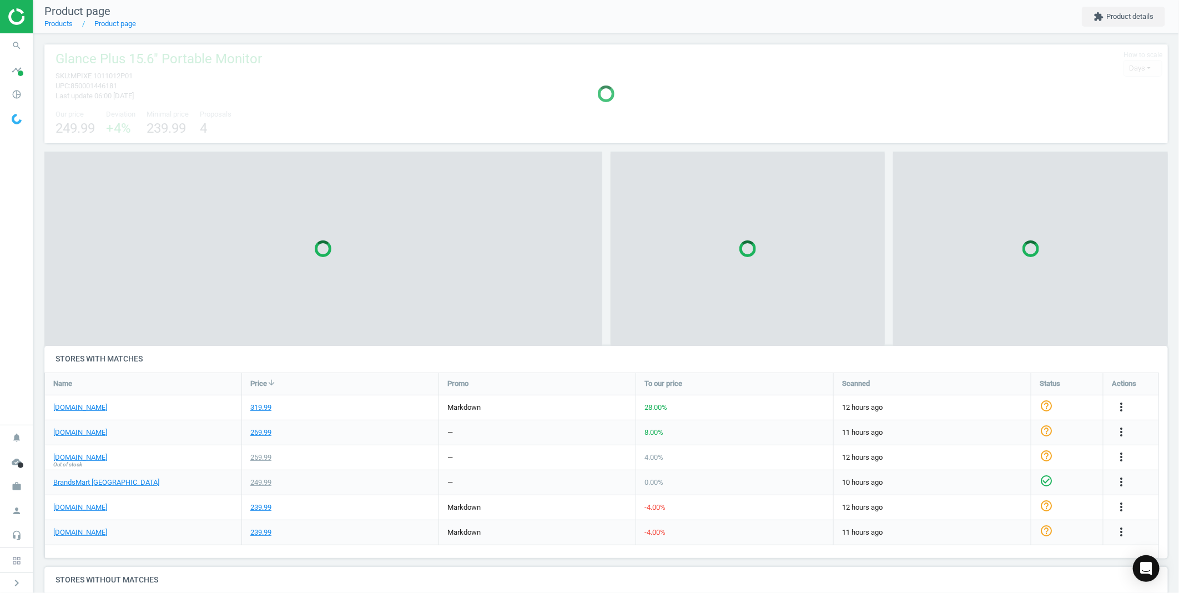
scroll to position [6, 6]
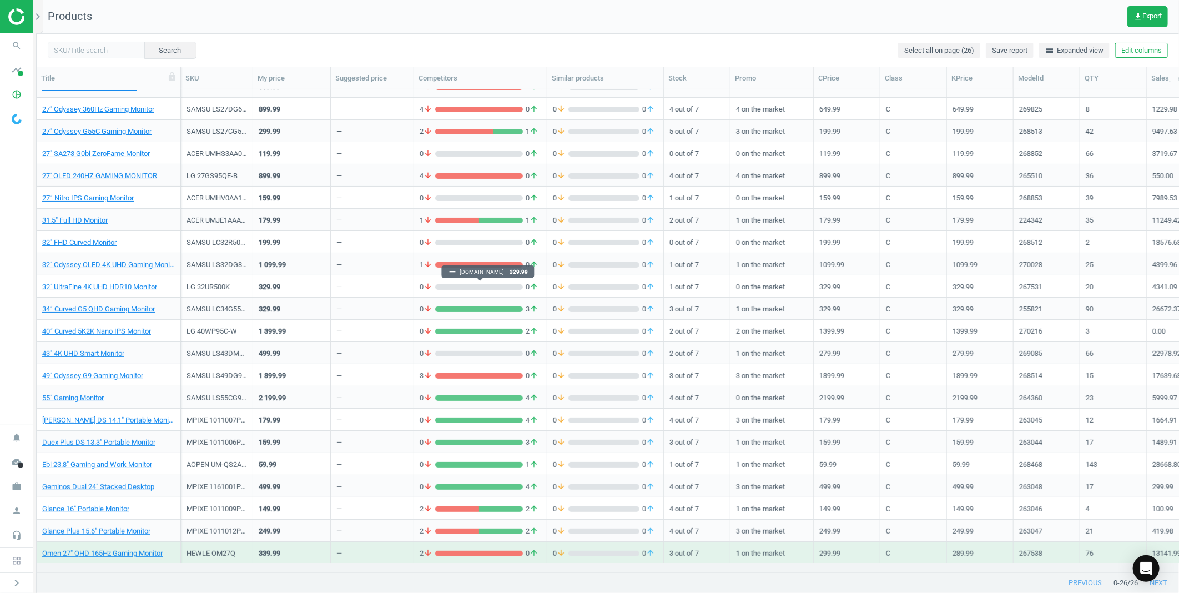
scroll to position [103, 0]
click at [134, 527] on link "Glance Plus 15.6" Portable Monitor" at bounding box center [96, 531] width 108 height 10
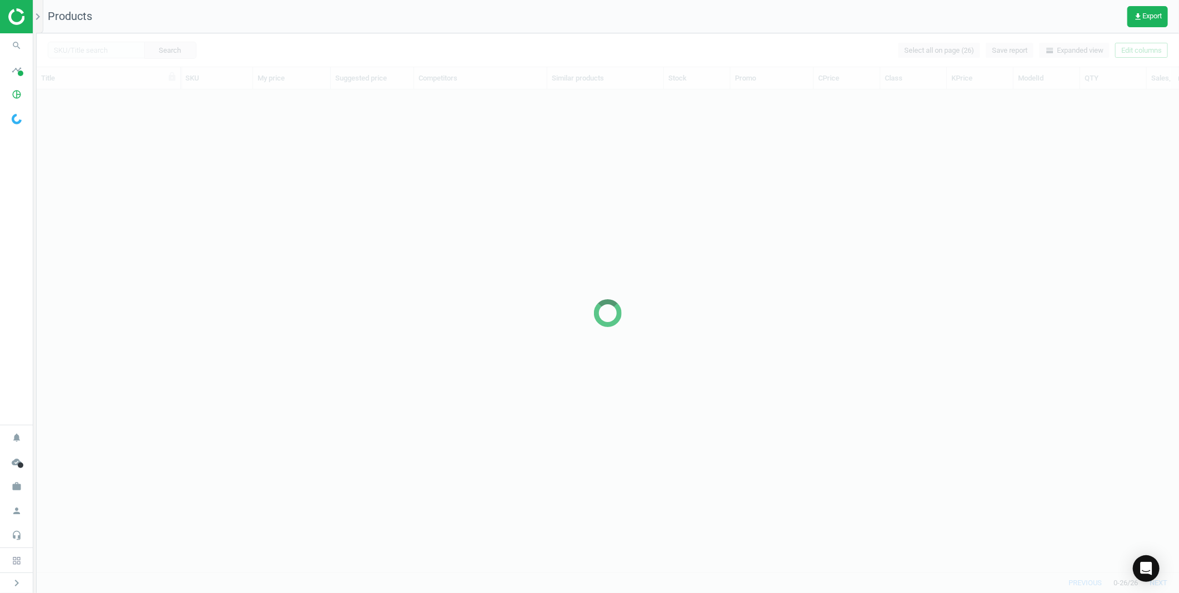
scroll to position [81, 0]
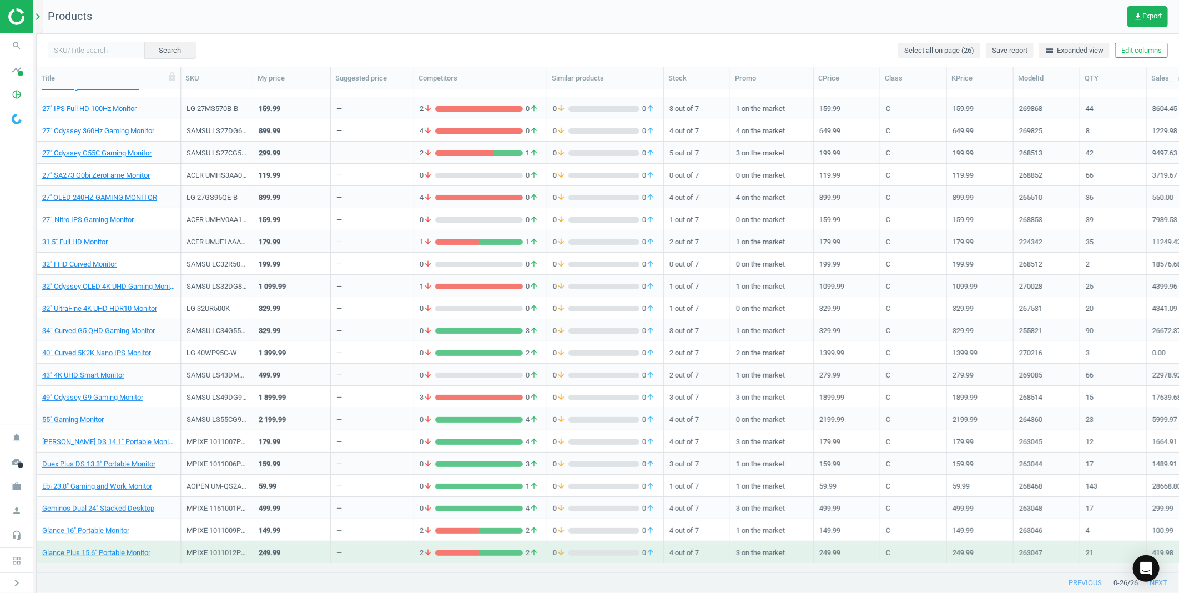
click at [36, 17] on icon "chevron_right" at bounding box center [37, 16] width 13 height 13
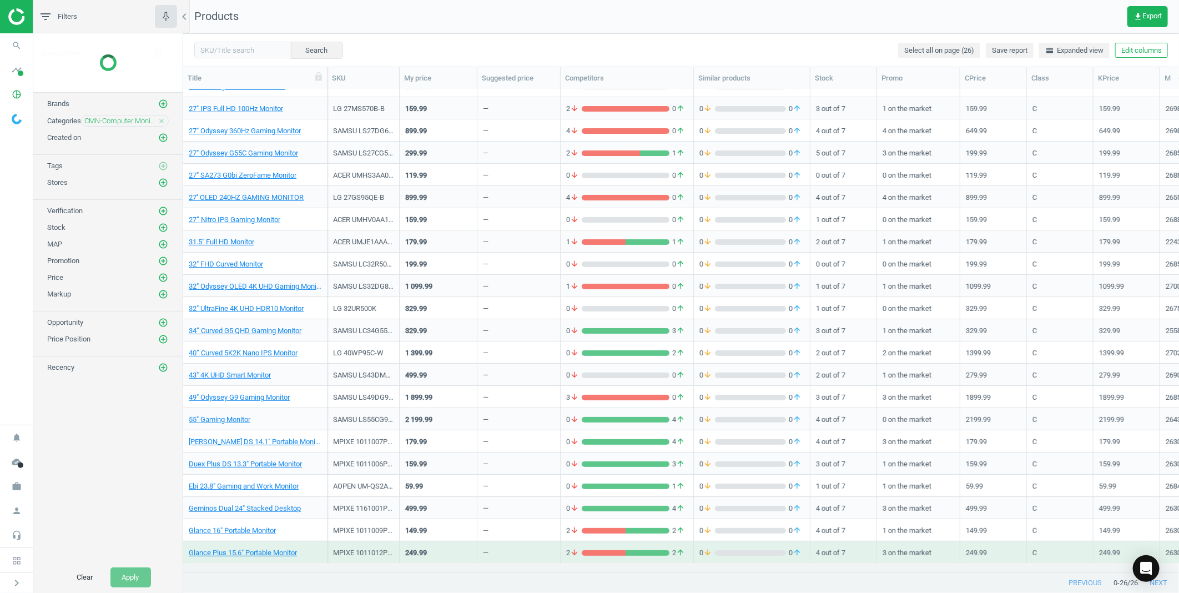
scroll to position [9, 9]
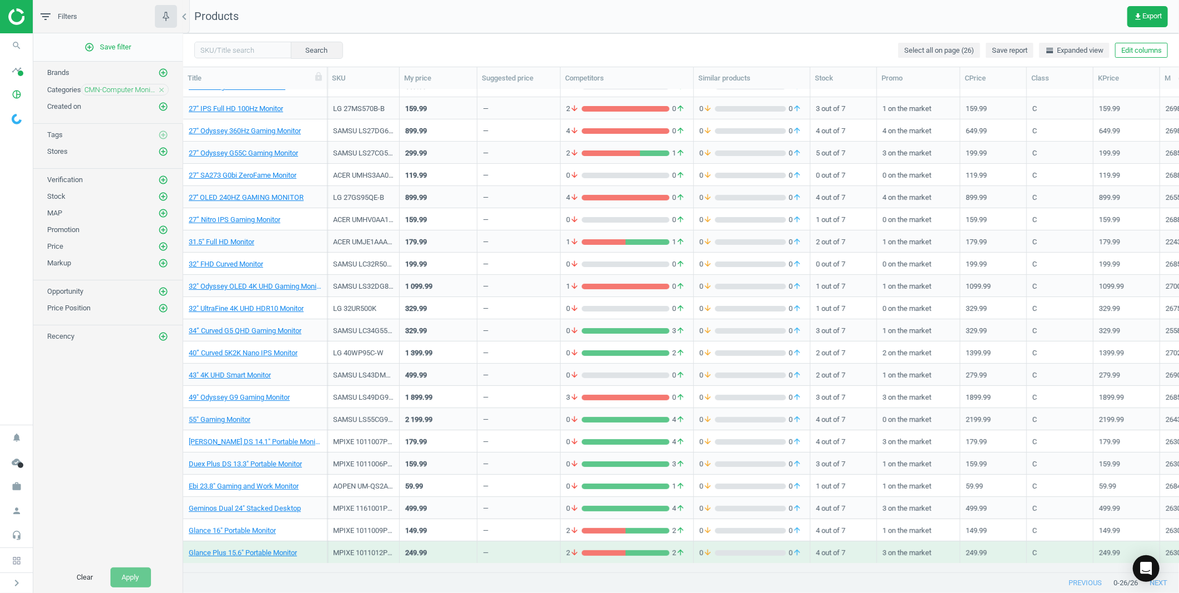
click at [158, 92] on icon "close" at bounding box center [162, 90] width 8 height 8
click at [163, 92] on icon "add_circle_outline" at bounding box center [163, 89] width 10 height 10
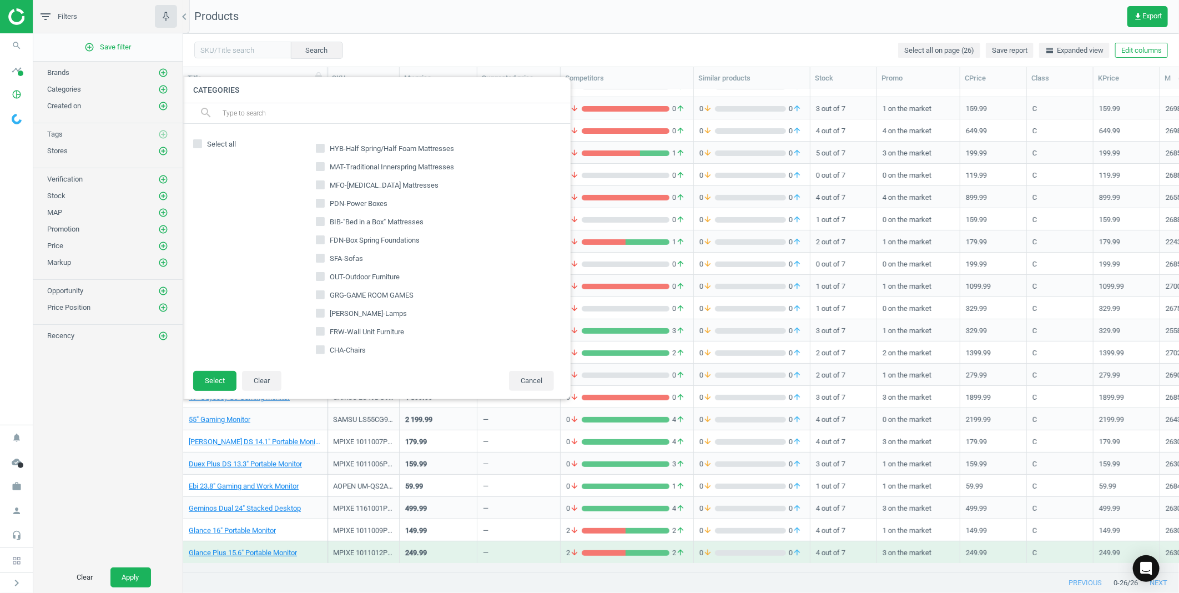
click at [290, 115] on input "text" at bounding box center [391, 113] width 341 height 18
type input "lcp"
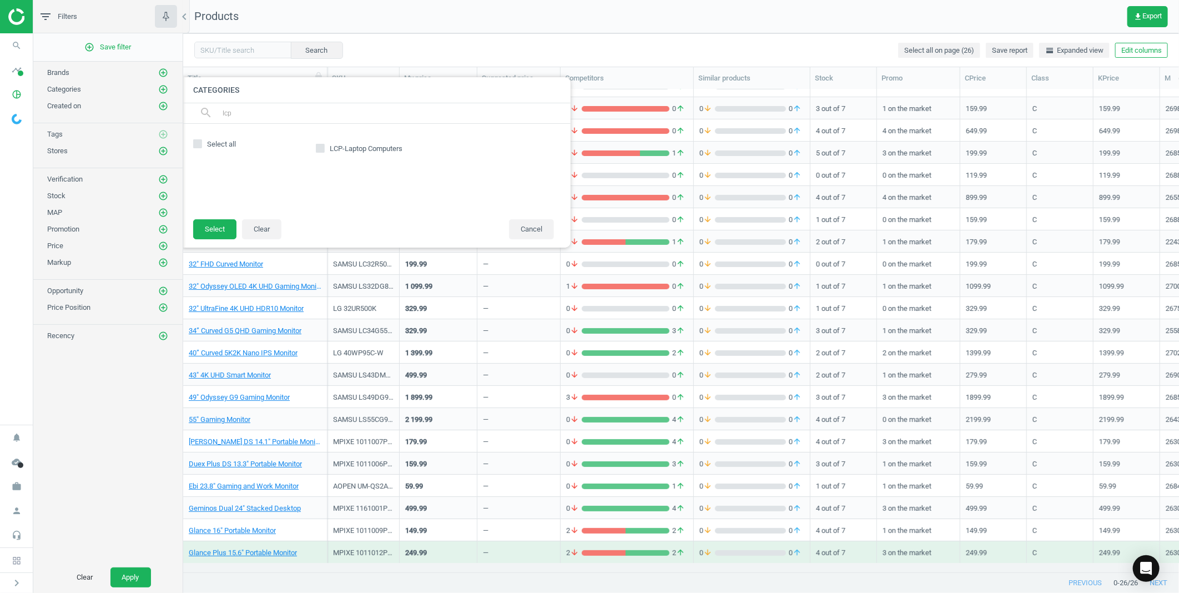
click at [321, 149] on input "LCP-Laptop Computers" at bounding box center [319, 148] width 7 height 7
checkbox input "true"
click at [212, 230] on button "Select" at bounding box center [214, 229] width 43 height 20
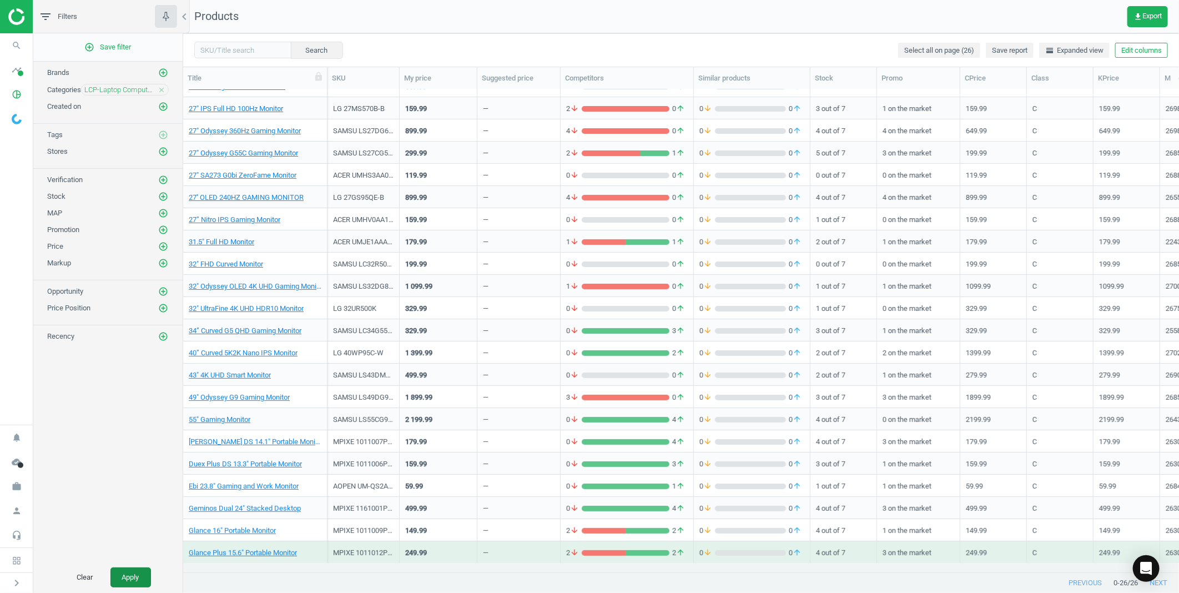
click at [135, 575] on button "Apply" at bounding box center [130, 577] width 41 height 20
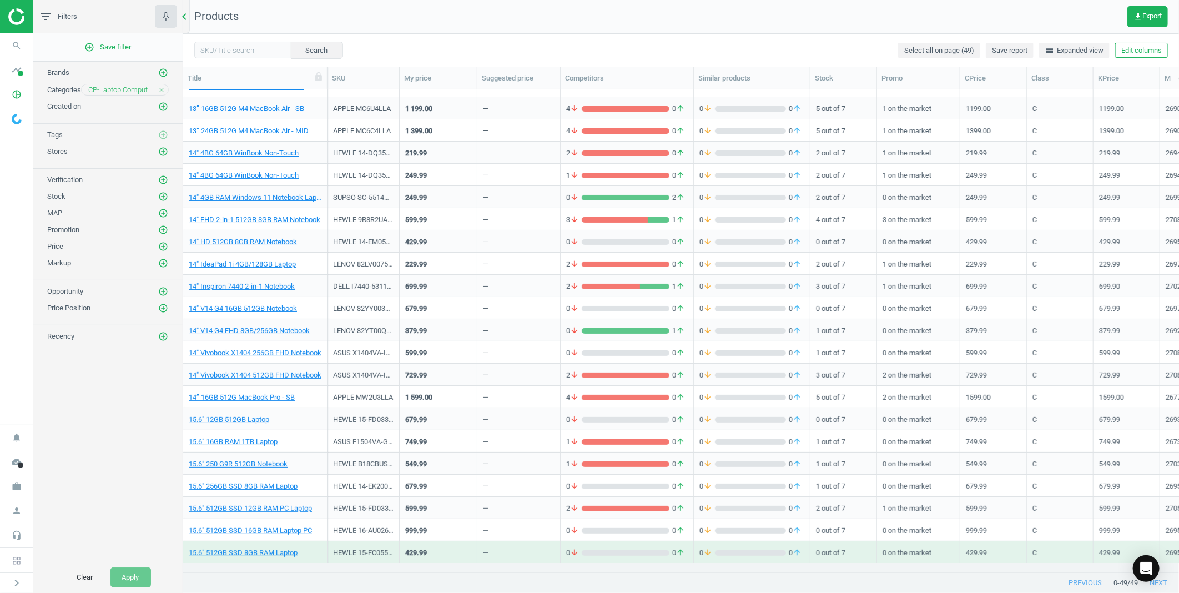
click at [183, 24] on div "chevron_left" at bounding box center [186, 16] width 7 height 33
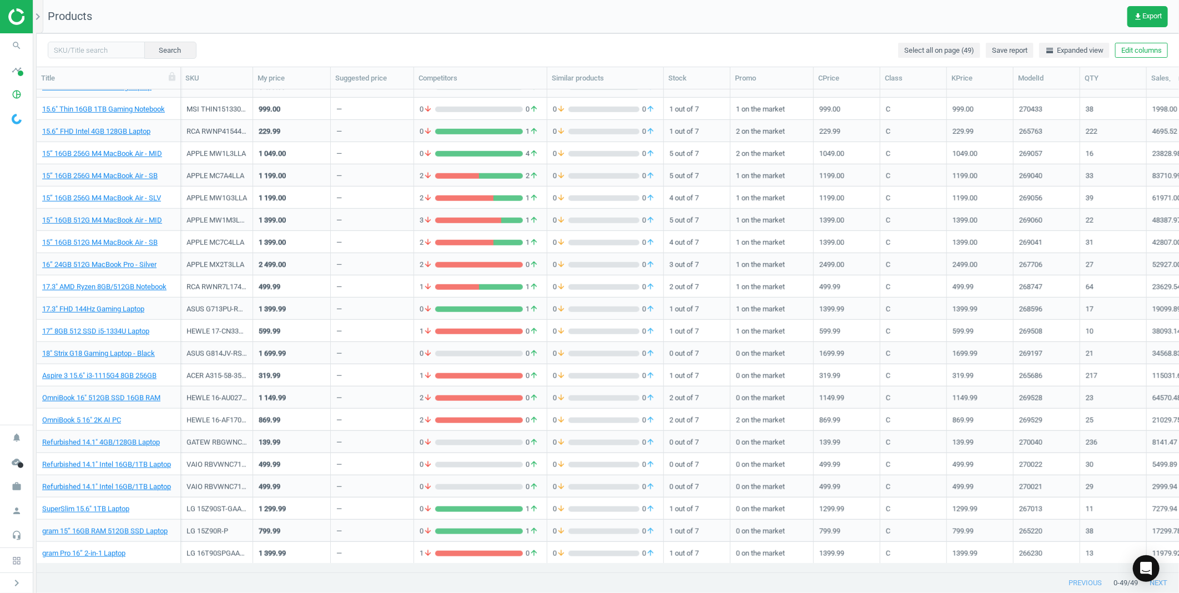
scroll to position [614, 0]
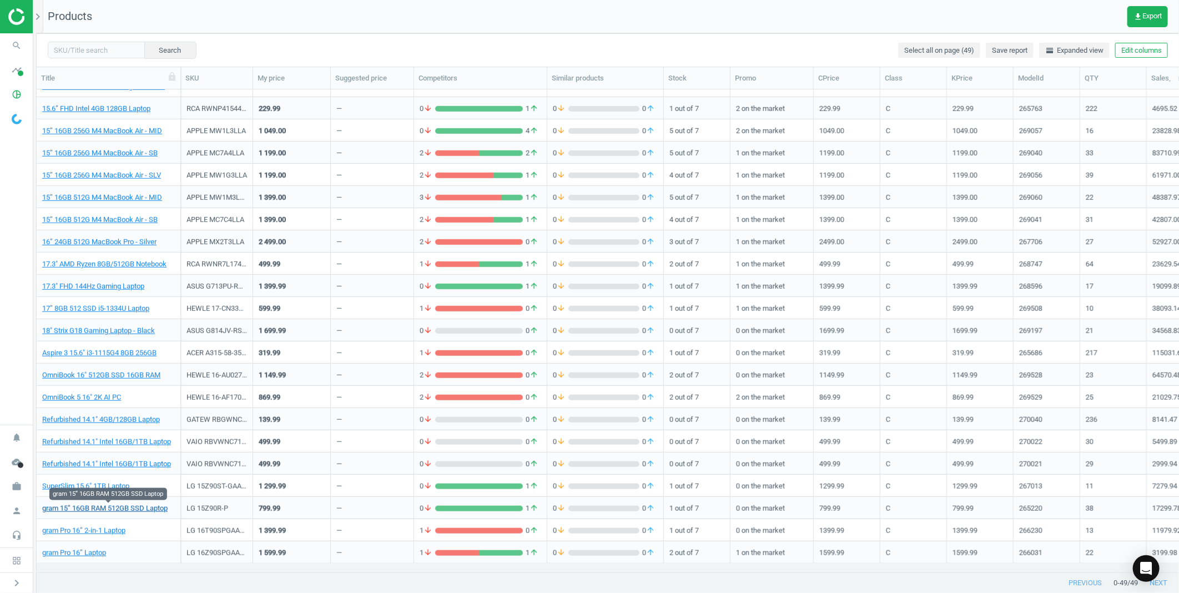
click at [106, 510] on link "gram 15” 16GB RAM 512GB SSD Laptop" at bounding box center [104, 508] width 125 height 10
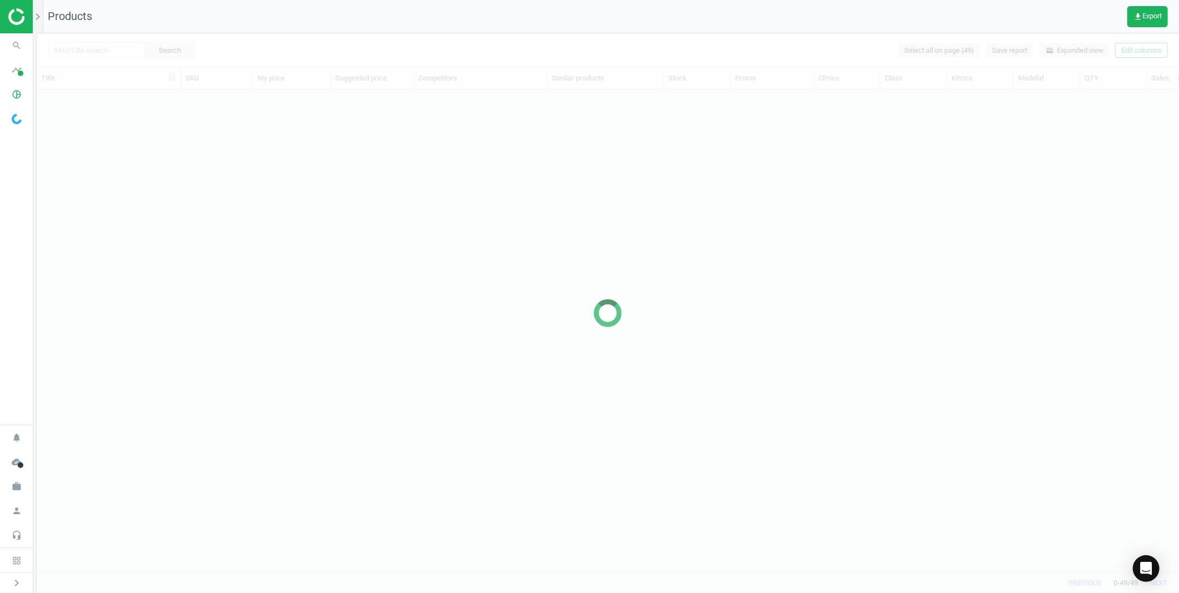
scroll to position [464, 1133]
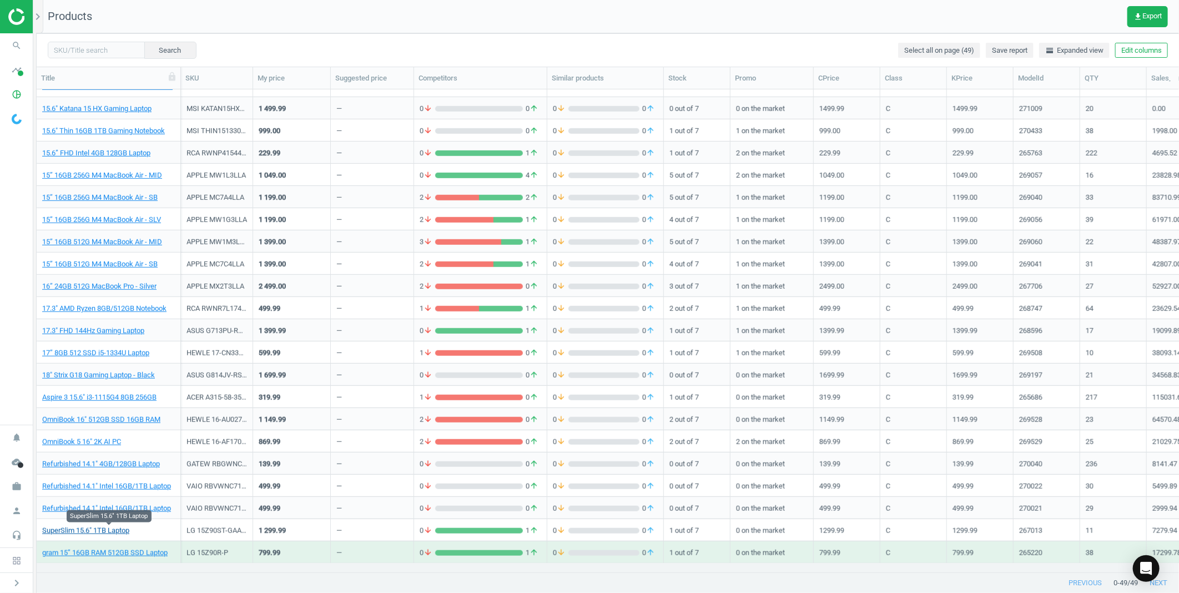
click at [113, 530] on link "SuperSlim 15.6" 1TB Laptop" at bounding box center [85, 531] width 87 height 10
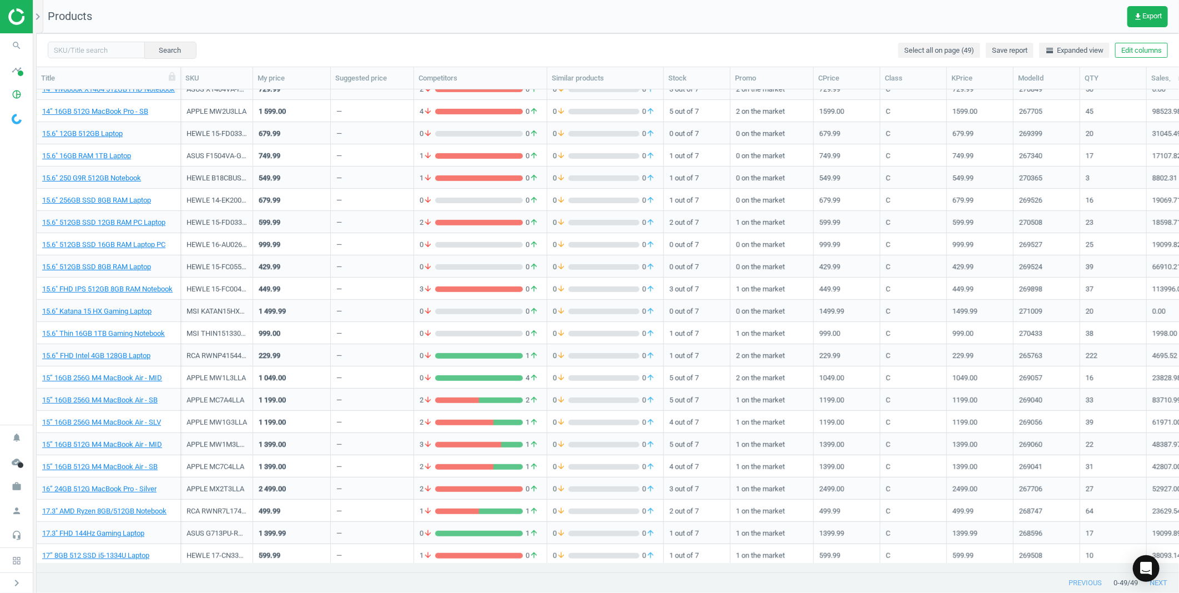
scroll to position [301, 0]
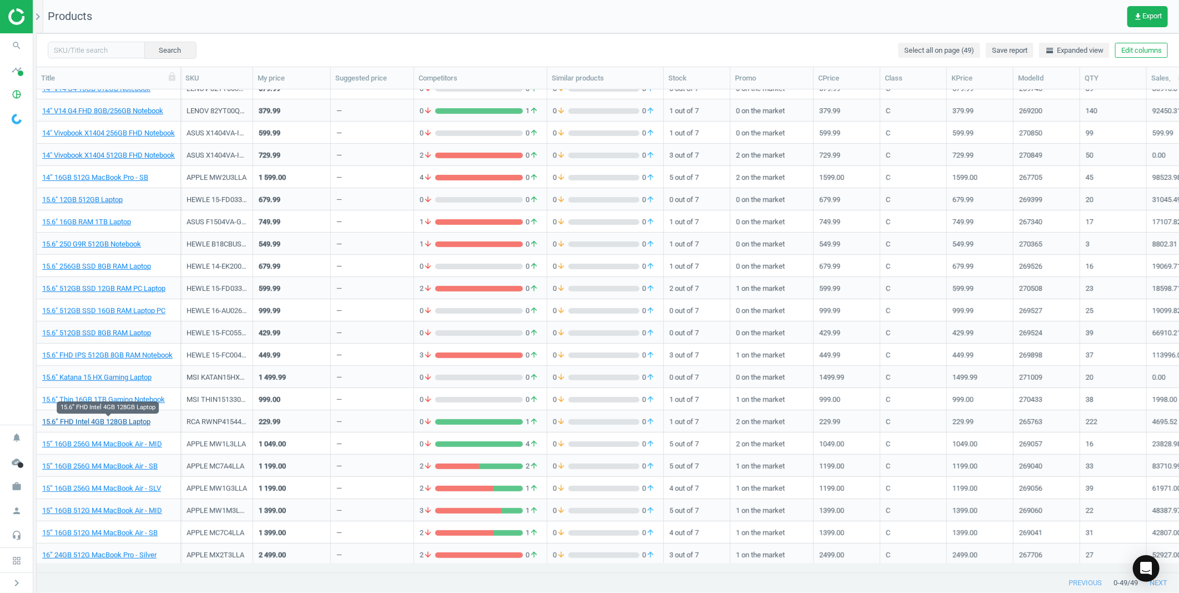
click at [113, 419] on link "15.6” FHD Intel 4GB 128GB Laptop" at bounding box center [96, 422] width 108 height 10
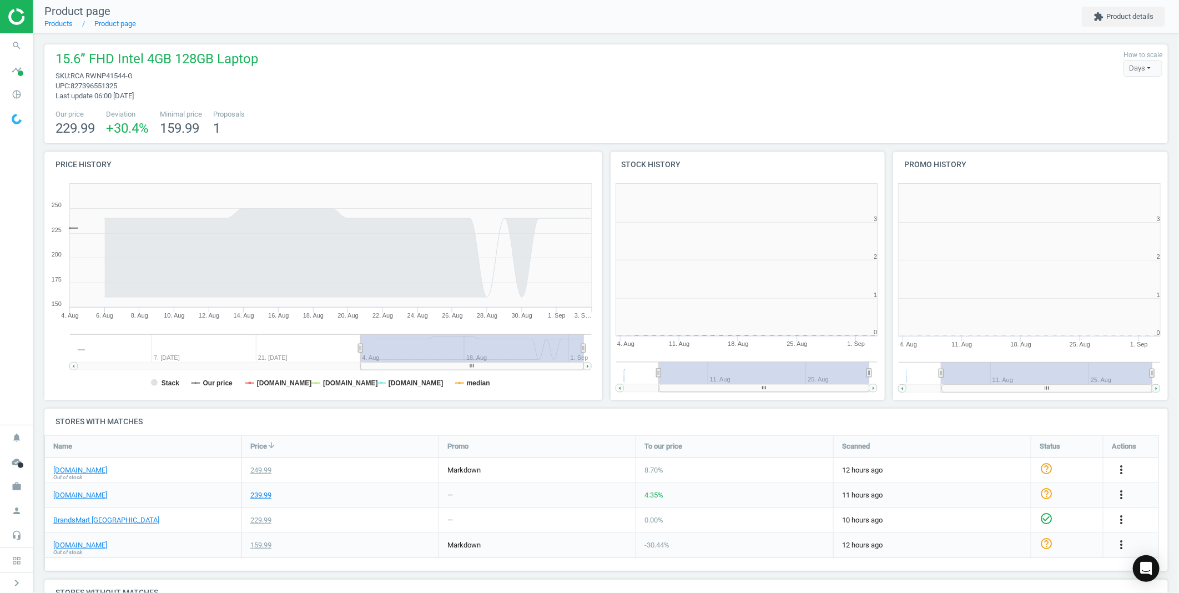
scroll to position [155, 1134]
